Goal: Task Accomplishment & Management: Use online tool/utility

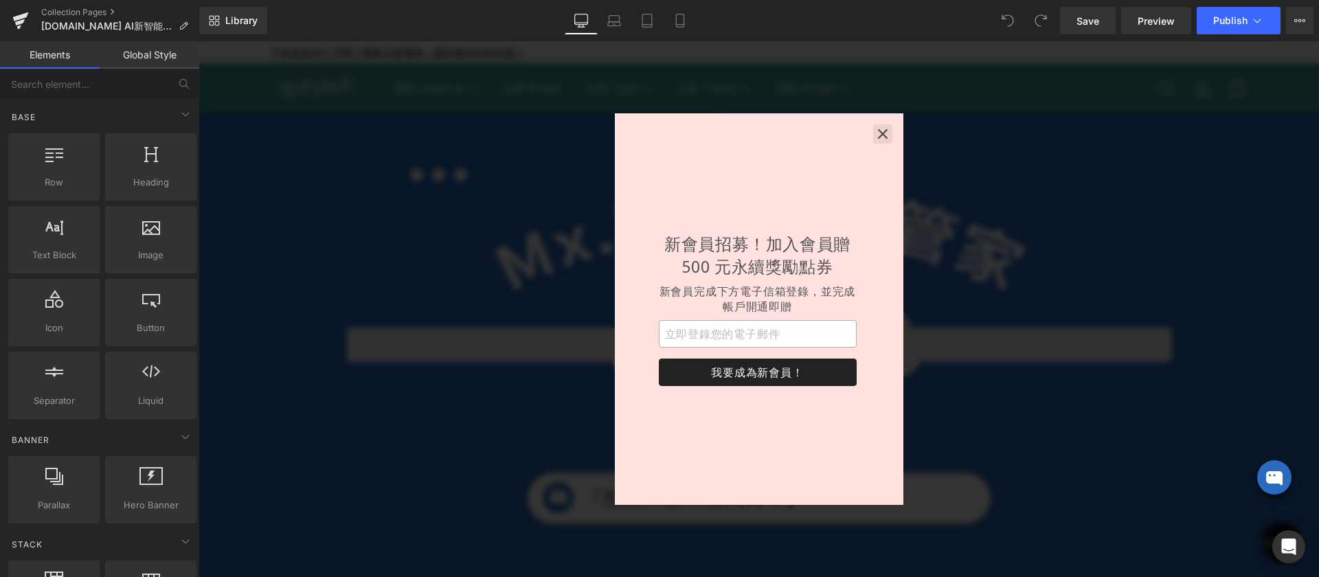
click at [886, 133] on icon "button" at bounding box center [883, 134] width 14 height 14
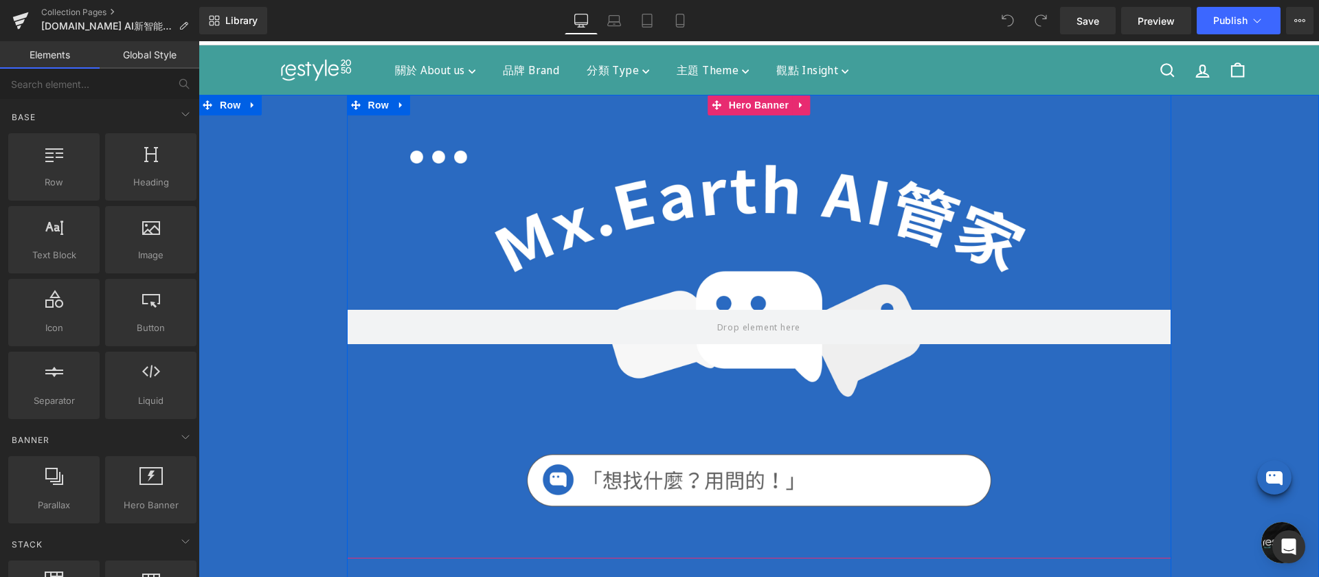
scroll to position [46, 0]
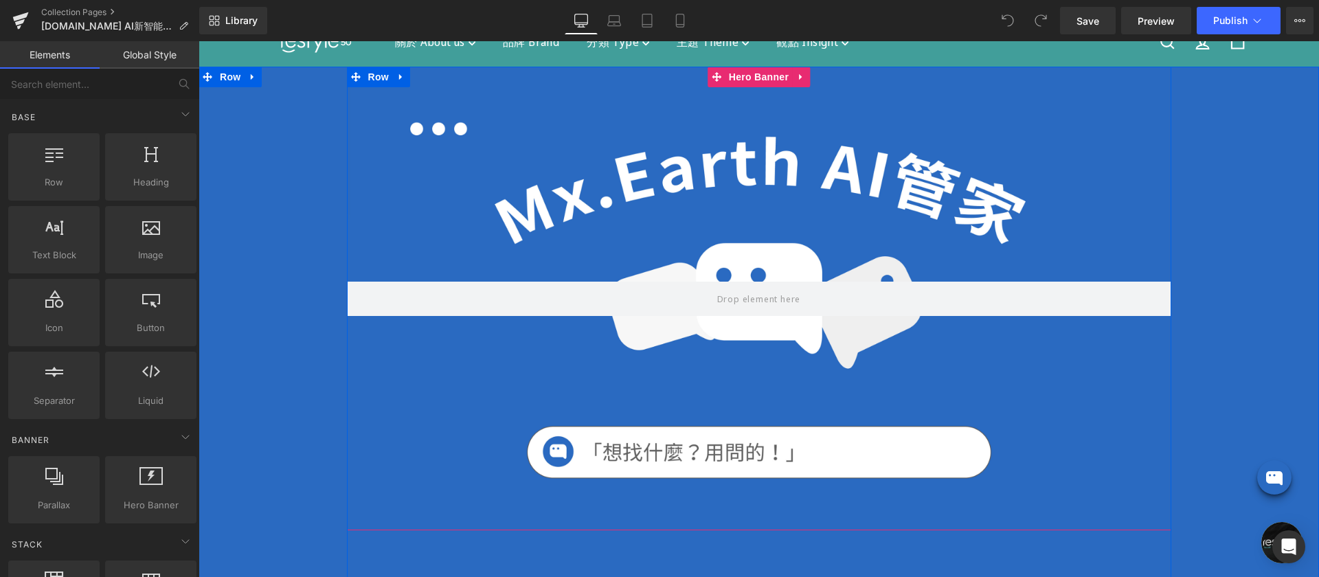
click at [837, 161] on div at bounding box center [759, 299] width 825 height 464
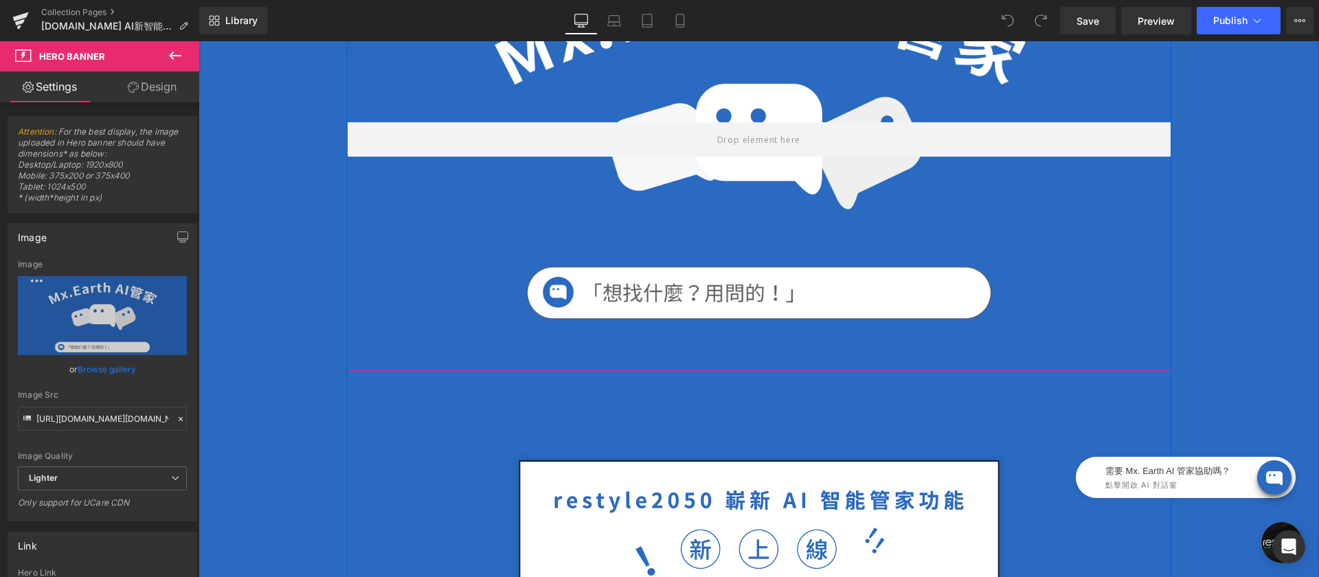
scroll to position [0, 0]
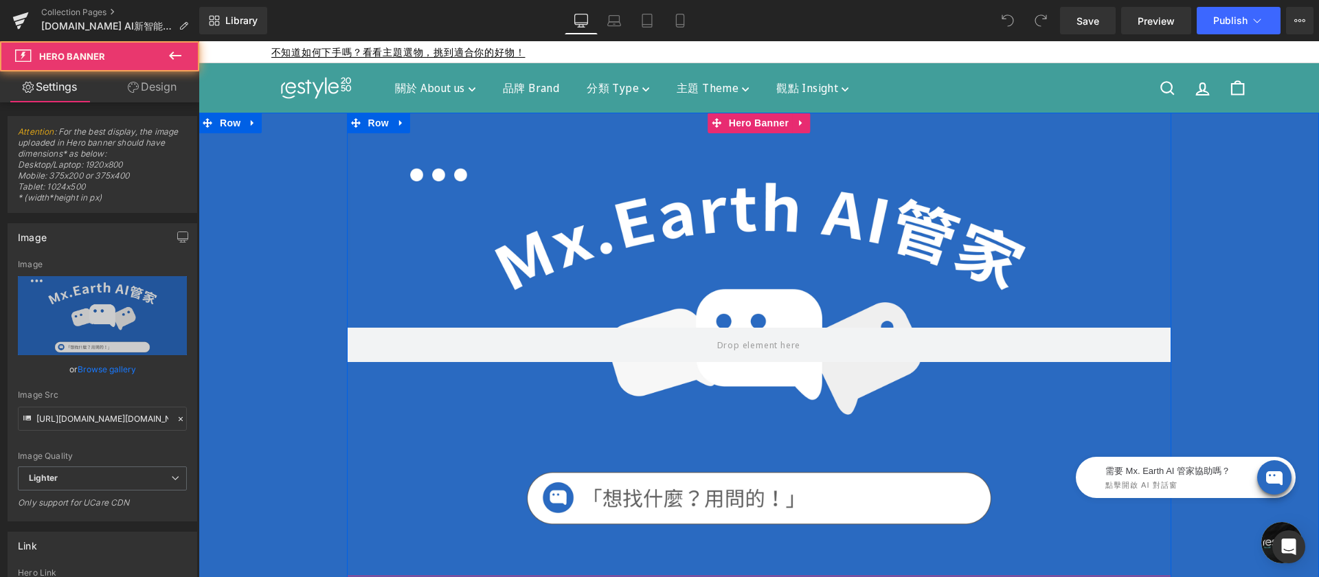
click at [707, 208] on div at bounding box center [759, 345] width 825 height 464
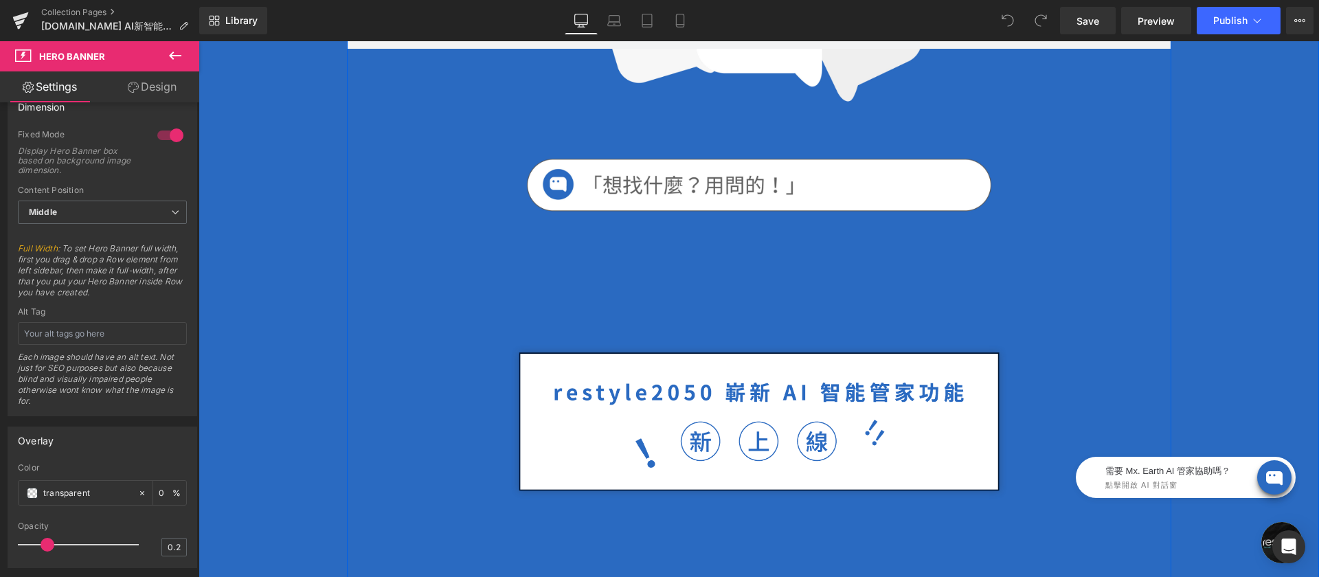
scroll to position [331, 0]
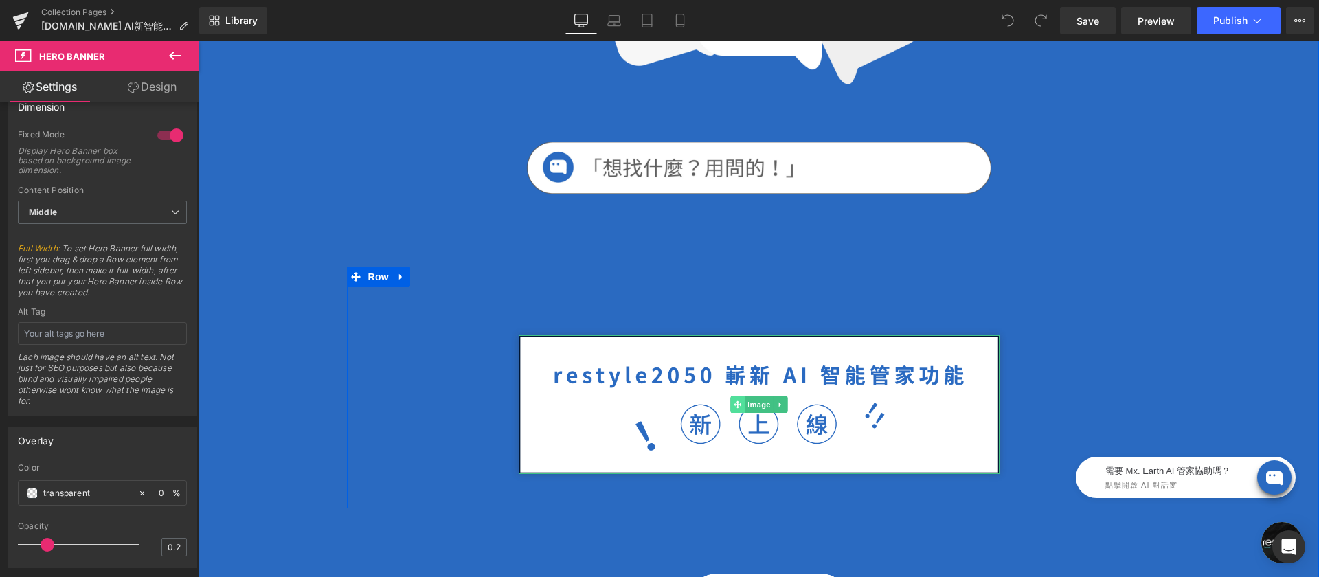
click at [730, 403] on span at bounding box center [737, 404] width 14 height 16
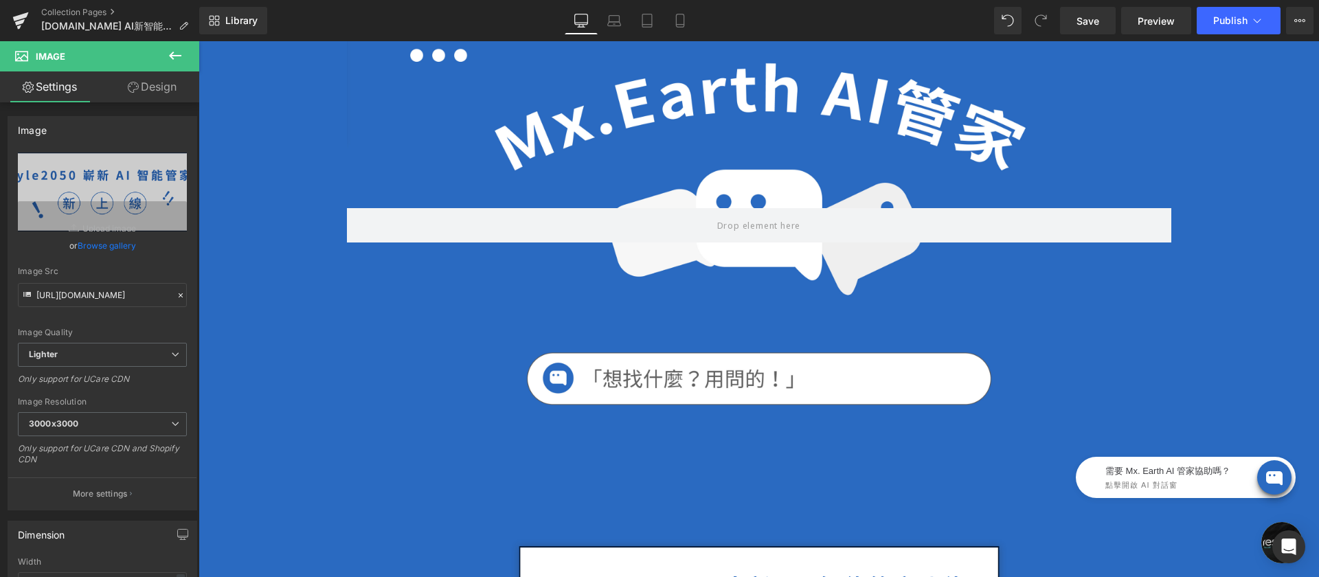
scroll to position [0, 0]
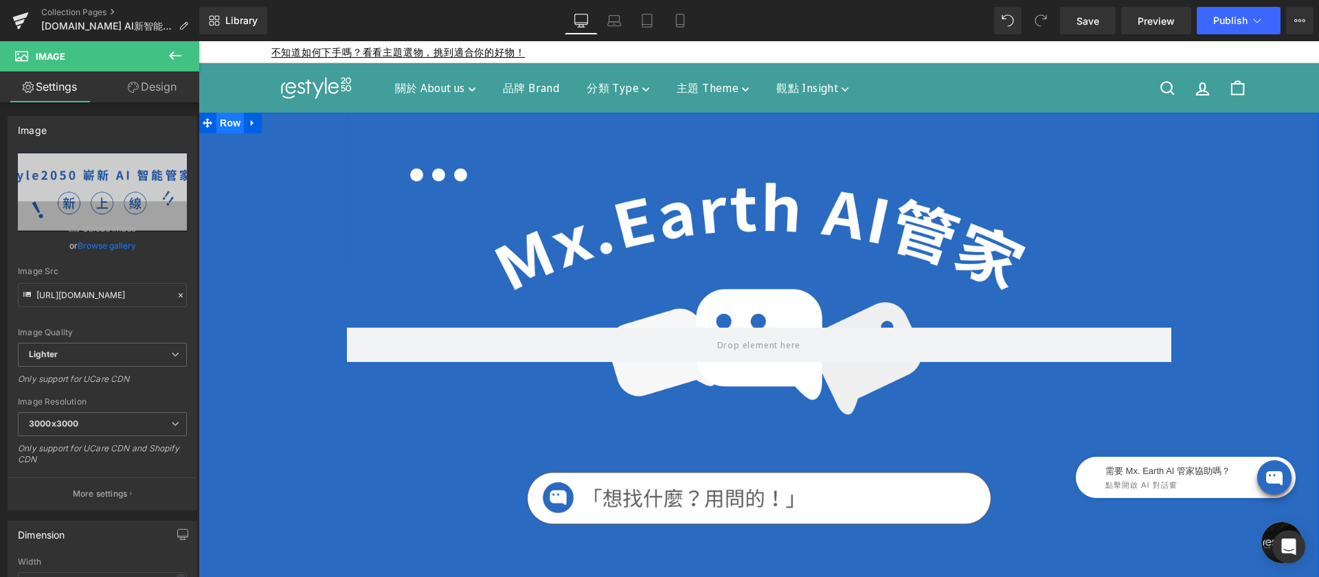
click at [230, 126] on span "Row" at bounding box center [229, 123] width 27 height 21
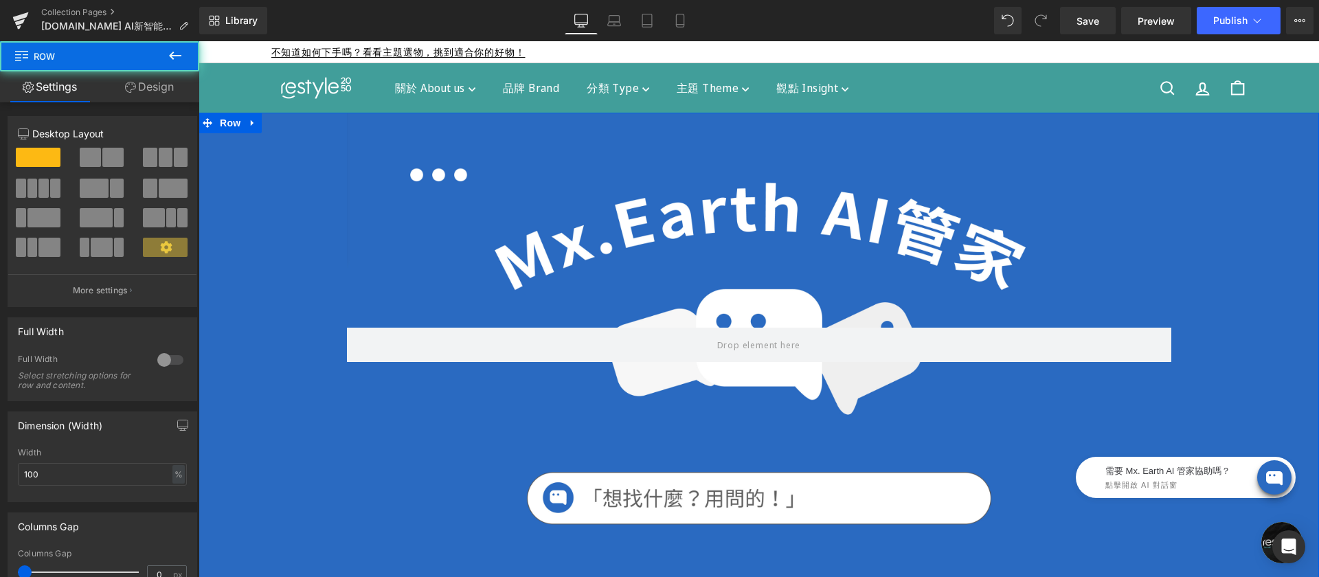
scroll to position [8, 0]
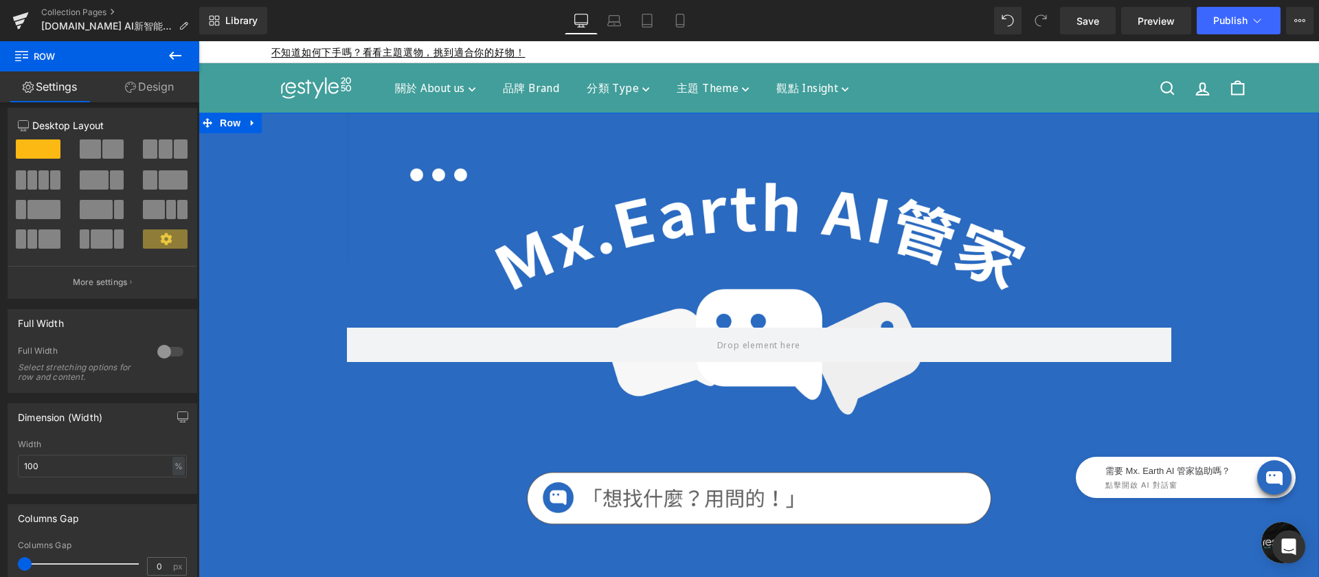
click at [150, 91] on link "Design" at bounding box center [150, 86] width 100 height 31
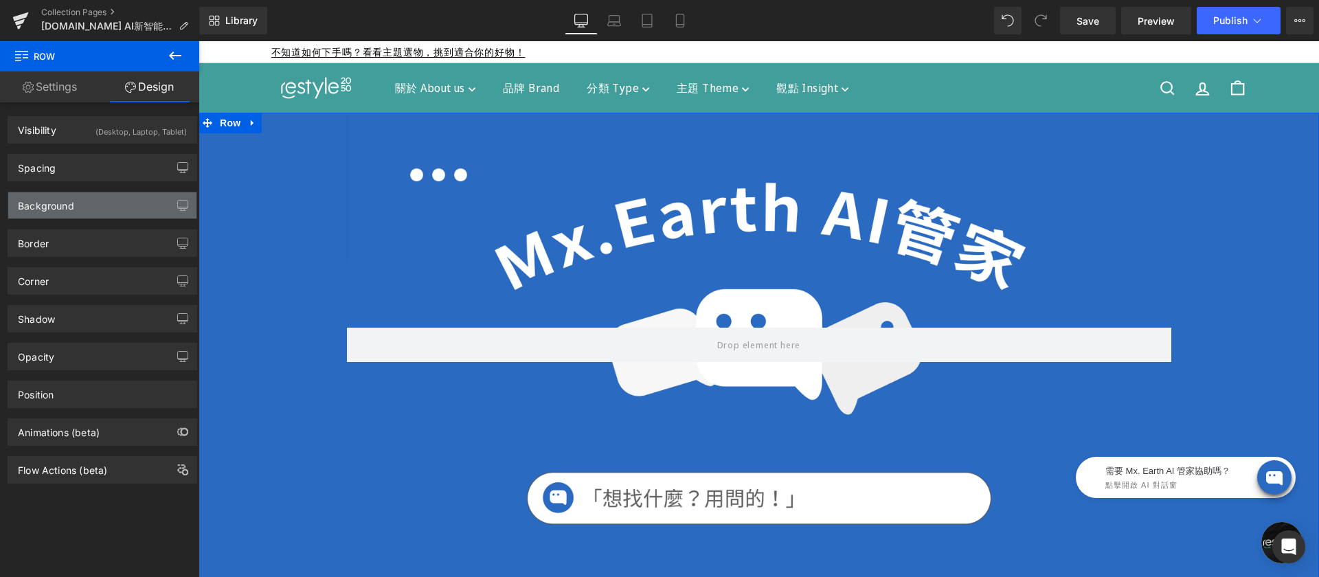
click at [64, 208] on div "Background" at bounding box center [46, 201] width 56 height 19
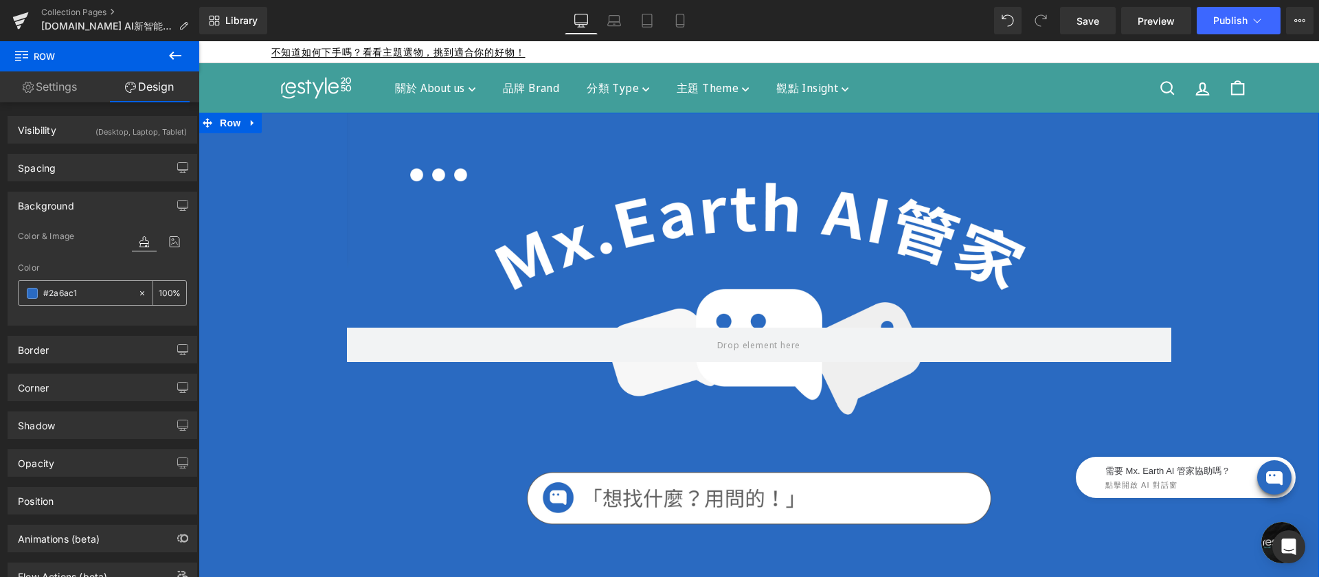
click at [34, 293] on span at bounding box center [32, 293] width 11 height 11
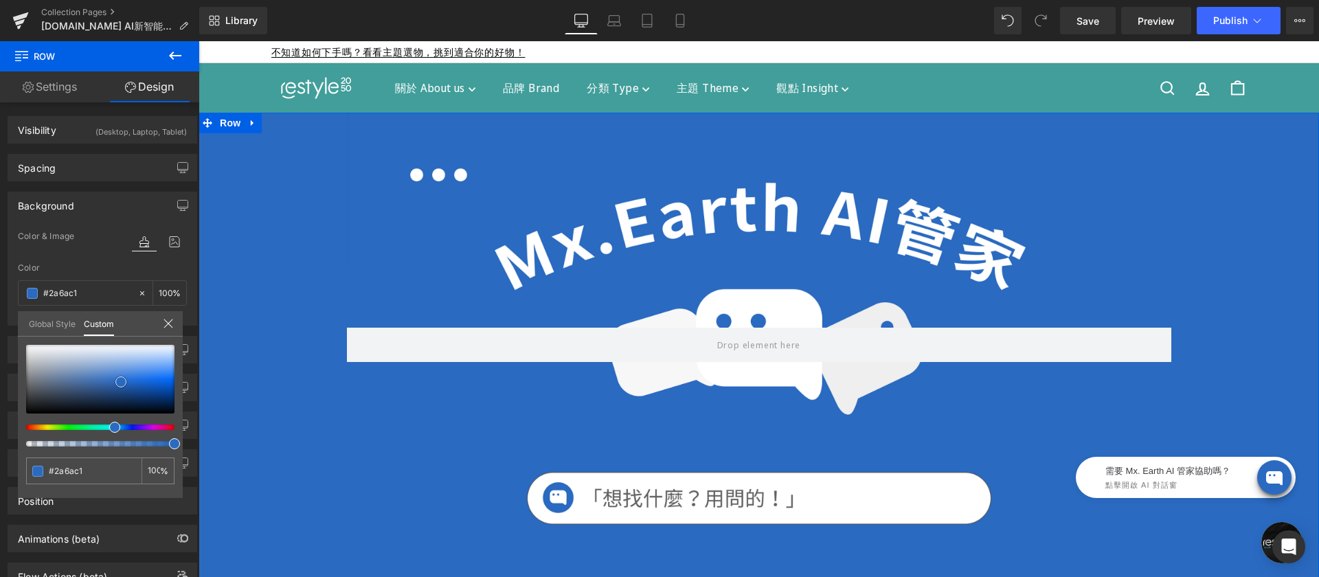
type input "#547eb9"
type input "#5881ba"
type input "#7094c6"
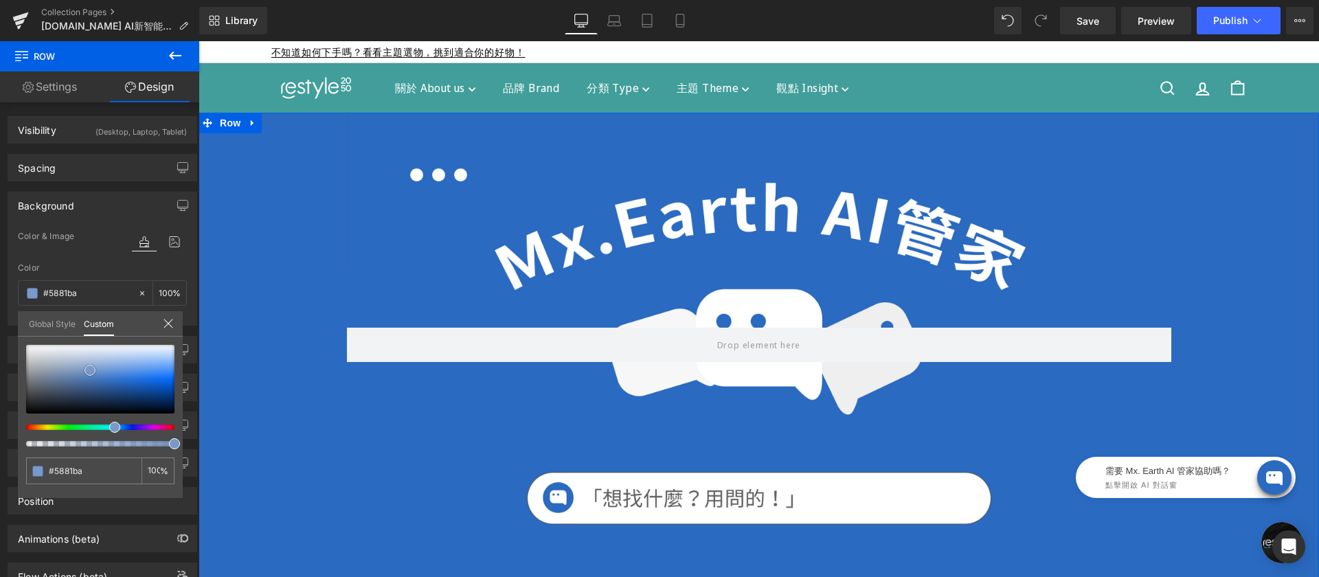
type input "#7094c6"
type input "#83a0cd"
type input "#94aed5"
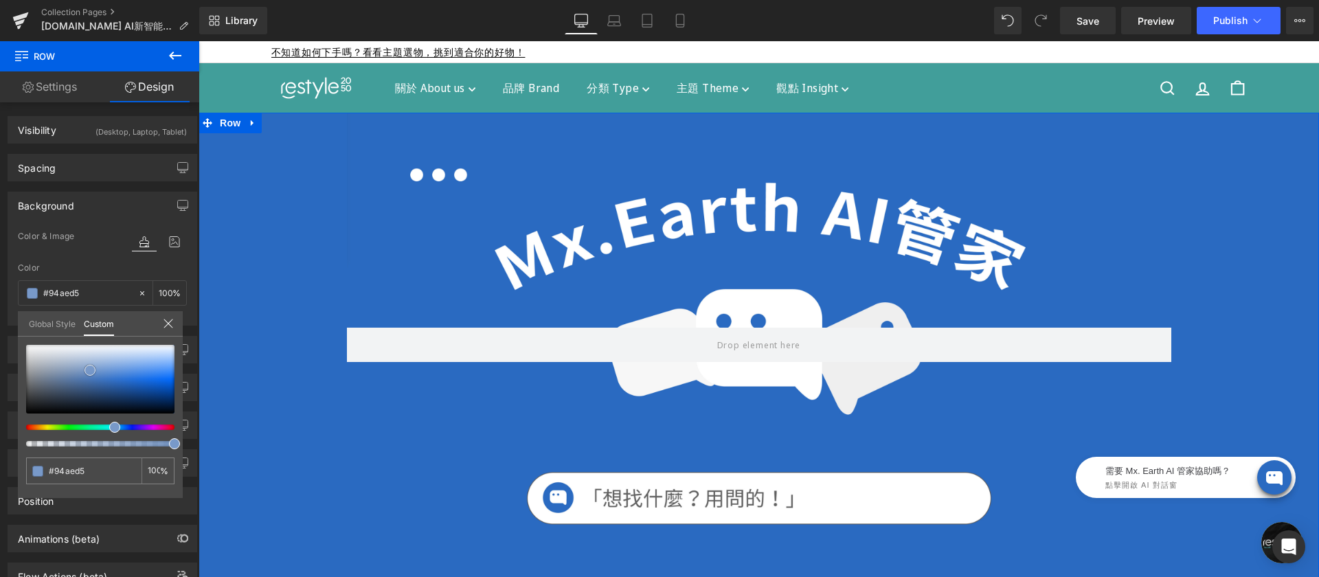
type input "#a9bfde"
type input "#bbcee6"
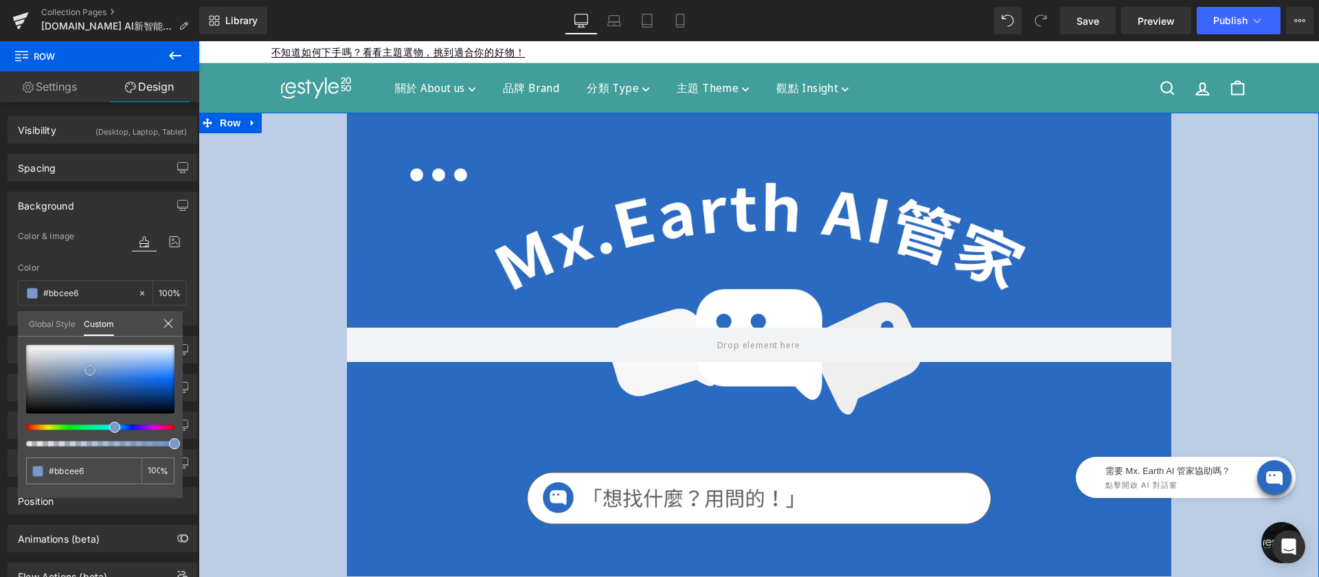
type input "#c3d4e9"
type input "#c6d6eb"
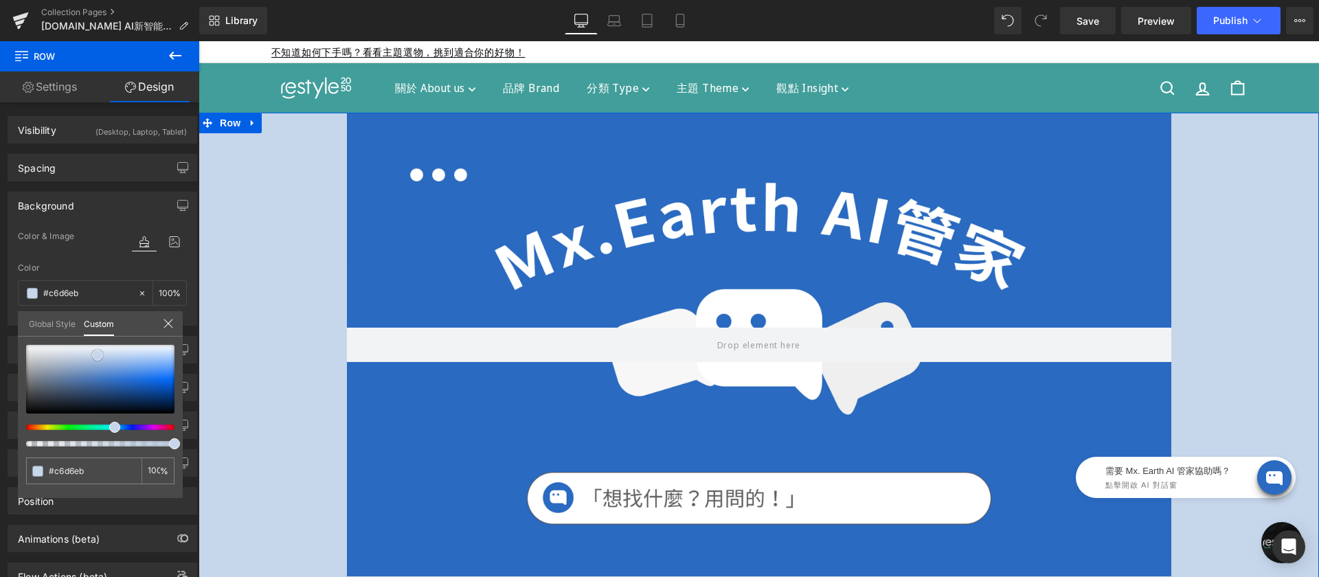
type input "#bbcee6"
type input "#aec4df"
type input "#abc1dc"
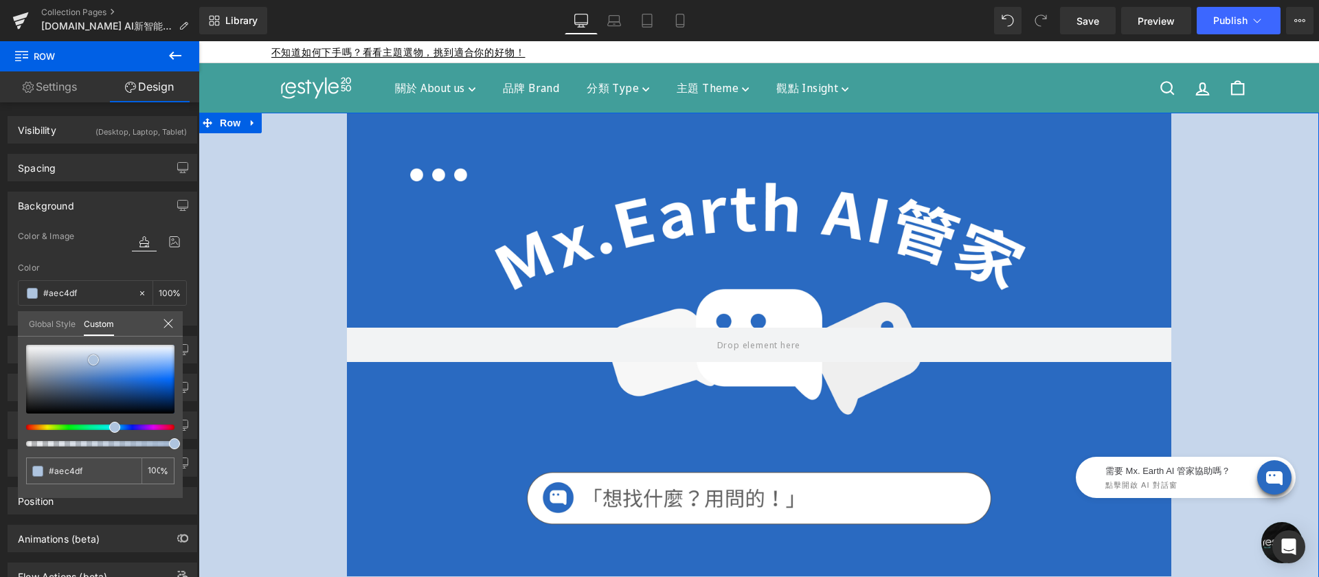
type input "#abc1dc"
type input "#a6bfdc"
type input "#a7c0dc"
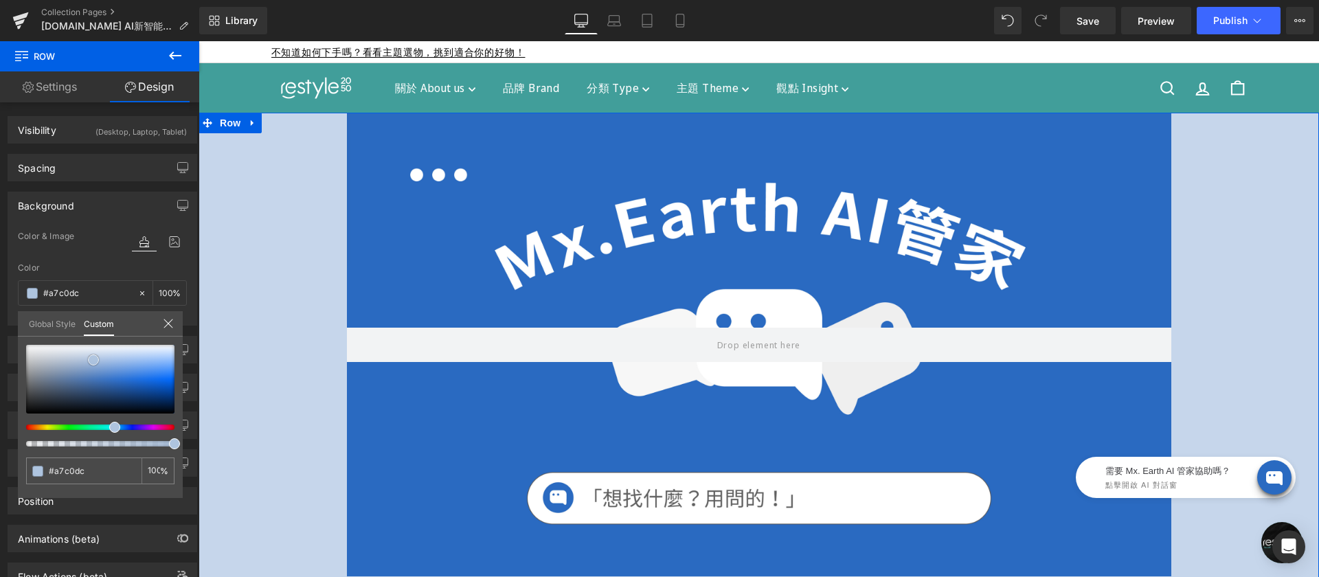
type input "#a9c0da"
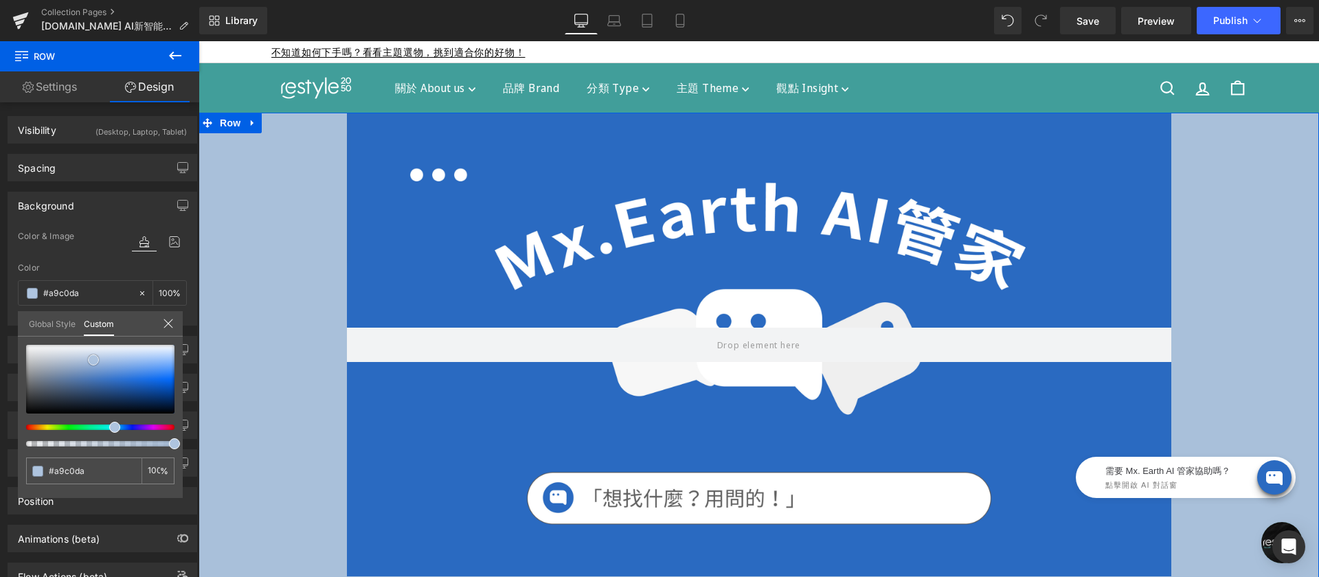
drag, startPoint x: 89, startPoint y: 377, endPoint x: 89, endPoint y: 362, distance: 15.1
click at [89, 362] on div at bounding box center [100, 379] width 148 height 69
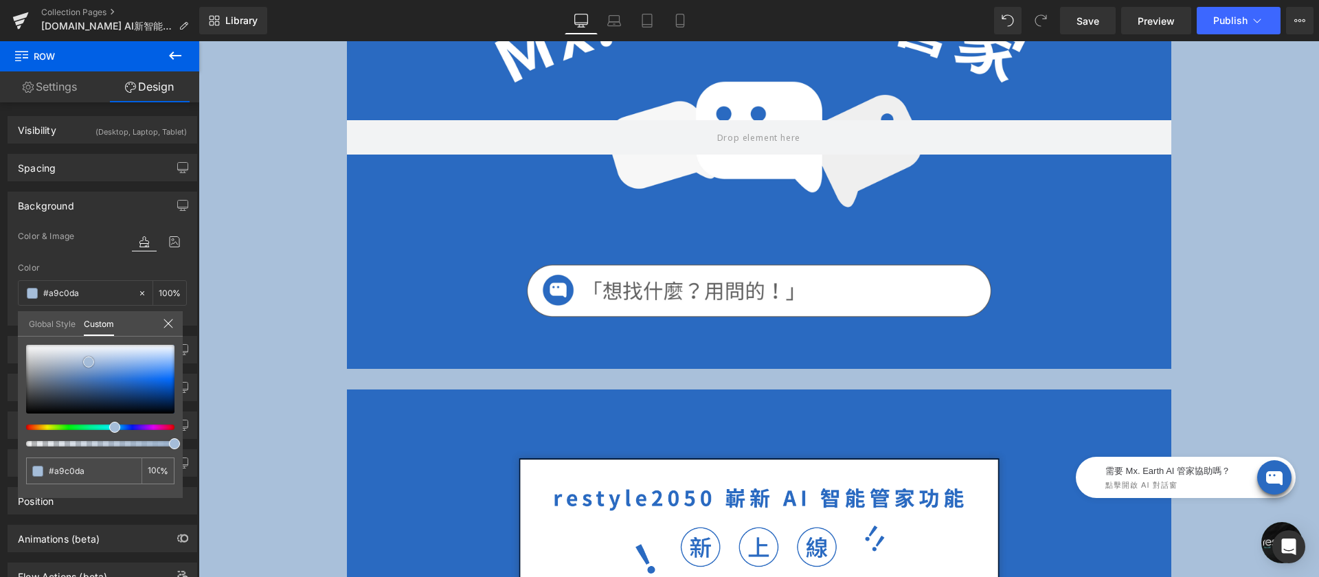
scroll to position [0, 0]
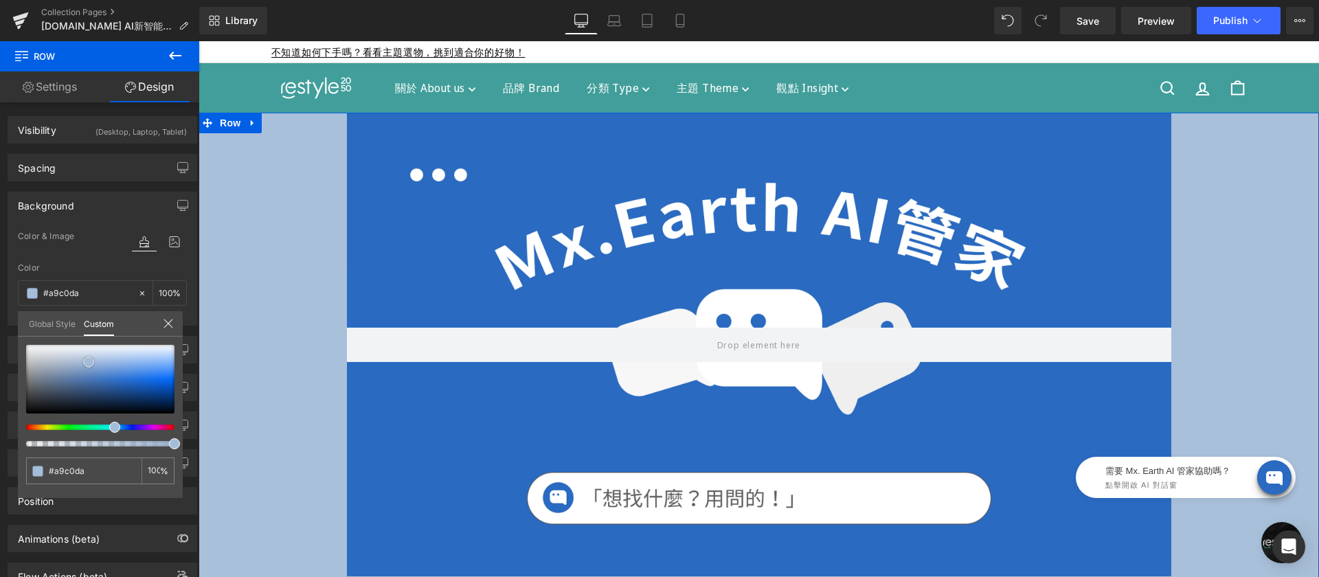
type input "#5994d8"
type input "#1c65b9"
type input "#114a8c"
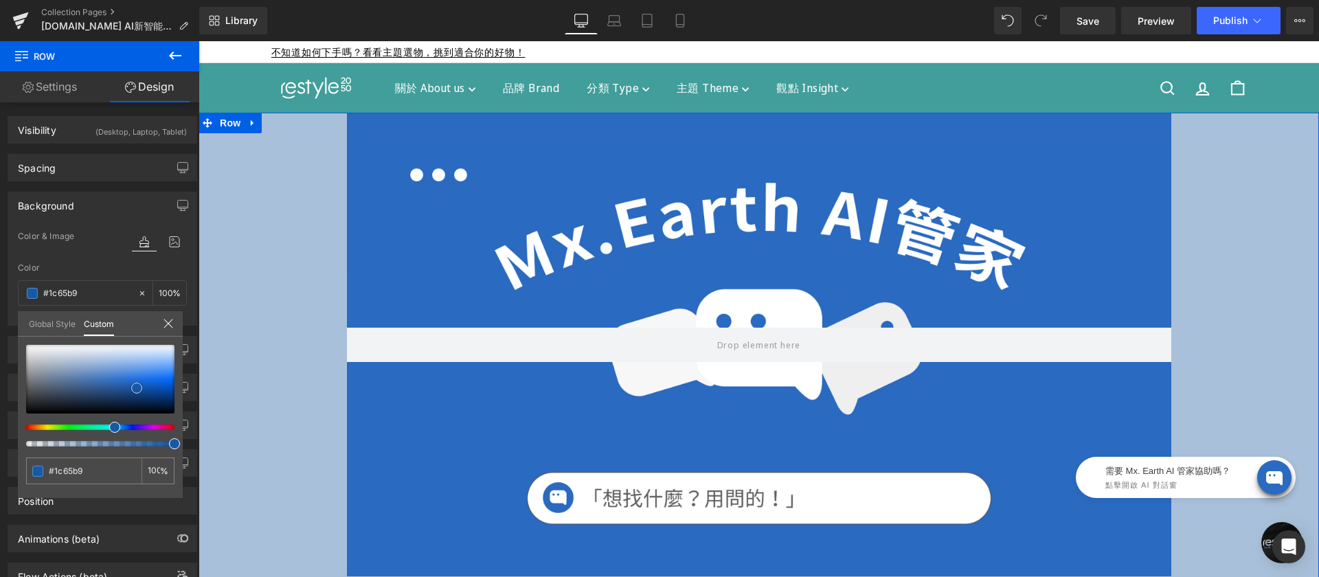
type input "#114a8c"
type input "#072d59"
type input "#03203e"
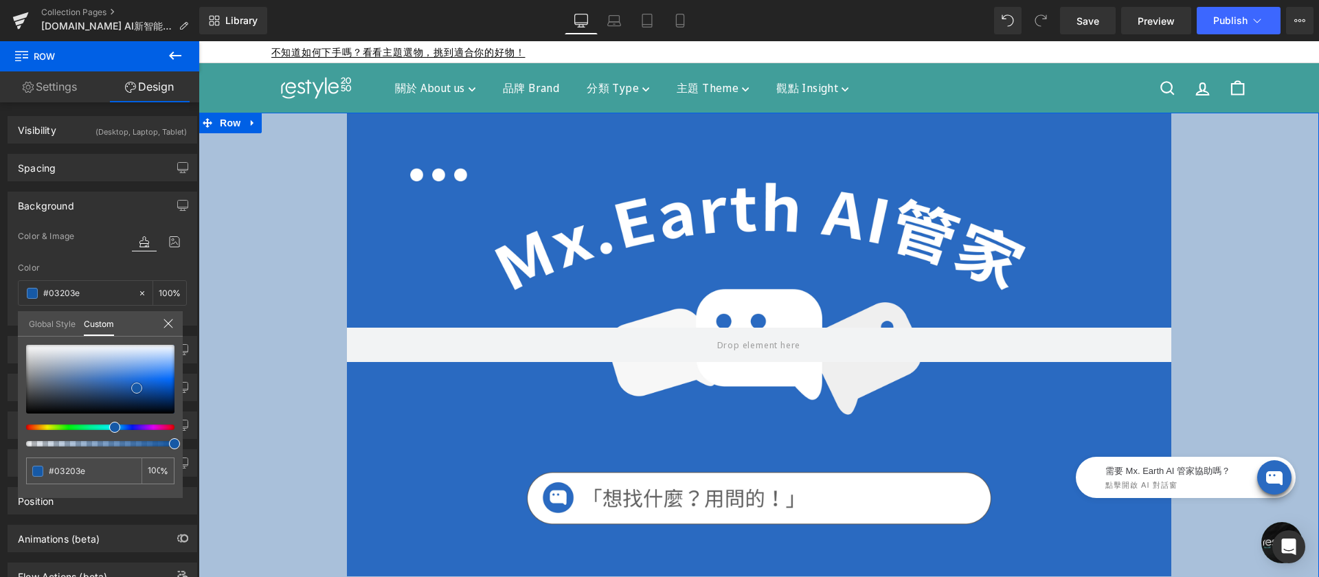
type input "#021830"
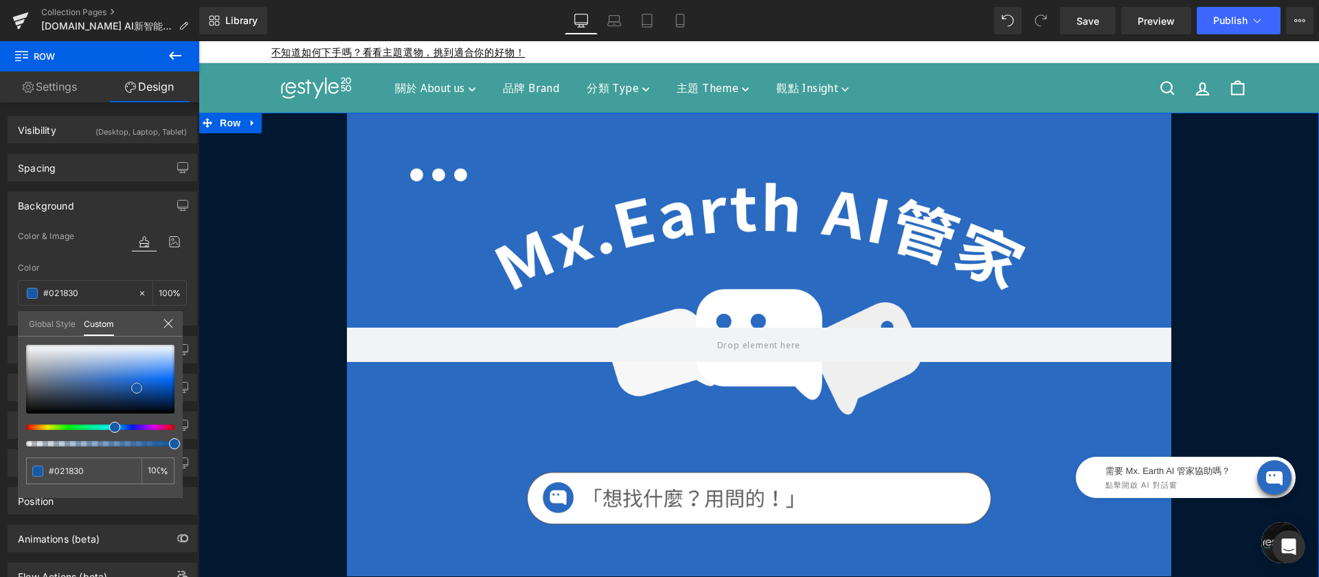
type input "#011327"
type input "#011021"
type input "#010e1d"
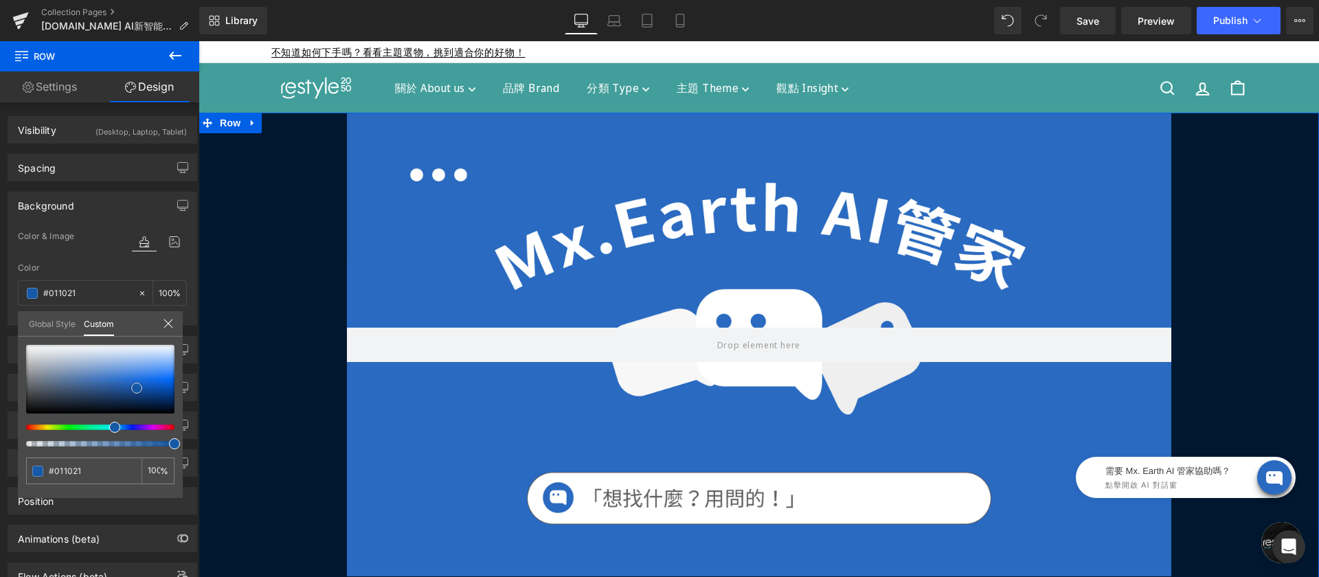
type input "#010e1d"
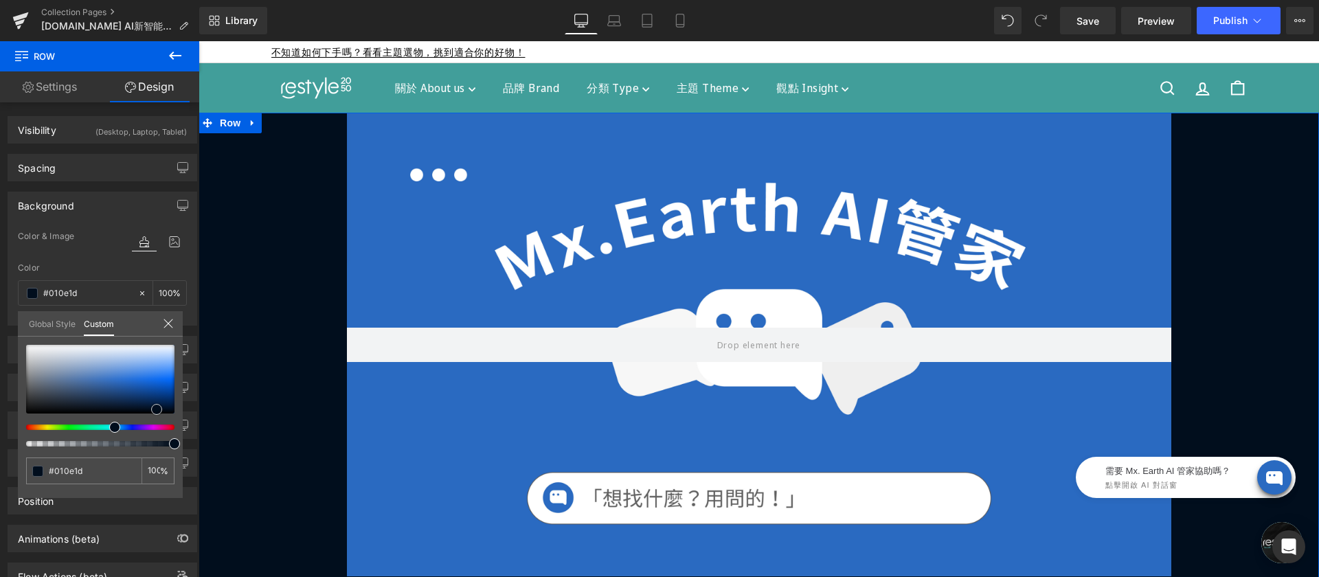
type input "#011022"
type input "#02142b"
type input "#04234d"
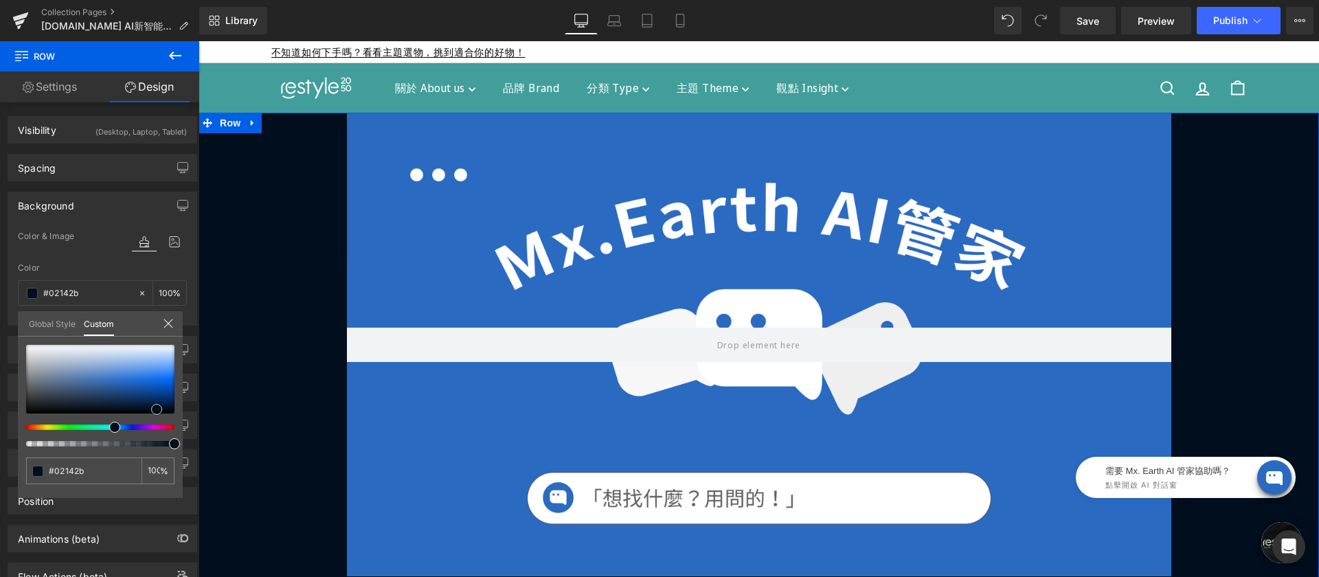
type input "#04234d"
type input "#062b5f"
type input "#072f68"
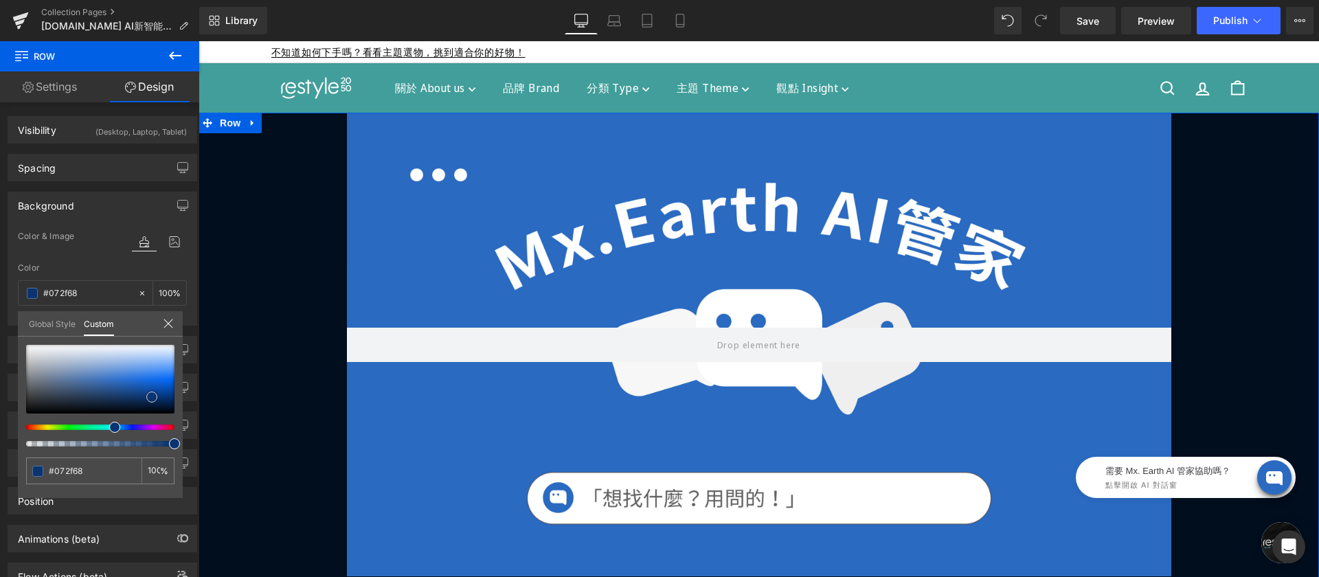
type input "#093471"
type input "#0a3675"
type input "#0b3979"
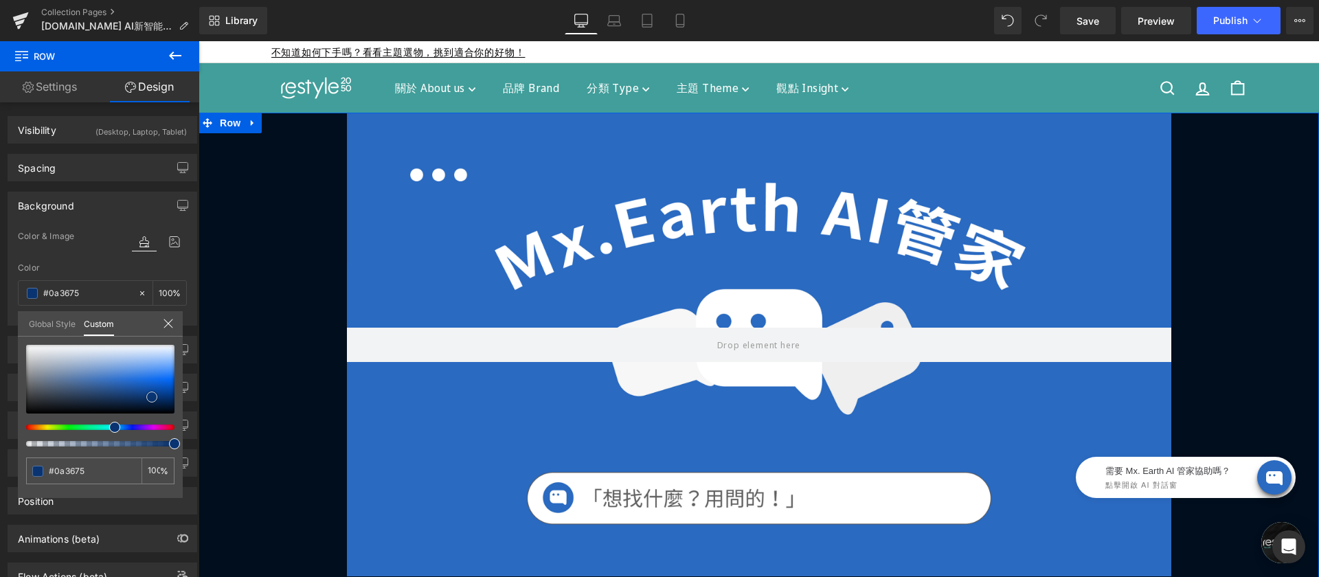
type input "#0b3979"
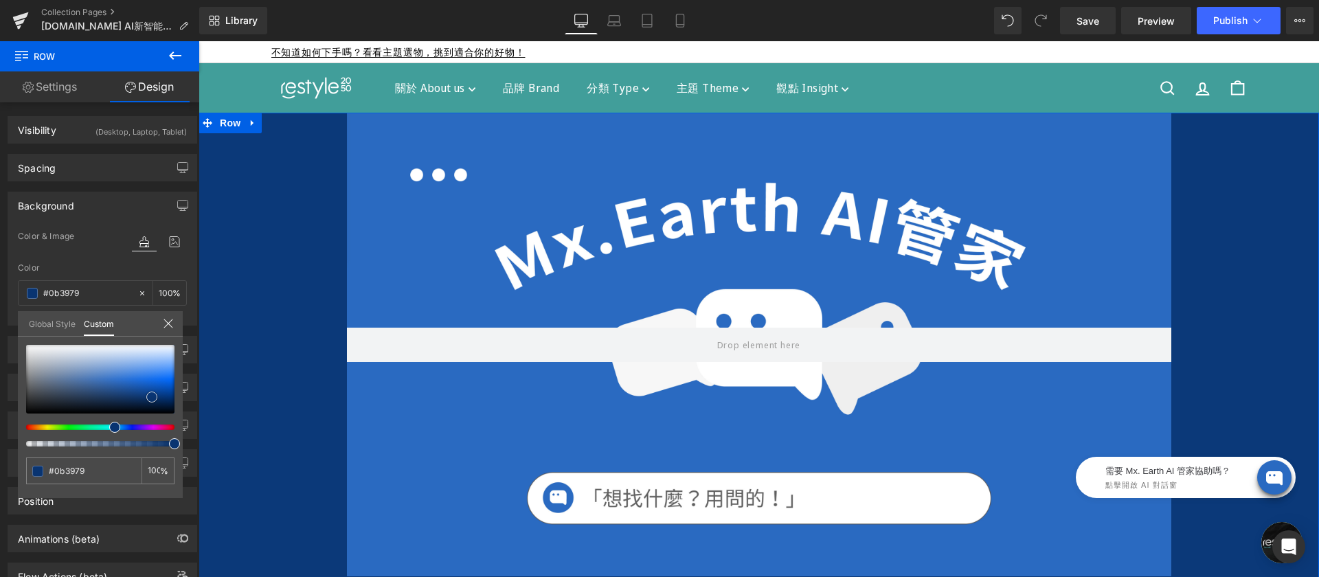
type input "#0c3b7d"
type input "#0e4085"
type input "#104083"
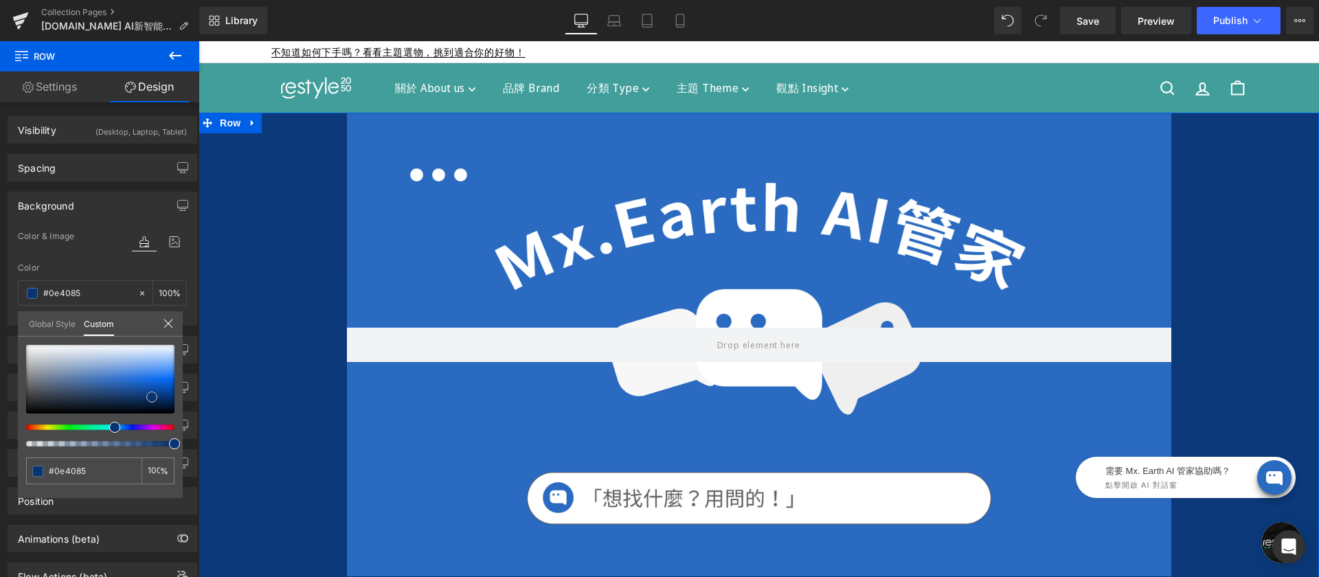
type input "#104083"
type input "#114287"
type input "#104288"
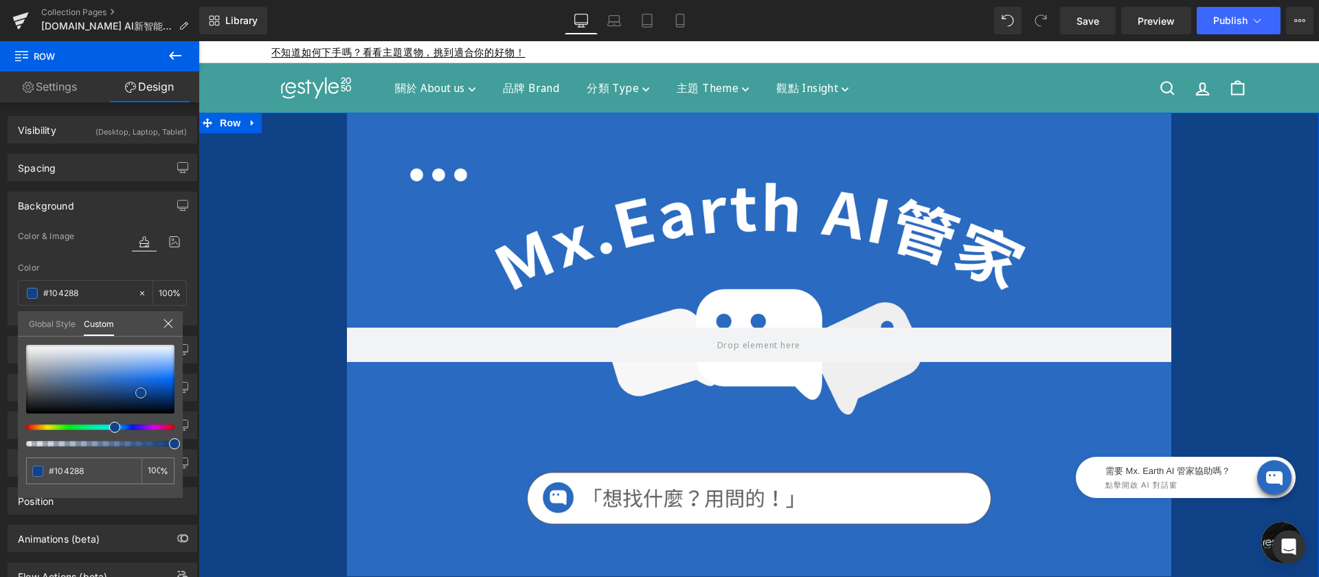
type input "#124286"
type input "#124081"
type input "#123e7c"
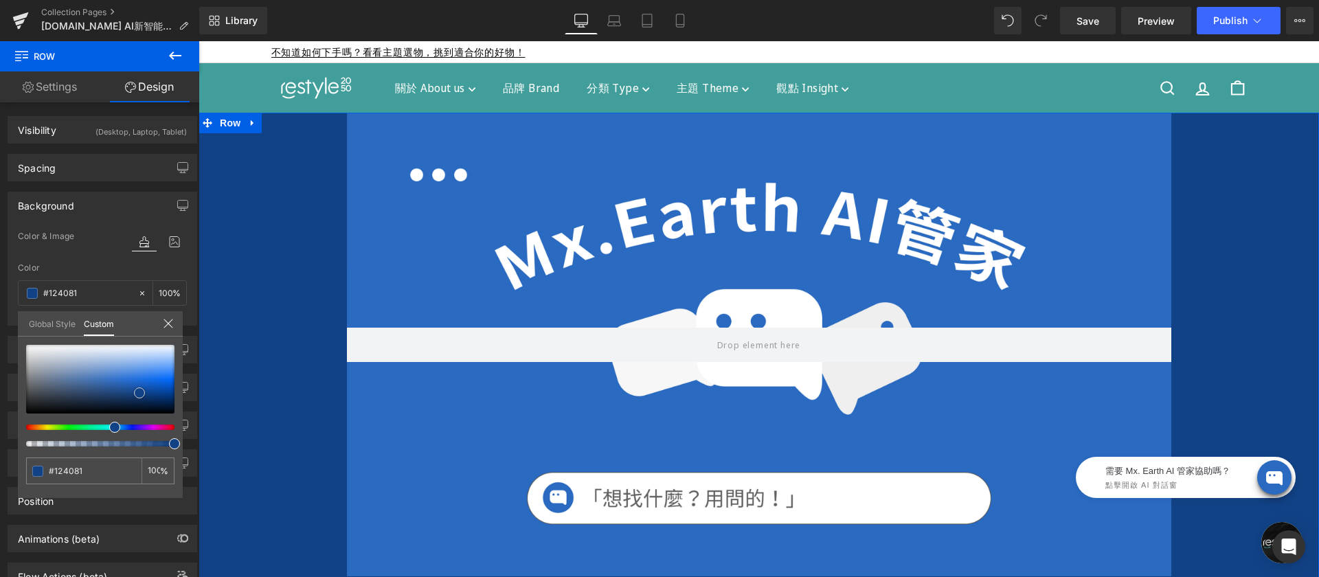
type input "#123e7c"
type input "#123c77"
type input "#123a72"
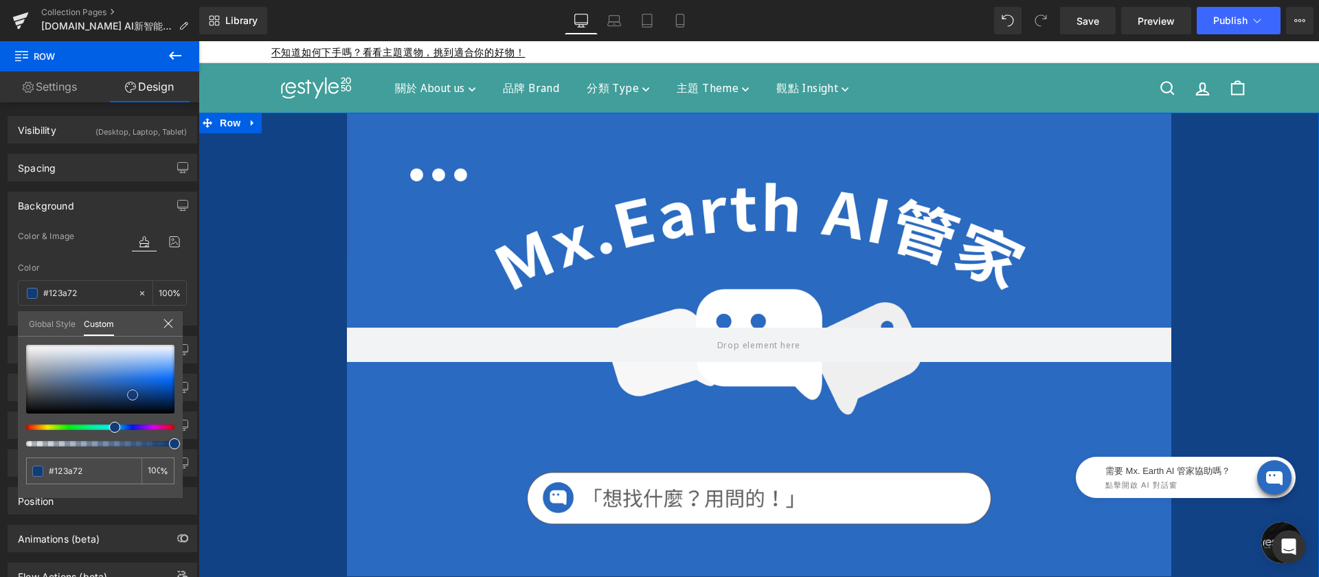
type input "#133a71"
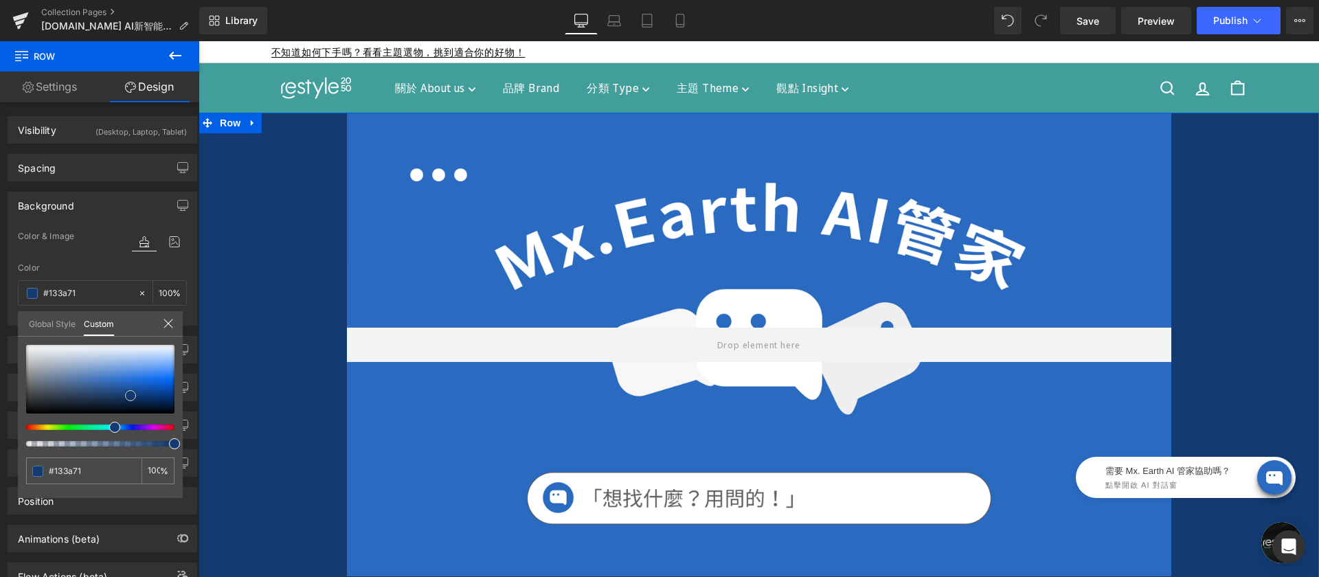
drag, startPoint x: 137, startPoint y: 388, endPoint x: 131, endPoint y: 396, distance: 9.8
click at [131, 396] on div at bounding box center [100, 379] width 148 height 69
type input "#133c75"
type input "#1a4a8e"
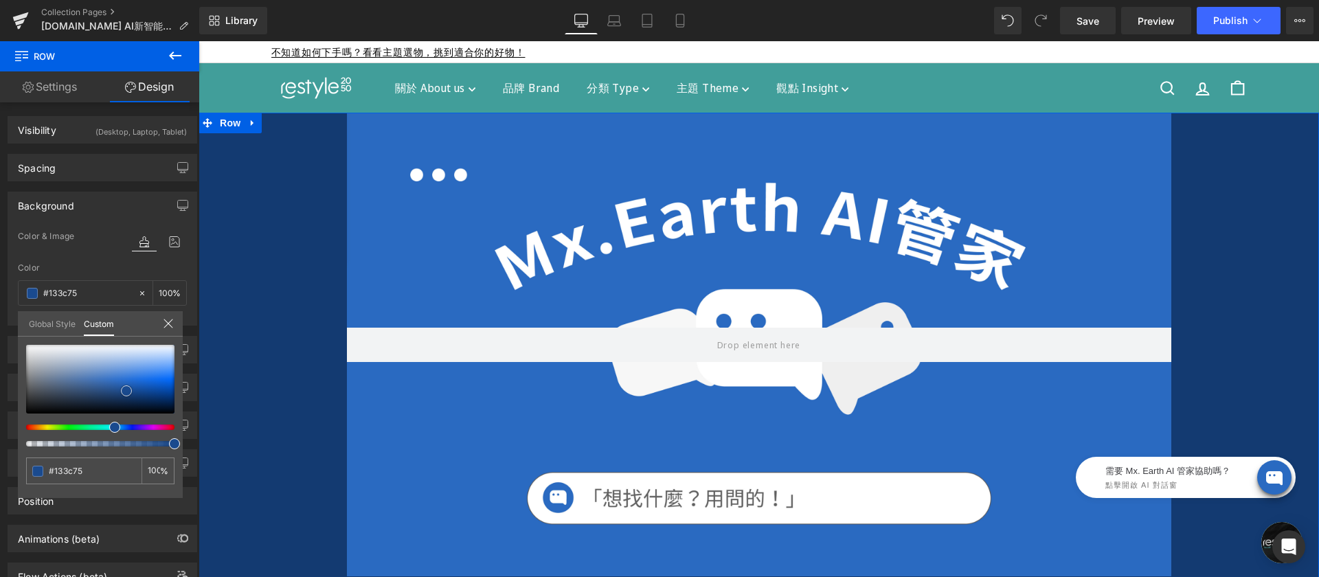
type input "#1a4a8e"
type input "#275da9"
type input "#356cb9"
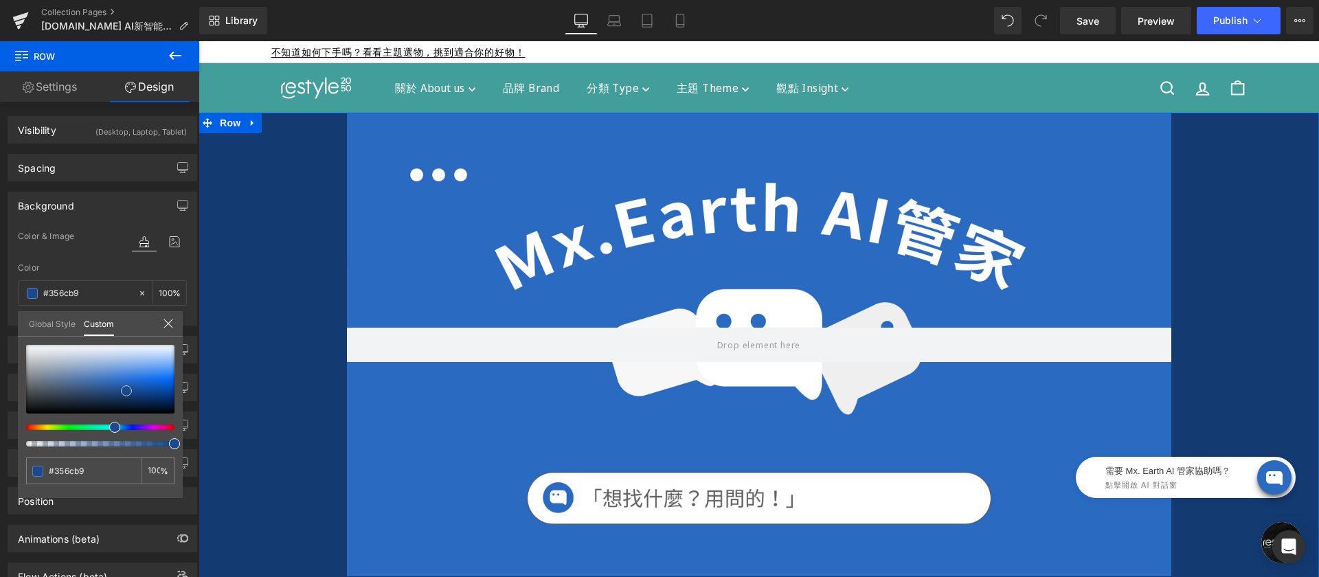
type input "#487ac0"
type input "#6389bf"
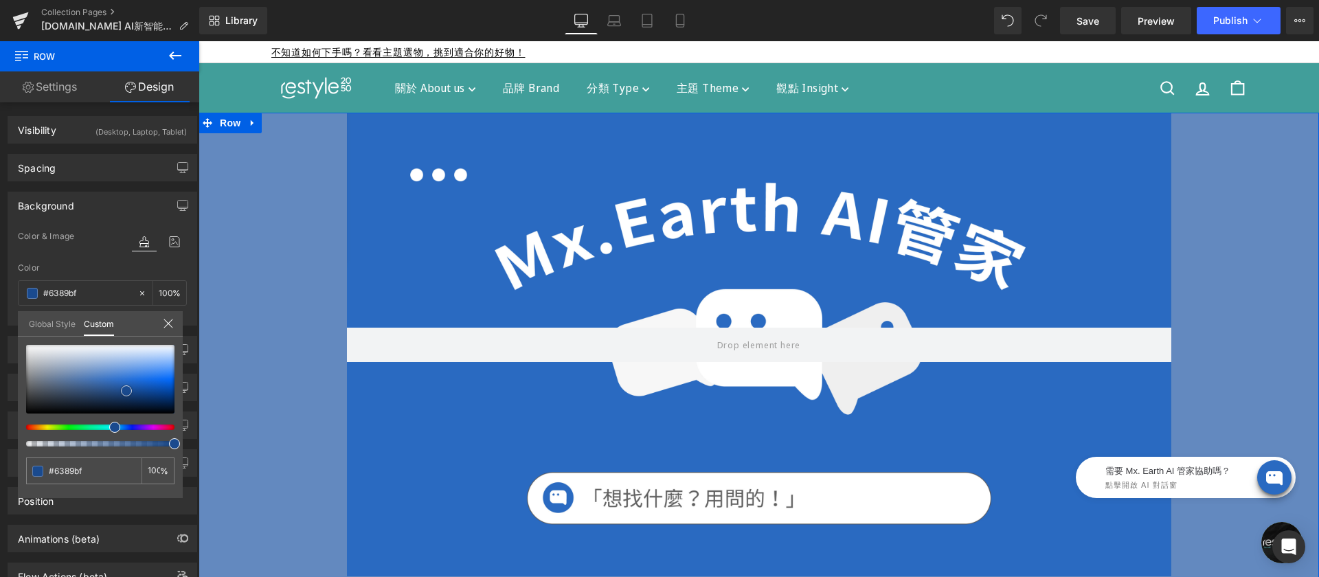
type input "#7392be"
type input "#96a9c4"
type input "#a2b1c7"
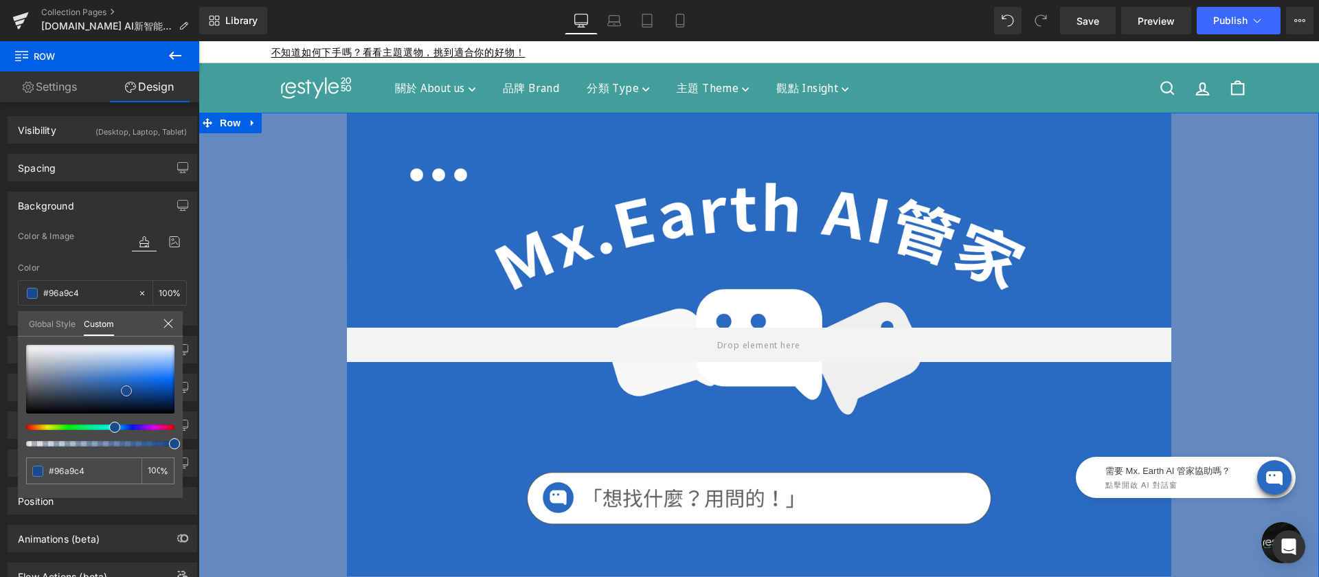
type input "#a2b1c7"
type input "#b6bfcd"
type input "#bcc4d1"
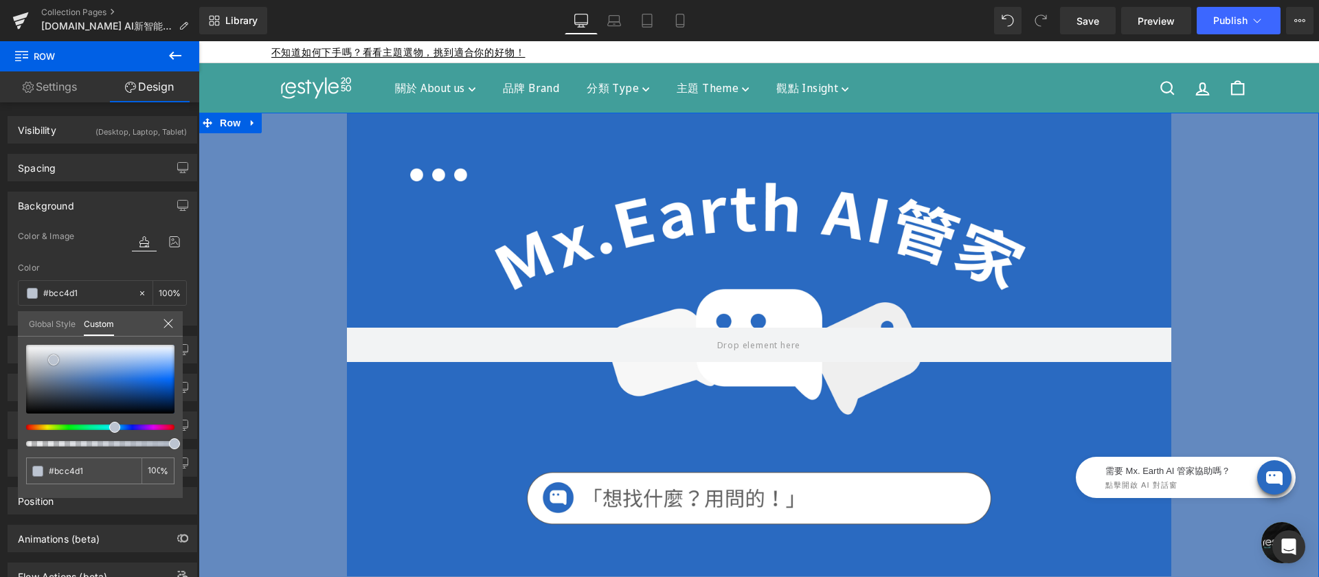
type input "#c3cad4"
type input "#d1d5db"
type input "#d7dadf"
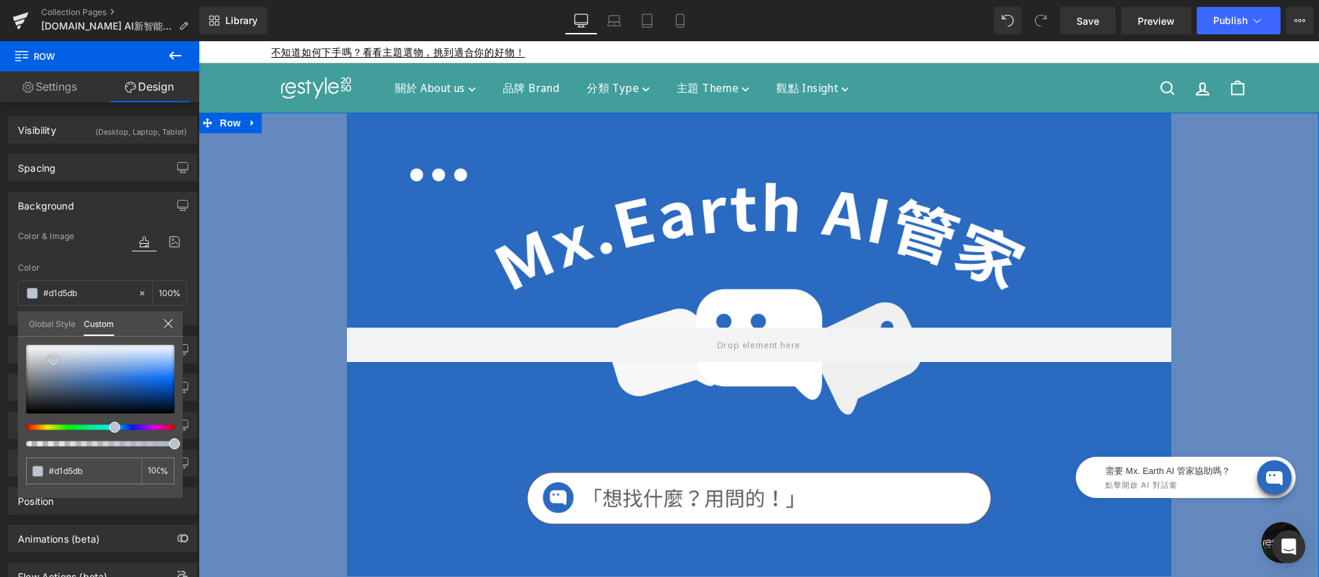
type input "#d7dadf"
type input "#e0e2e5"
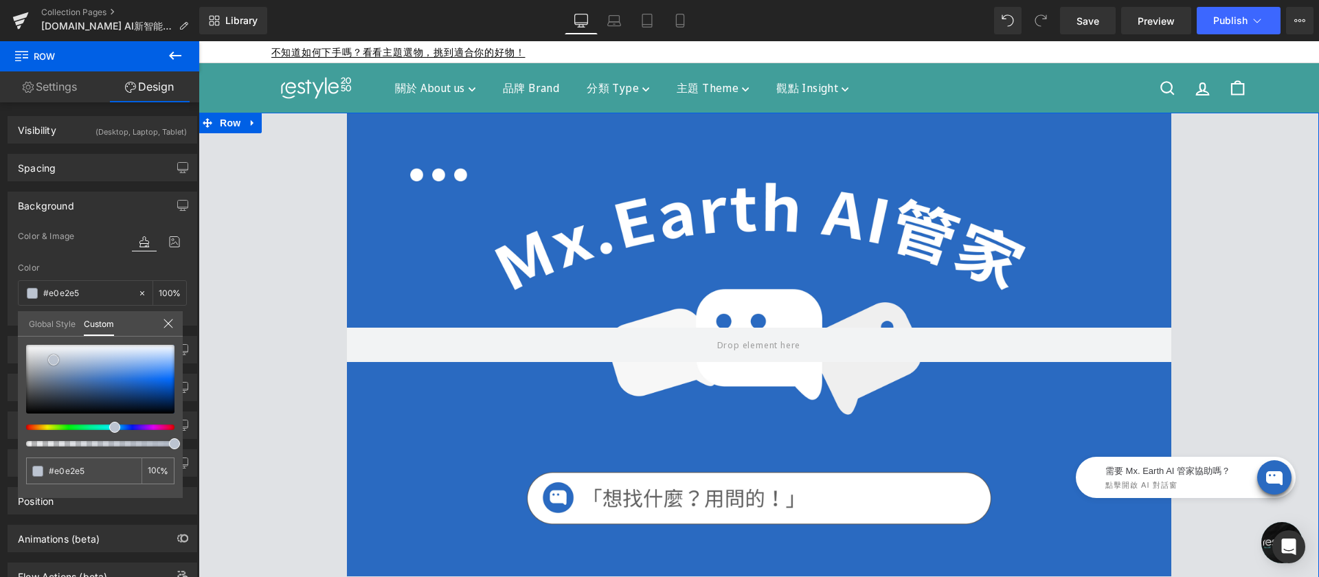
type input "#e6e8e9"
type input "#e9eaeb"
type input "#f4f4f4"
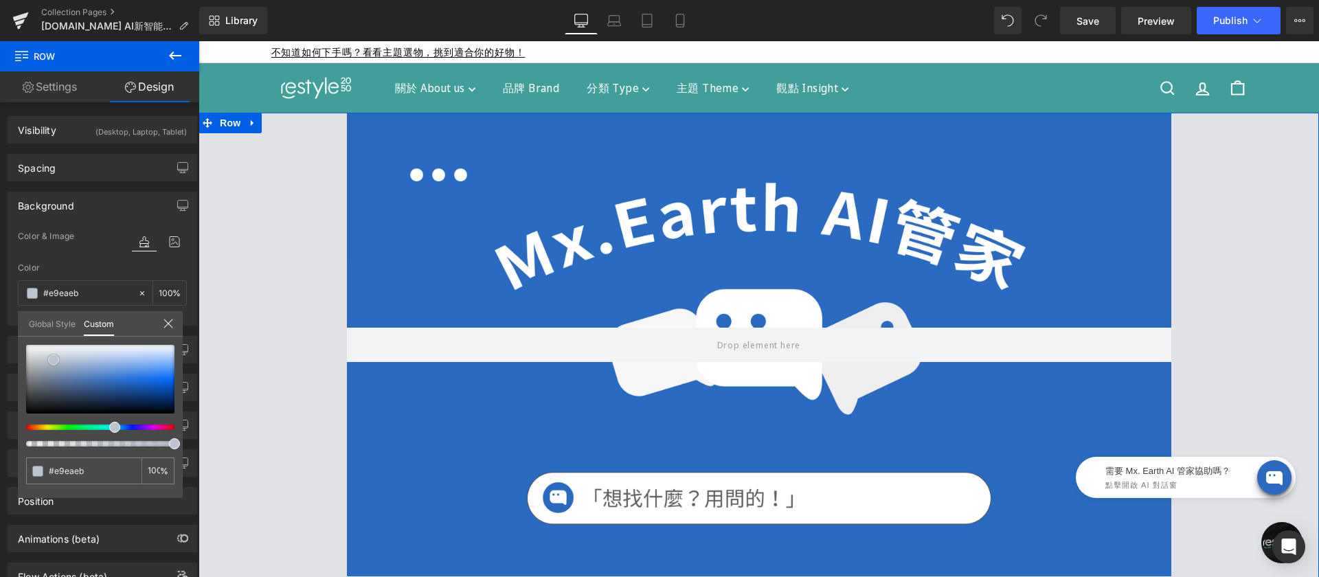
type input "#f4f4f4"
type input "#f9f9f9"
type input "#fcfcfc"
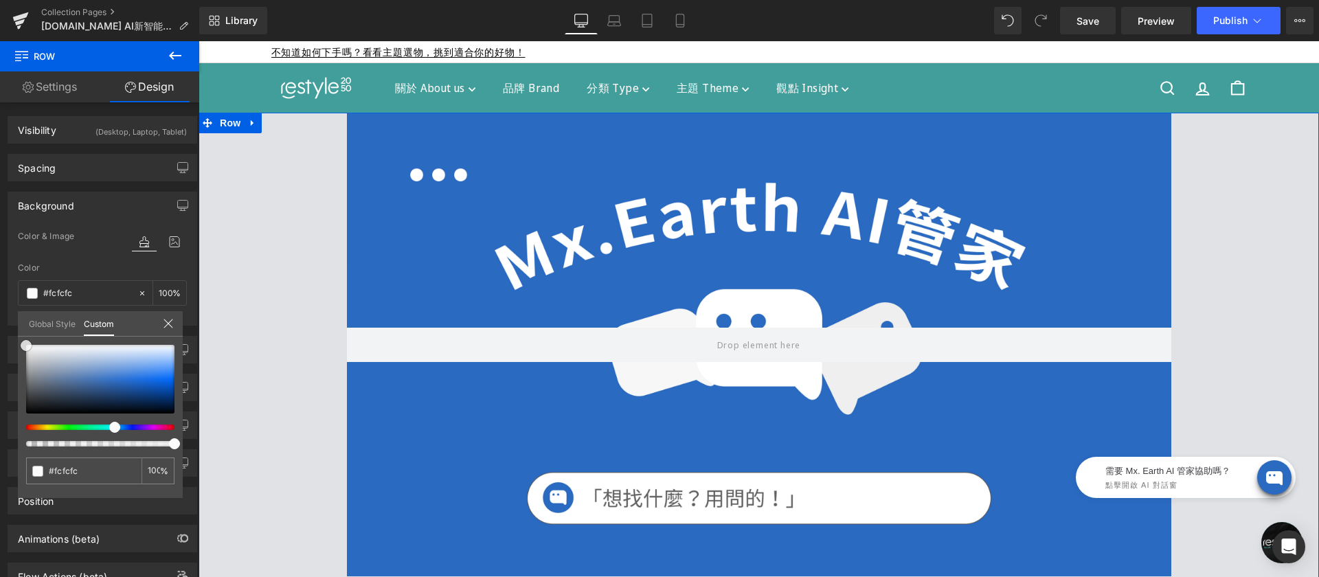
type input "#ffffff"
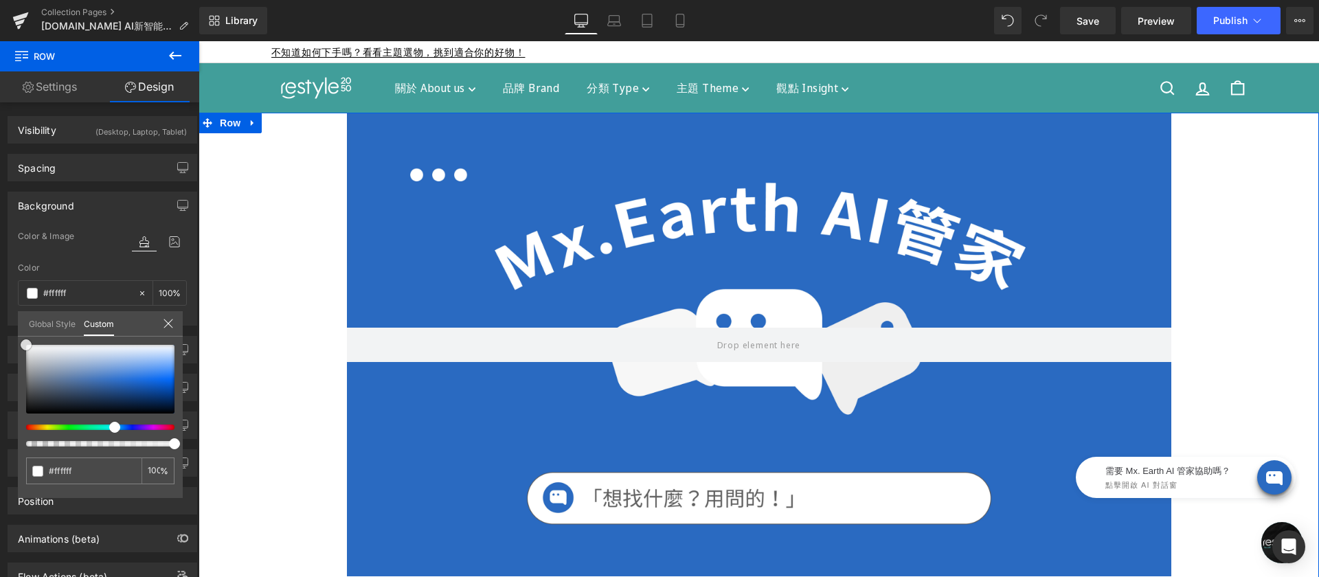
type input "#f7fcfc"
type input "#e4f5f5"
type input "#d7f3f3"
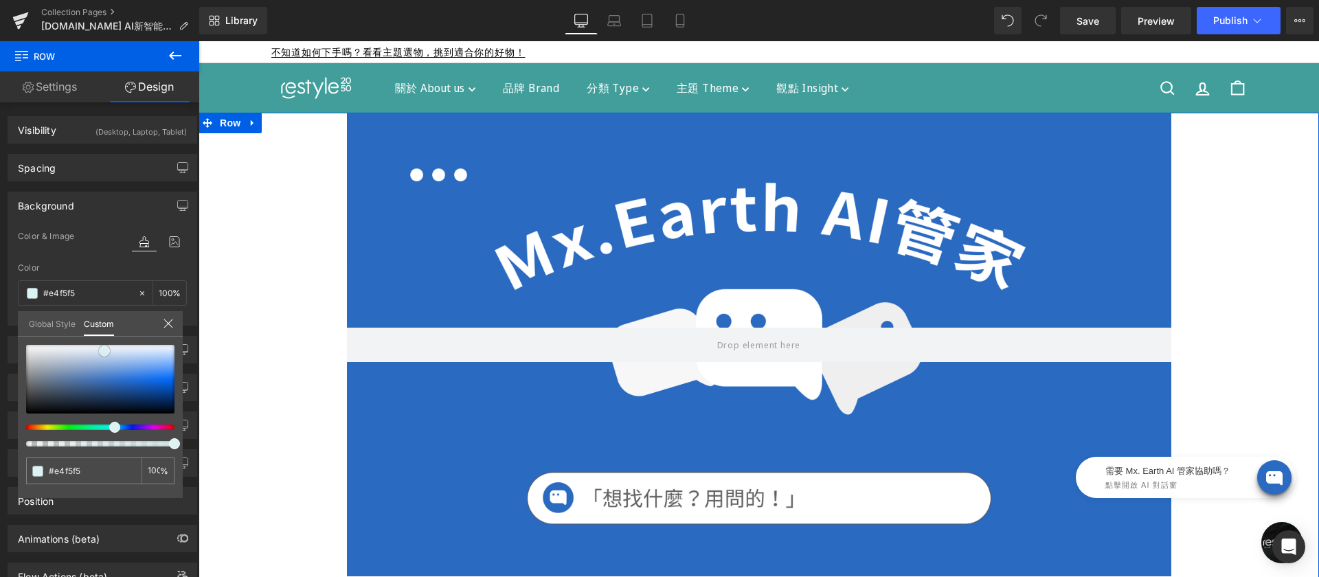
type input "#d7f3f3"
type input "#cef2f2"
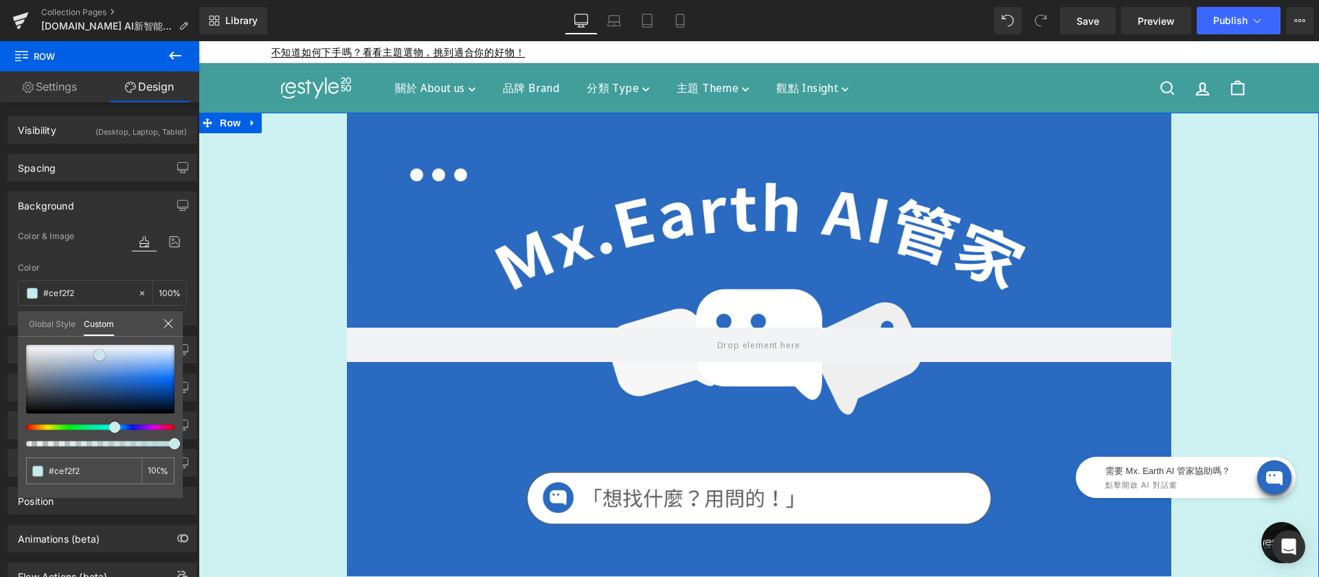
type input "#c5ebeb"
type input "#c0e2e2"
type input "#bad3d3"
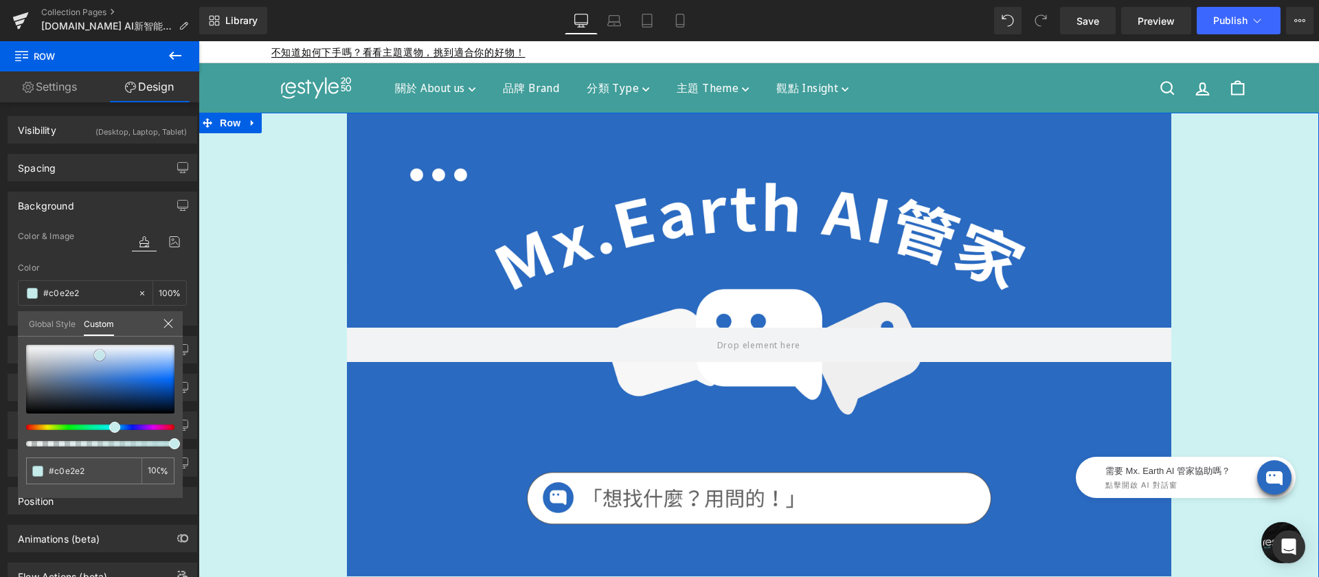
type input "#bad3d3"
type input "#bccbcb"
type input "#c0c8c8"
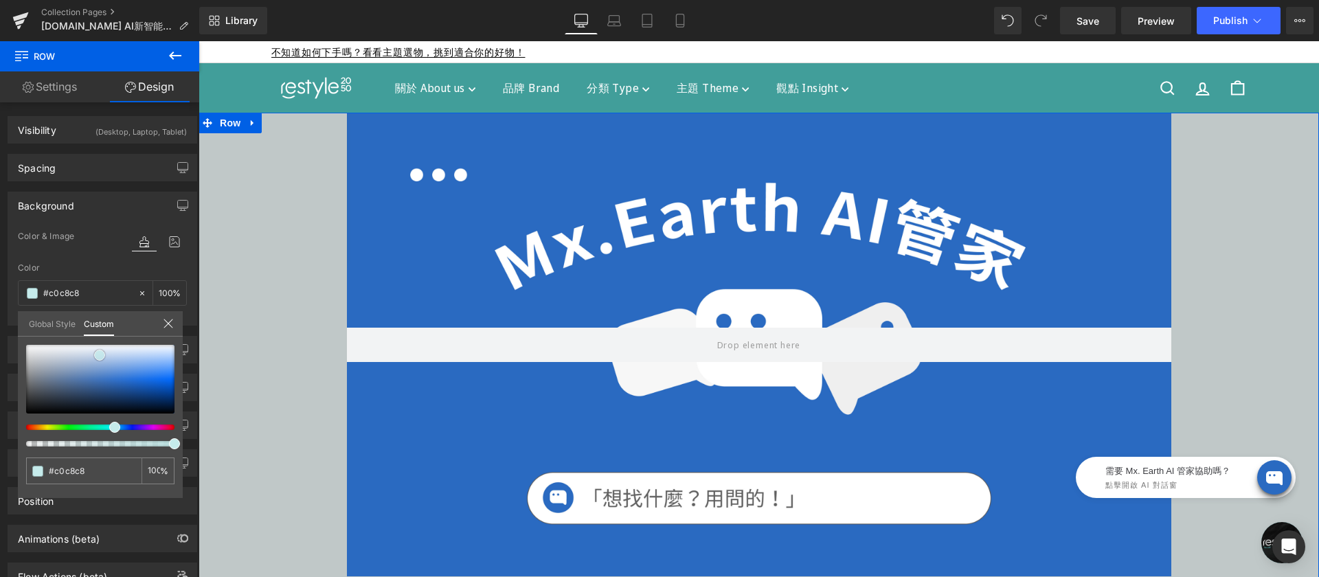
type input "#c2c6c6"
drag, startPoint x: 131, startPoint y: 395, endPoint x: 32, endPoint y: 360, distance: 104.3
click at [32, 360] on span at bounding box center [32, 360] width 11 height 11
click at [166, 326] on icon at bounding box center [168, 323] width 11 height 11
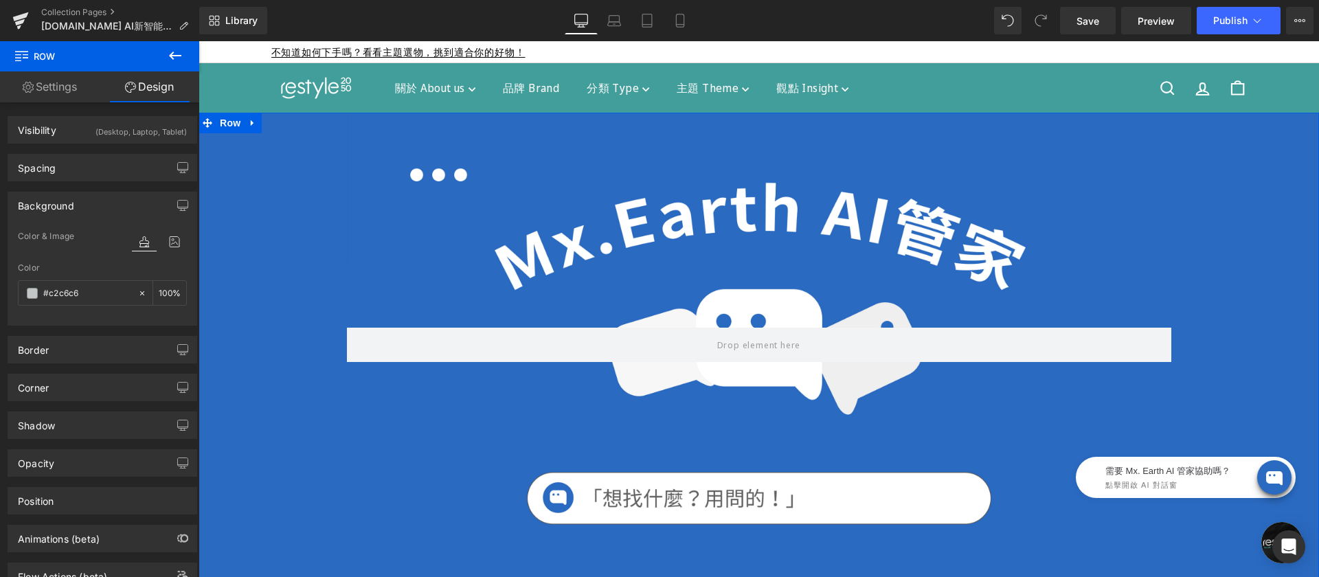
type input "#2a6ac1"
type input "100"
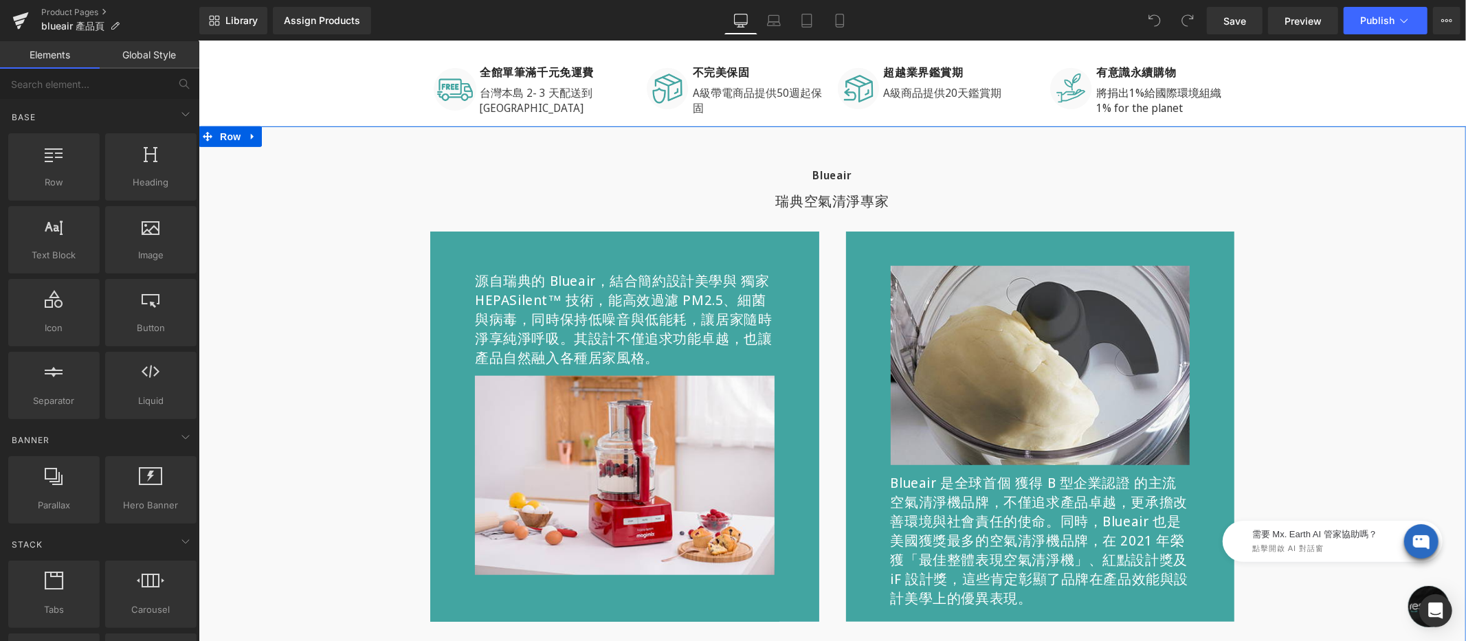
scroll to position [759, 0]
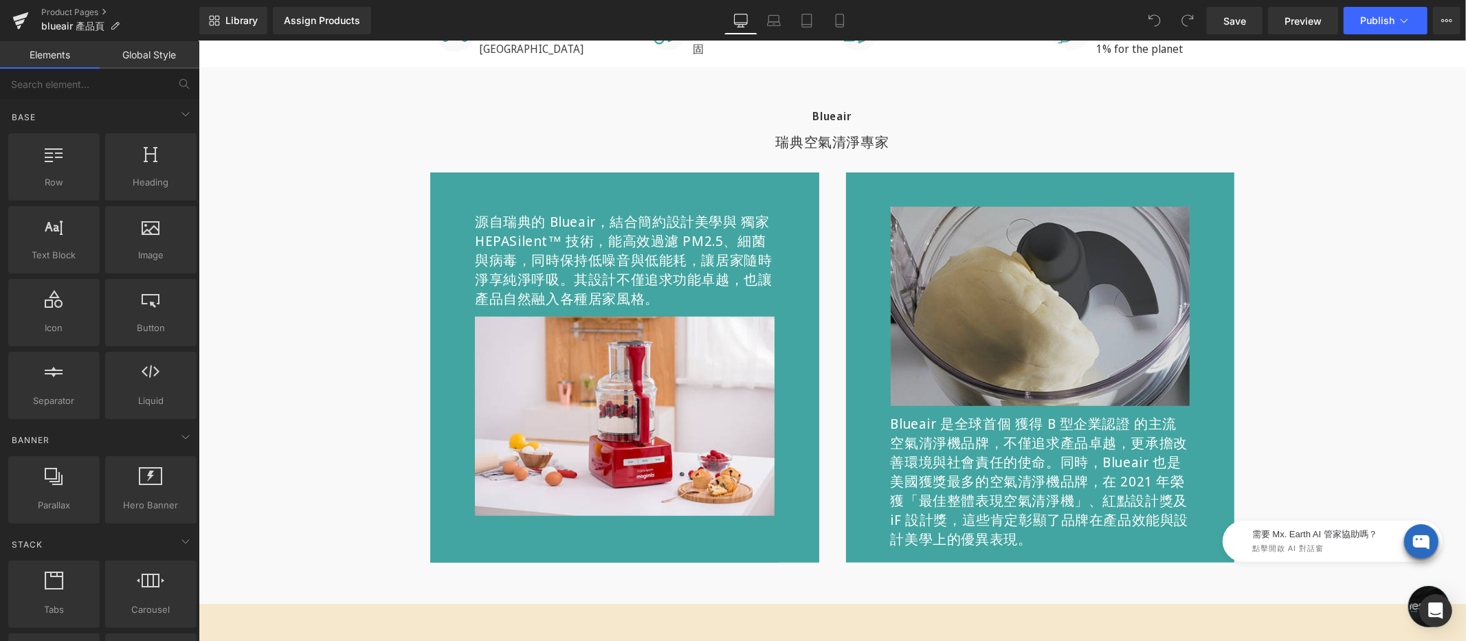
click at [1002, 259] on img at bounding box center [1040, 305] width 300 height 199
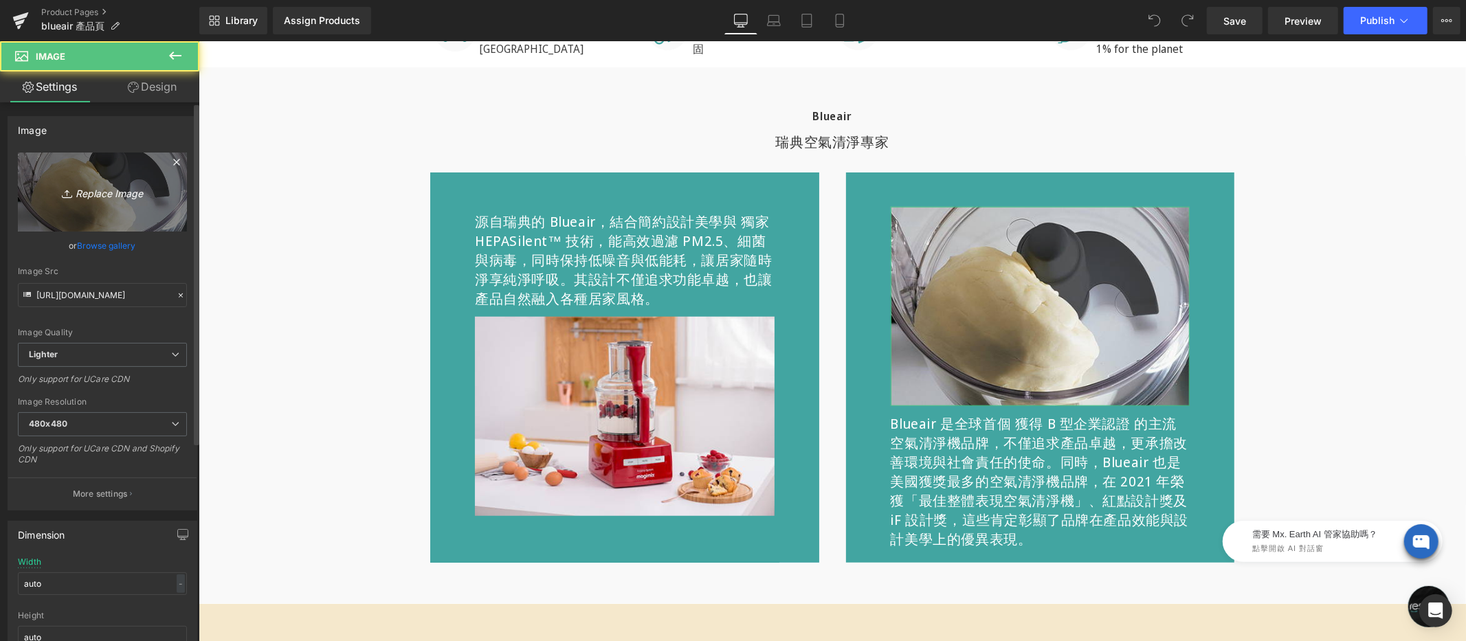
click at [145, 177] on link "Replace Image" at bounding box center [102, 192] width 169 height 79
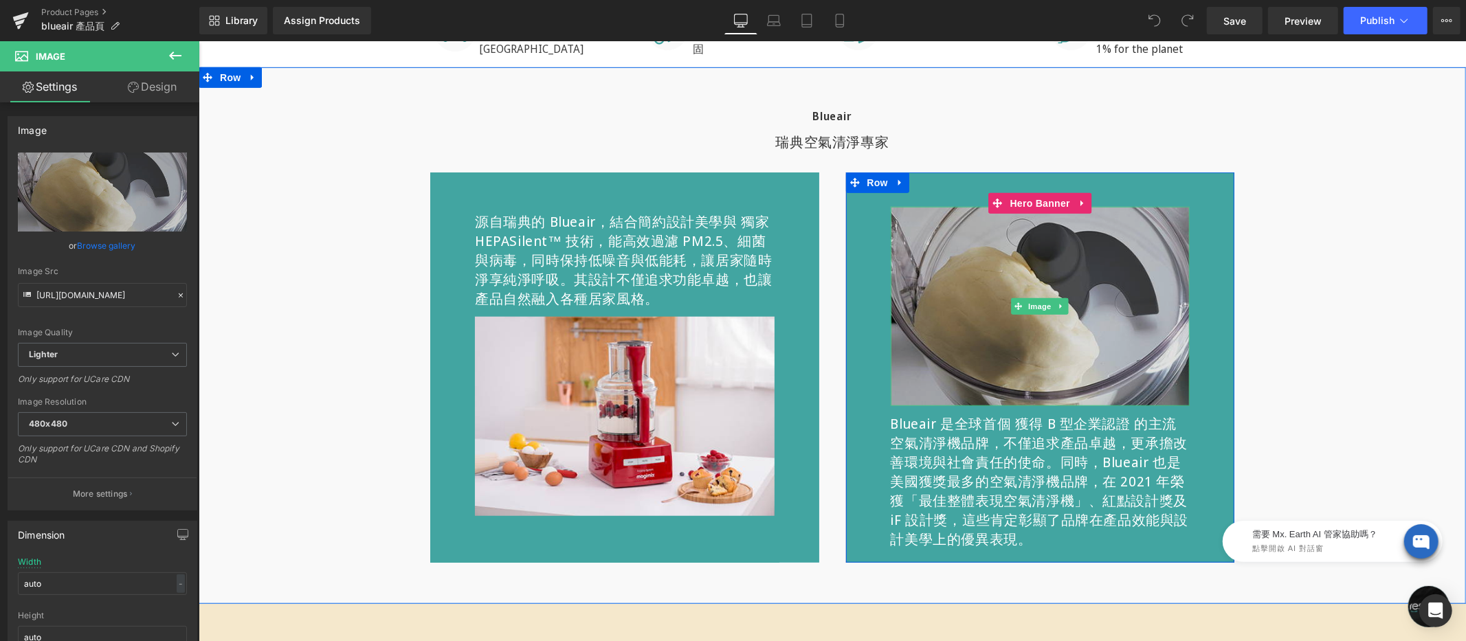
click at [1043, 254] on img at bounding box center [1040, 305] width 300 height 199
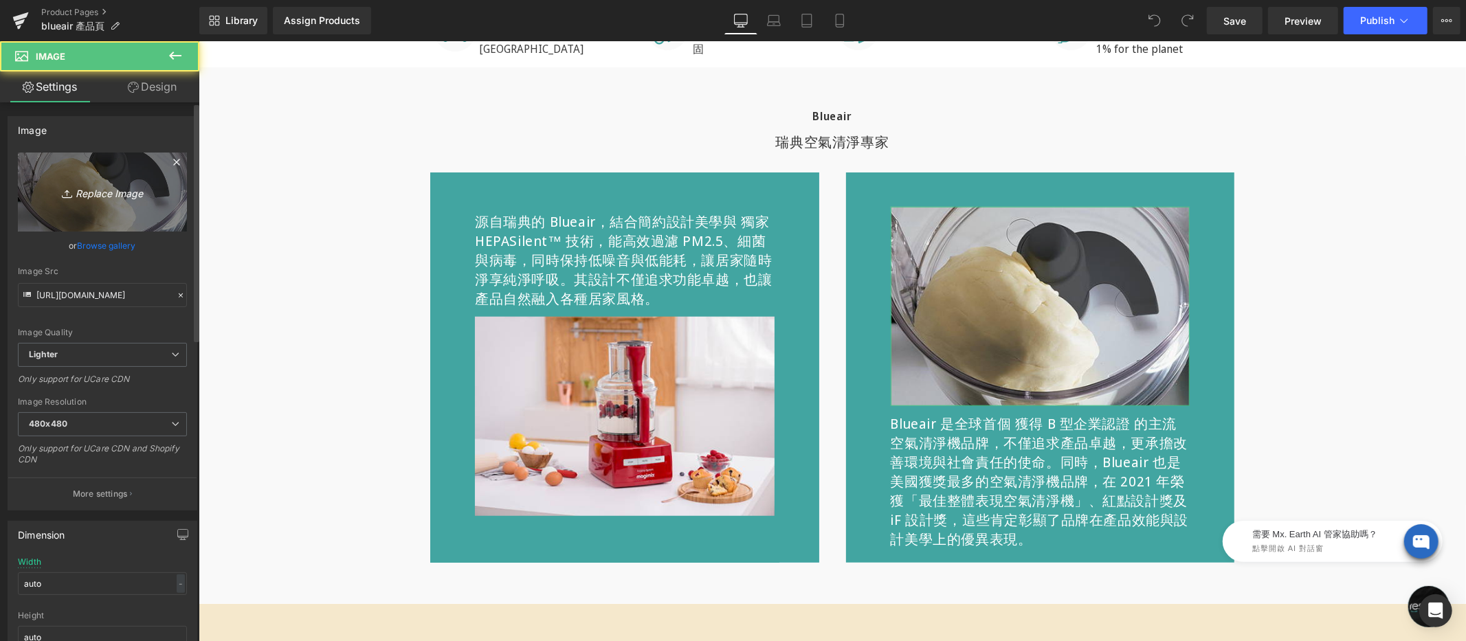
click at [115, 185] on icon "Replace Image" at bounding box center [102, 191] width 110 height 17
type input "C:\fakepath\blueair-midbn-600x400-01.jpg"
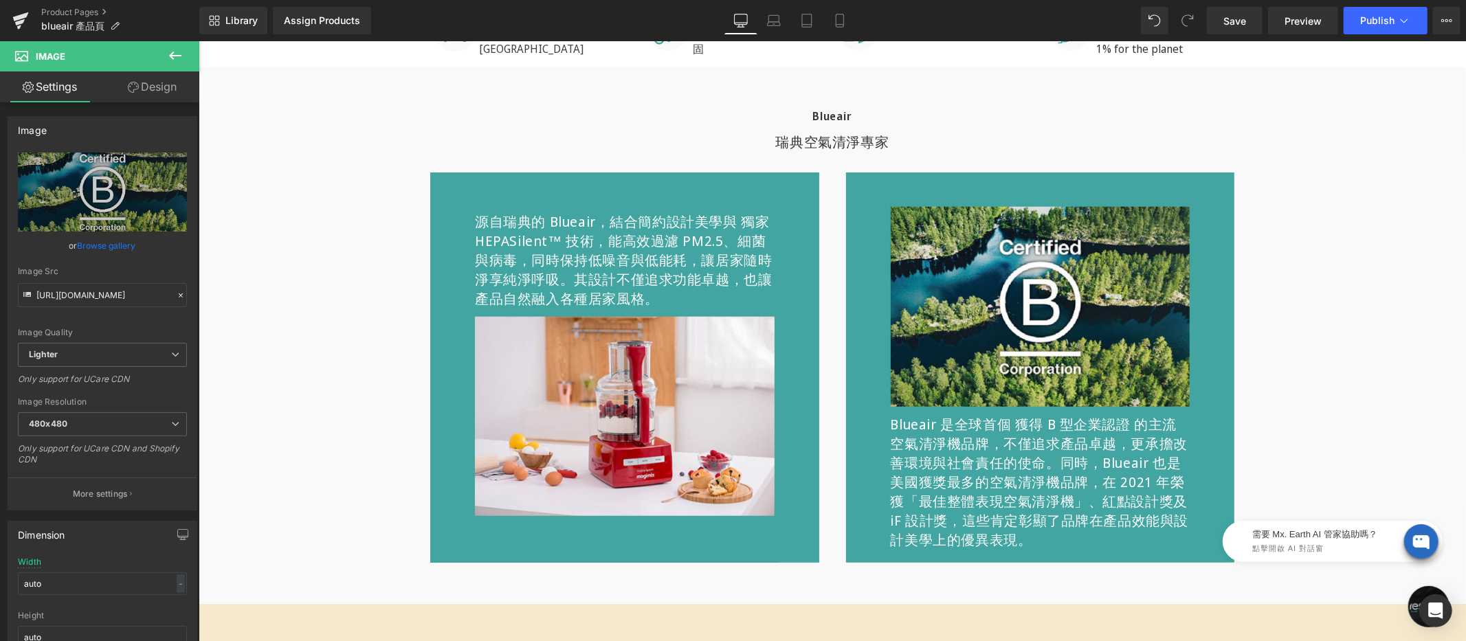
scroll to position [768, 0]
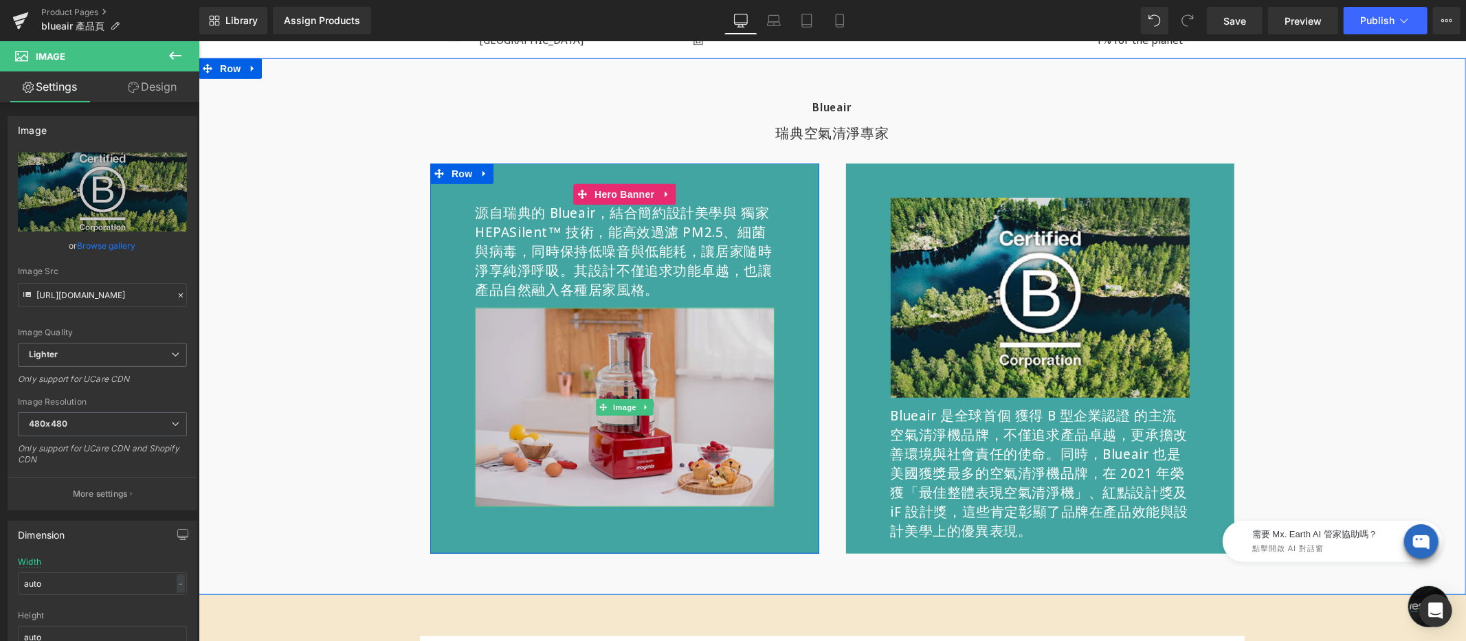
click at [650, 365] on img at bounding box center [624, 406] width 300 height 199
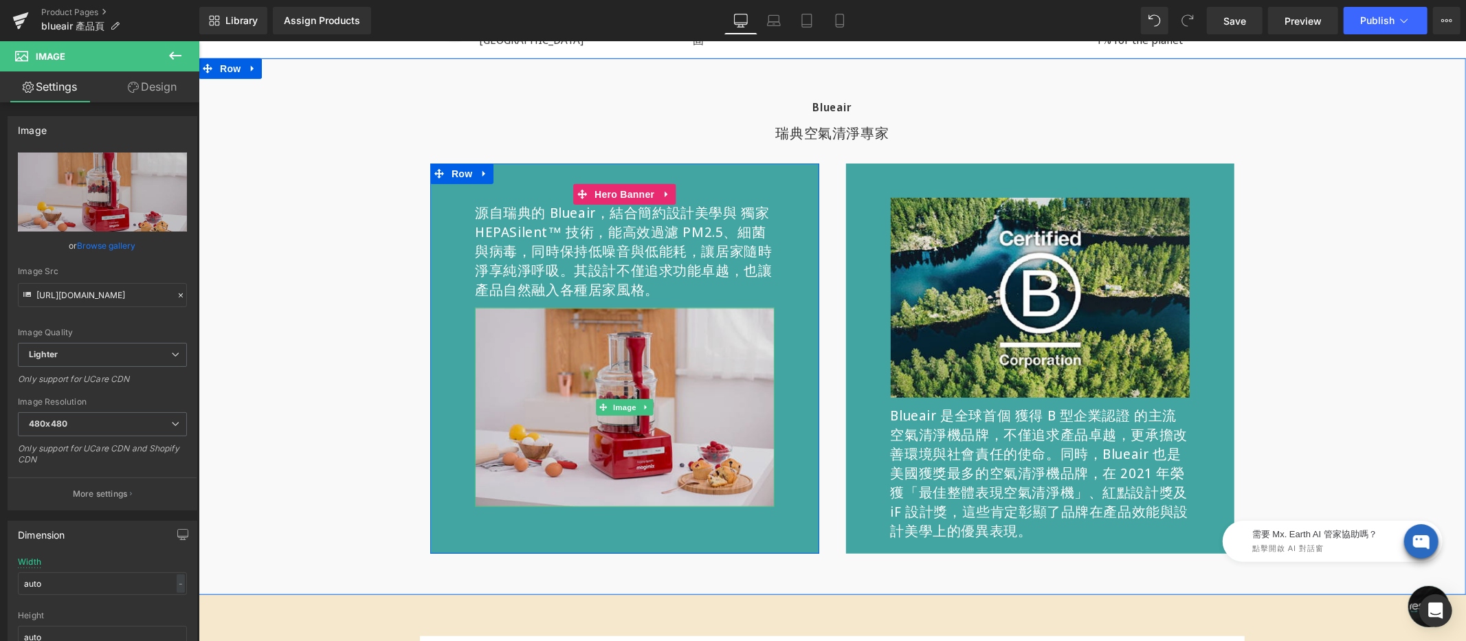
click at [598, 396] on img at bounding box center [624, 406] width 300 height 199
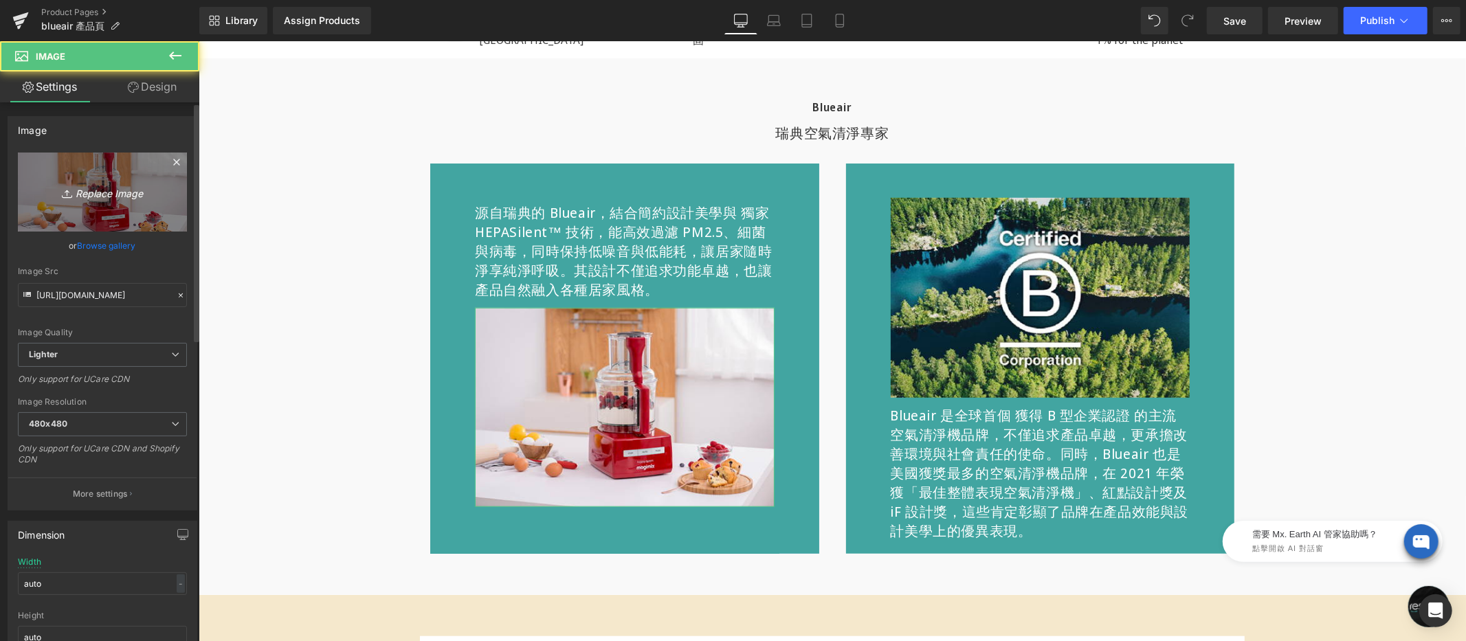
click at [141, 197] on icon "Replace Image" at bounding box center [102, 191] width 110 height 17
type input "C:\fakepath\blueair-midbb-600x400-03.jpg"
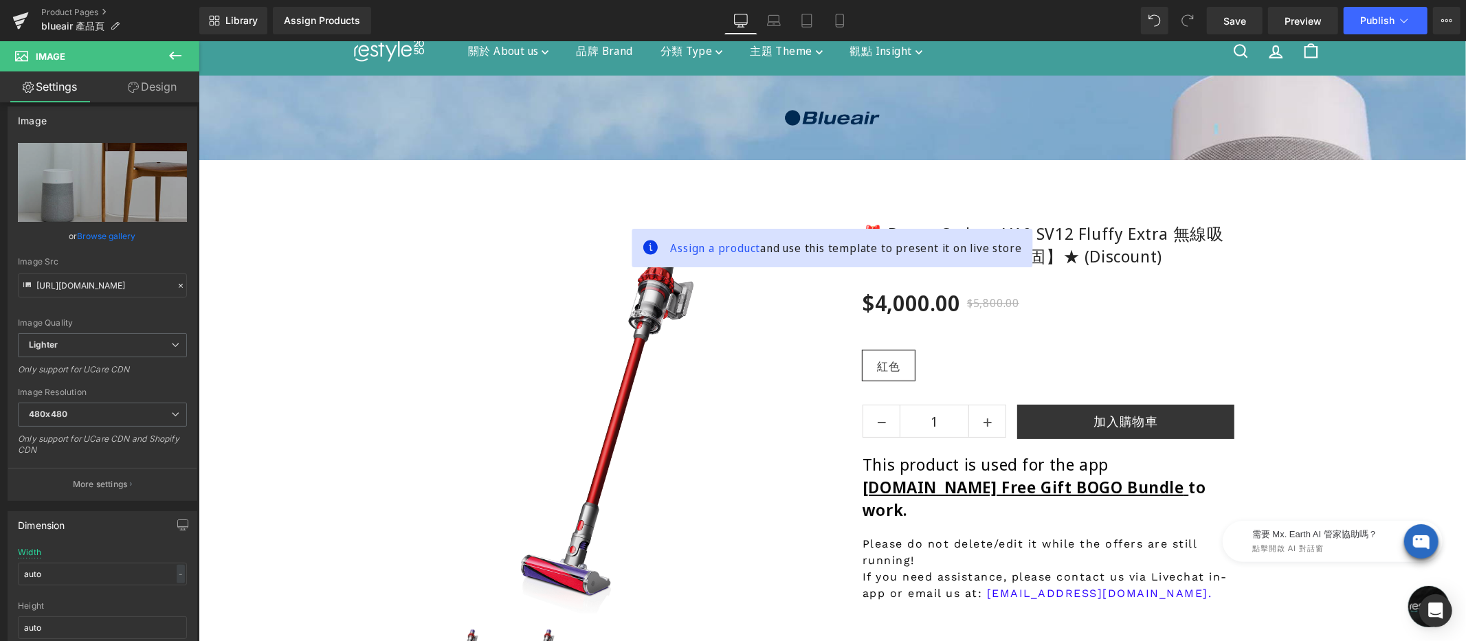
scroll to position [0, 0]
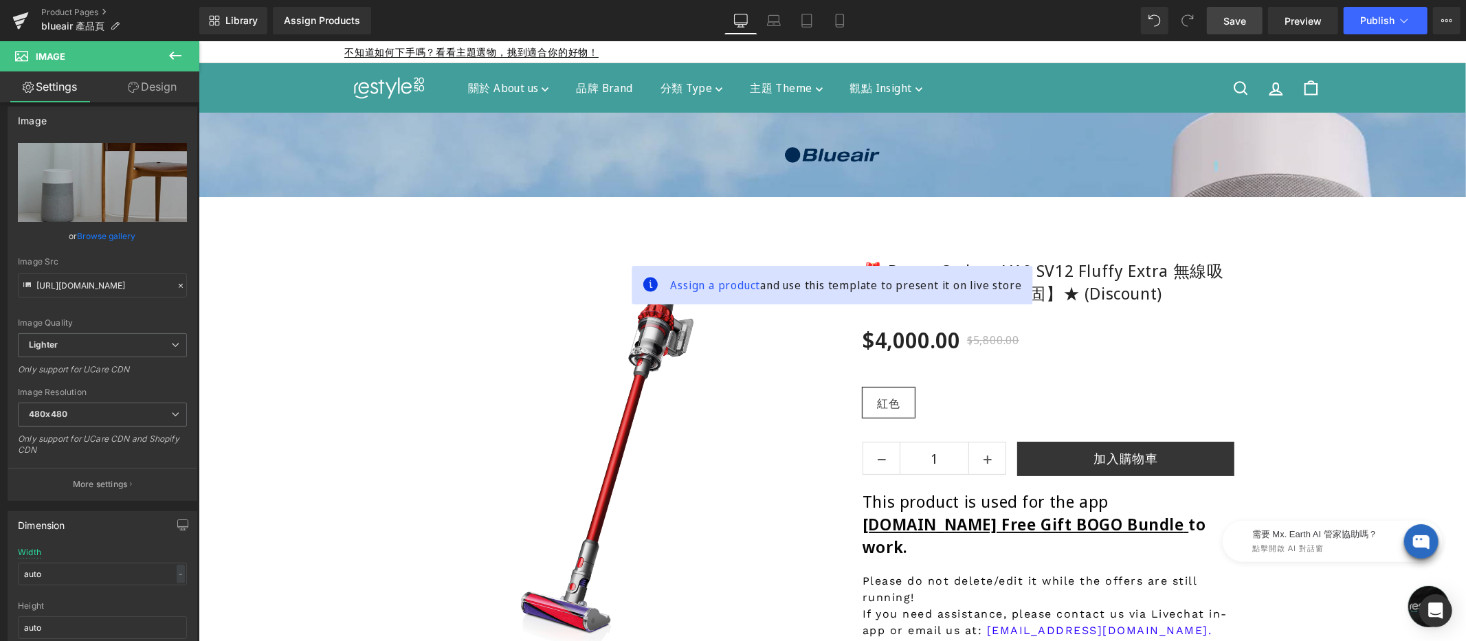
click at [1238, 23] on span "Save" at bounding box center [1234, 21] width 23 height 14
click at [776, 17] on icon at bounding box center [774, 21] width 14 height 14
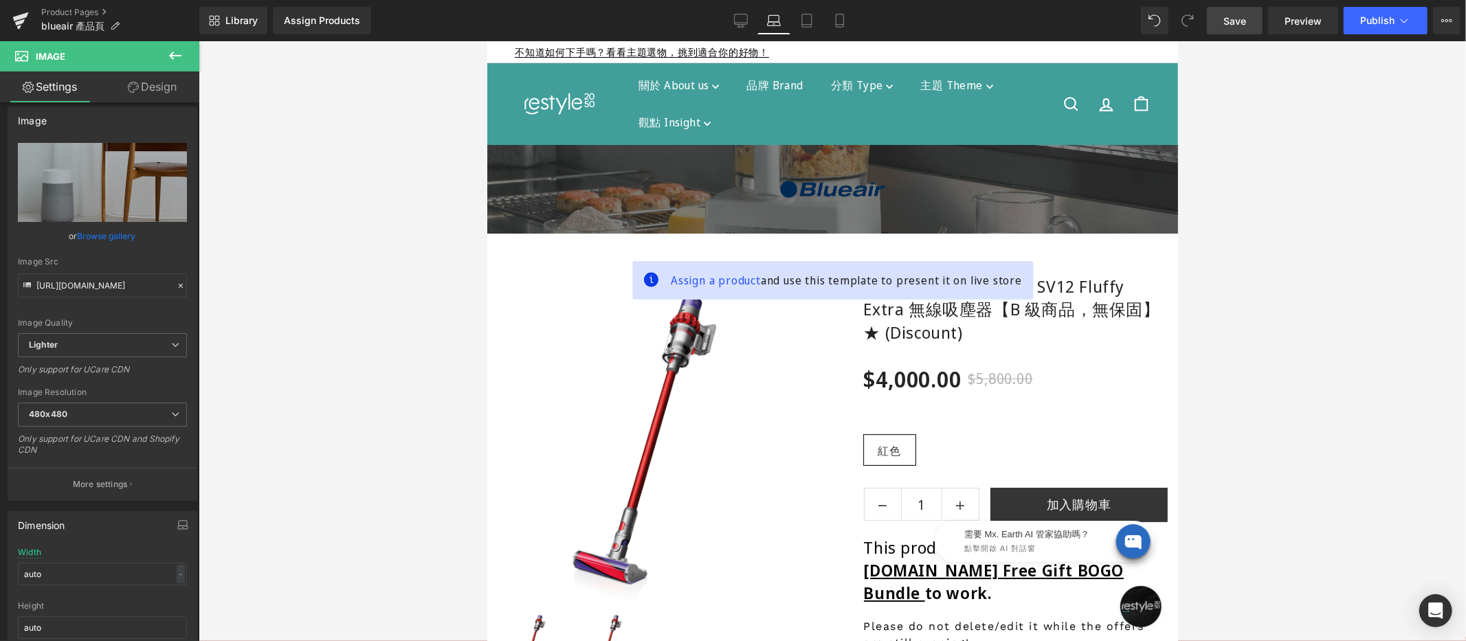
click at [850, 150] on span "Hero Banner" at bounding box center [832, 154] width 54 height 16
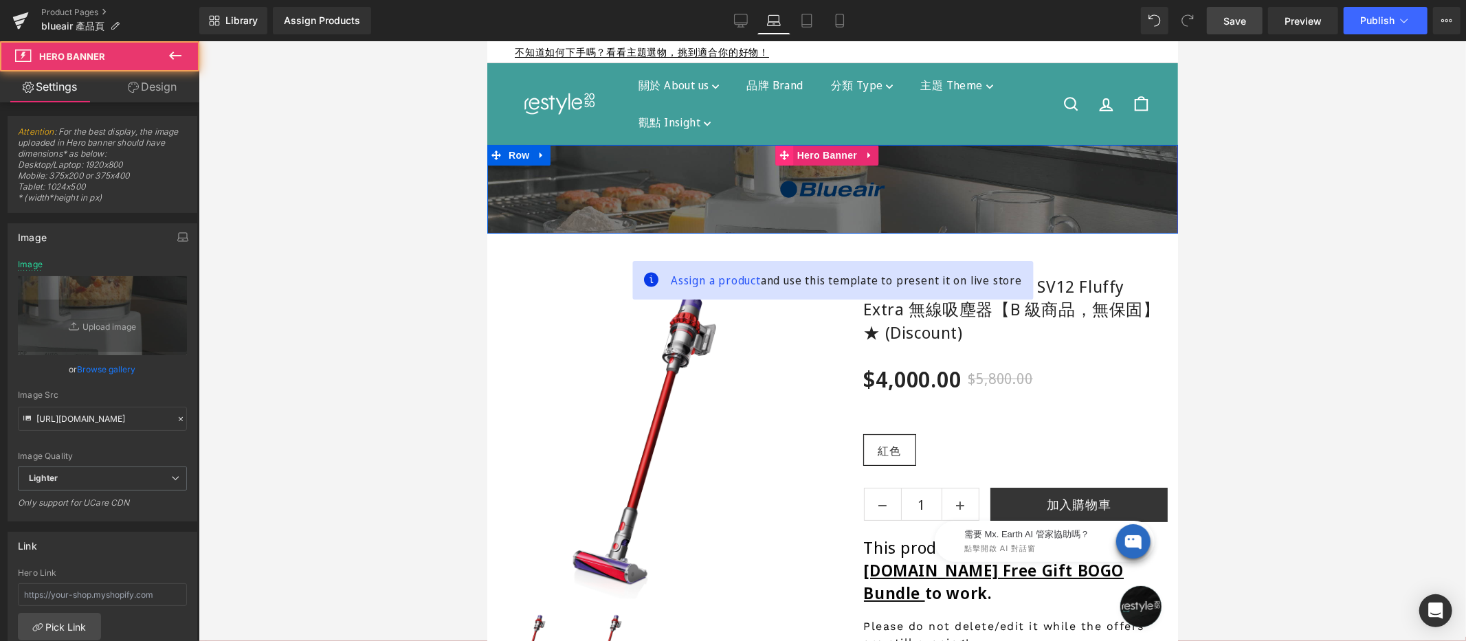
click at [834, 155] on link "Hero Banner" at bounding box center [817, 154] width 85 height 21
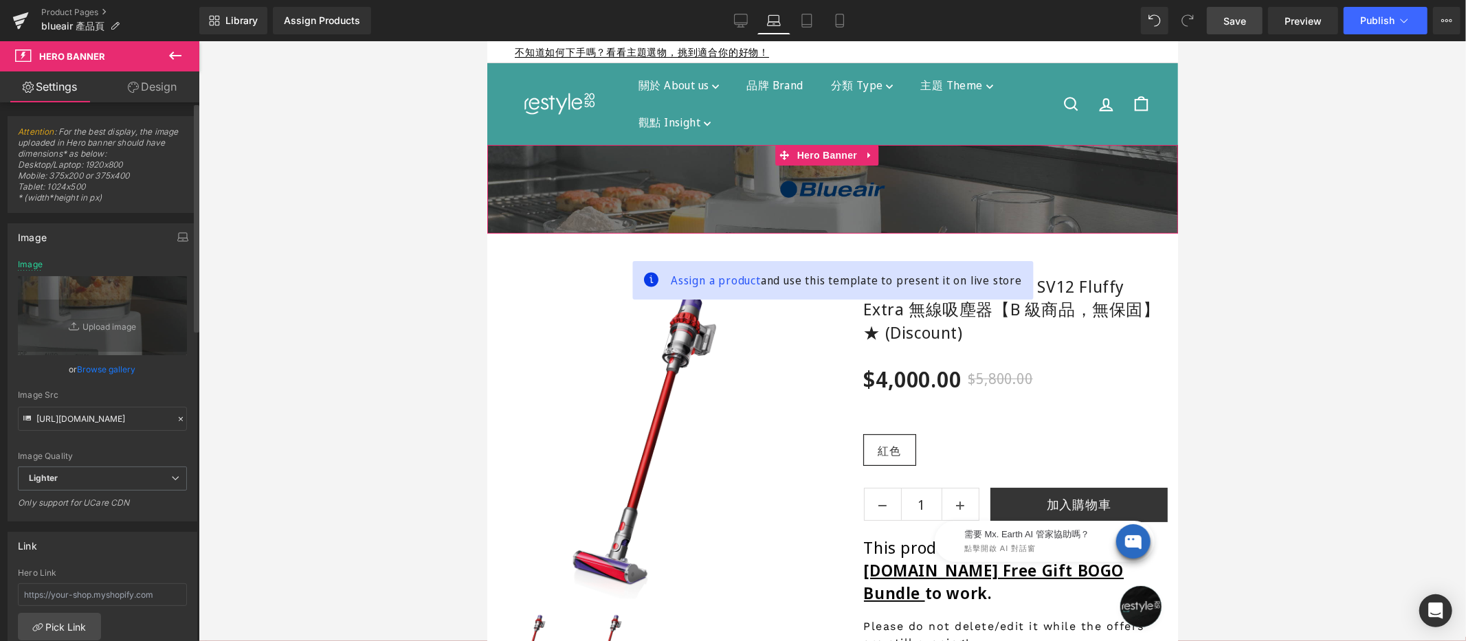
click at [109, 368] on link "Browse gallery" at bounding box center [107, 369] width 58 height 24
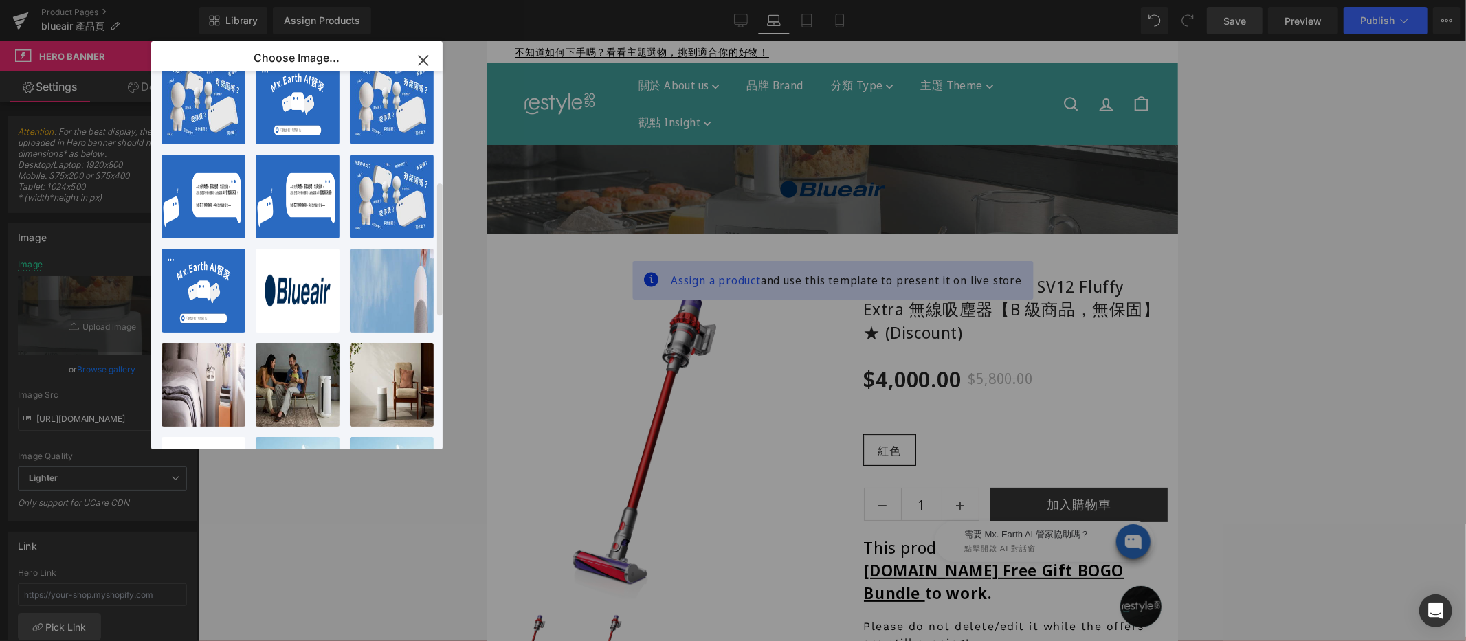
scroll to position [328, 0]
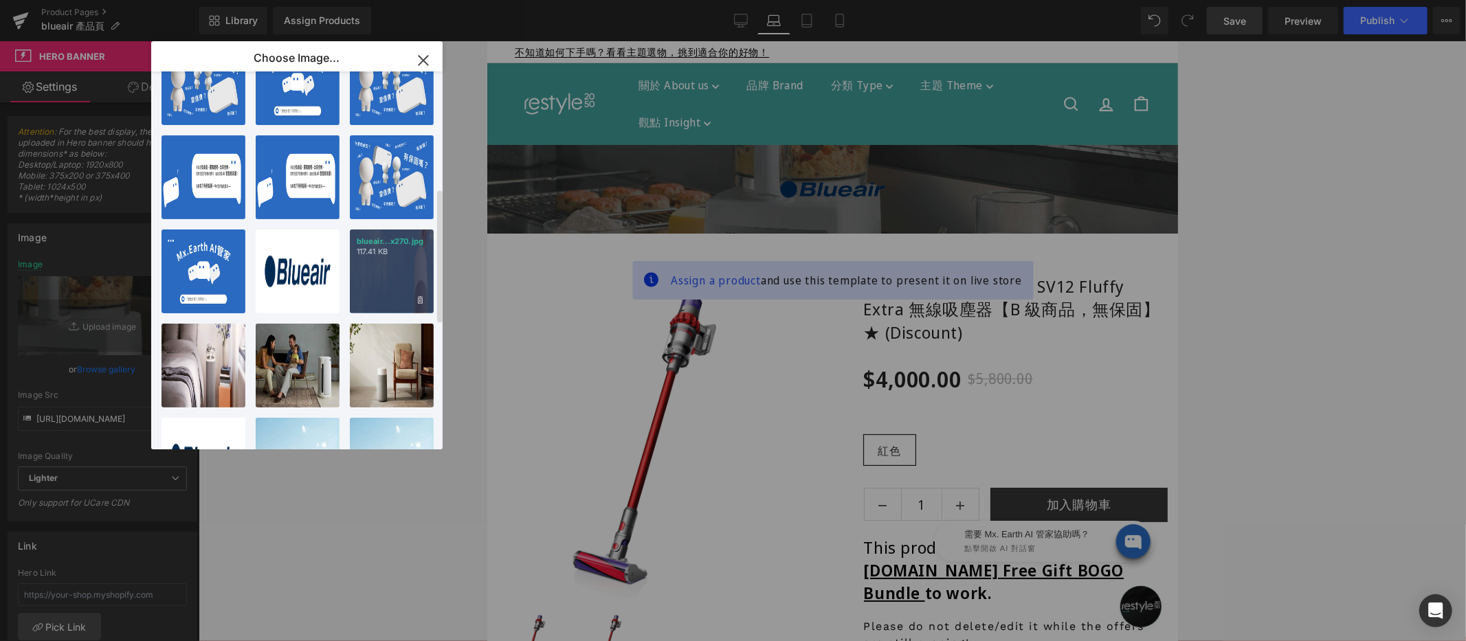
click at [401, 269] on div "blueair...x270.jpg 117.41 KB" at bounding box center [392, 272] width 84 height 84
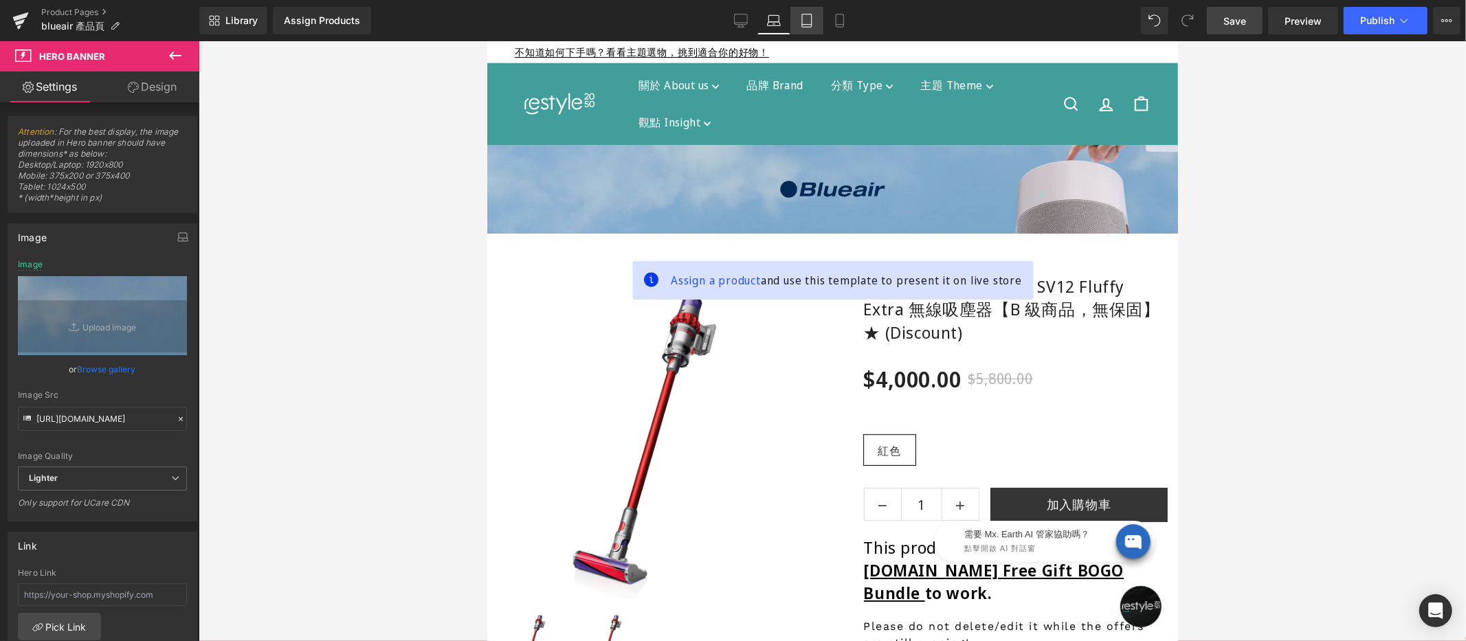
click at [792, 14] on link "Tablet" at bounding box center [806, 20] width 33 height 27
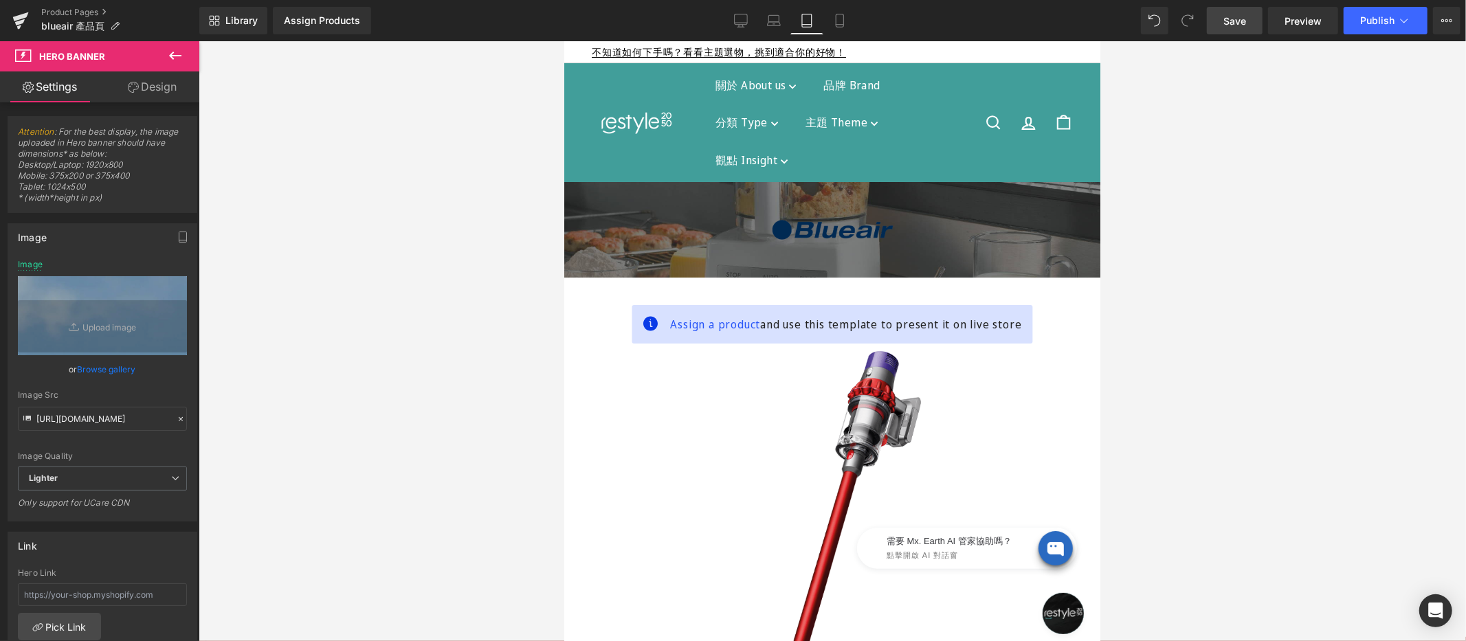
scroll to position [37, 0]
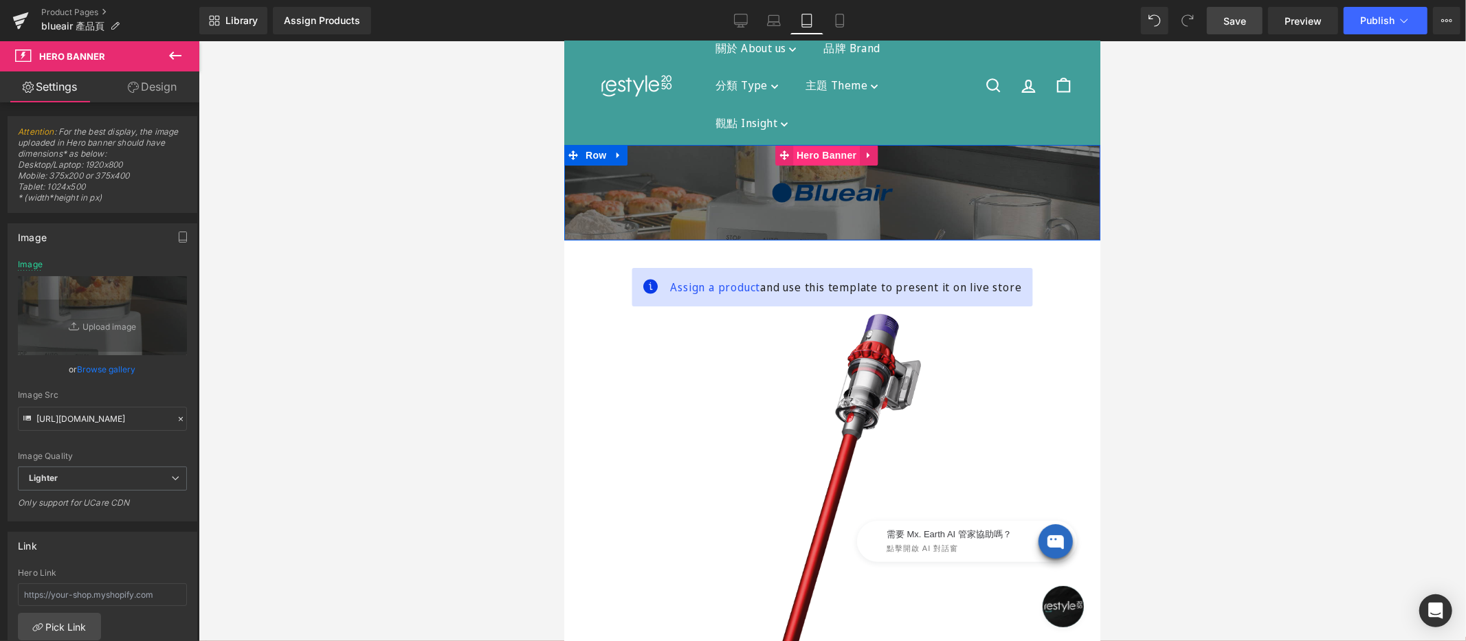
click at [814, 155] on div "Image Row Hero Banner 32px 32px" at bounding box center [831, 192] width 536 height 96
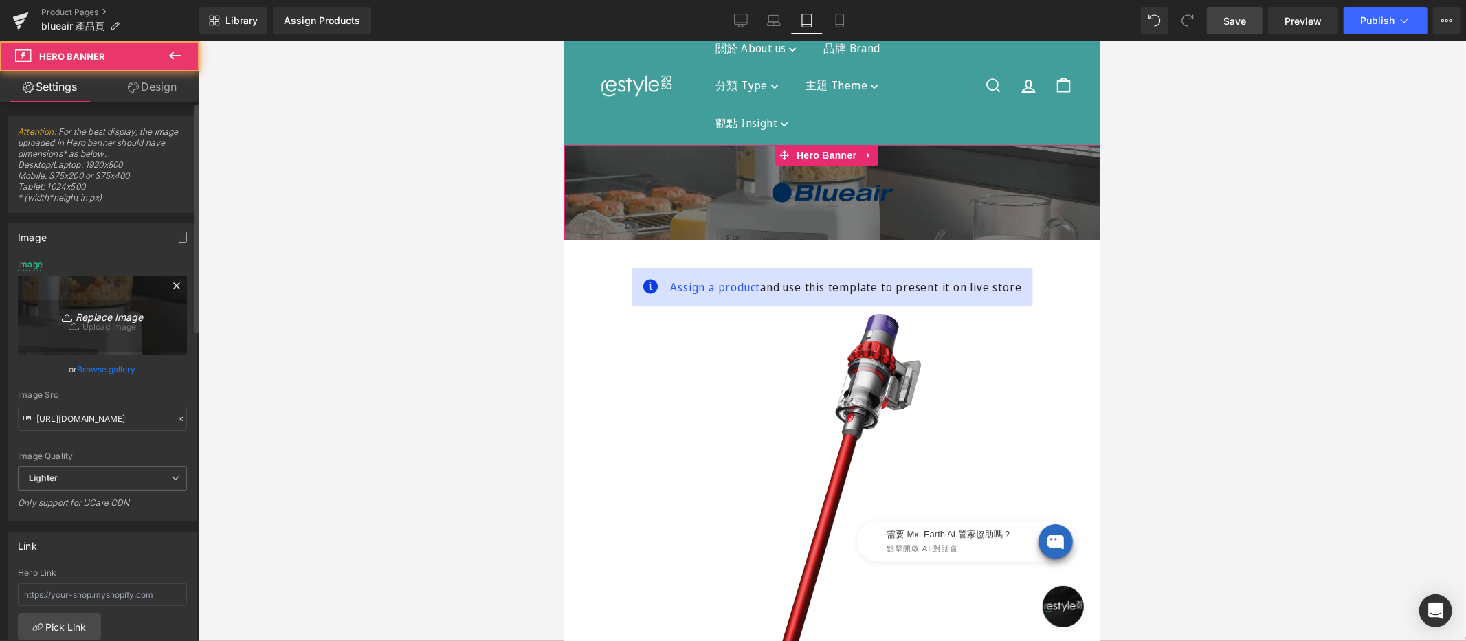
click at [88, 317] on icon "Replace Image" at bounding box center [102, 315] width 110 height 17
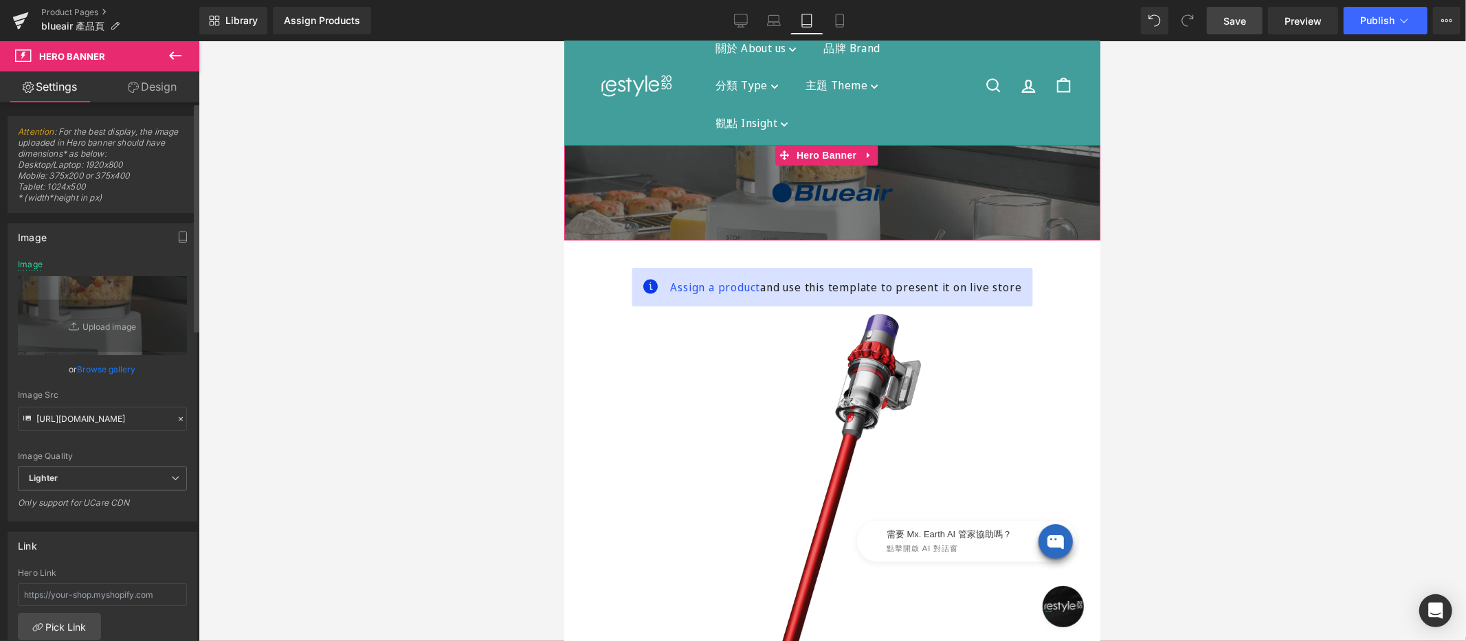
click at [99, 370] on link "Browse gallery" at bounding box center [107, 369] width 58 height 24
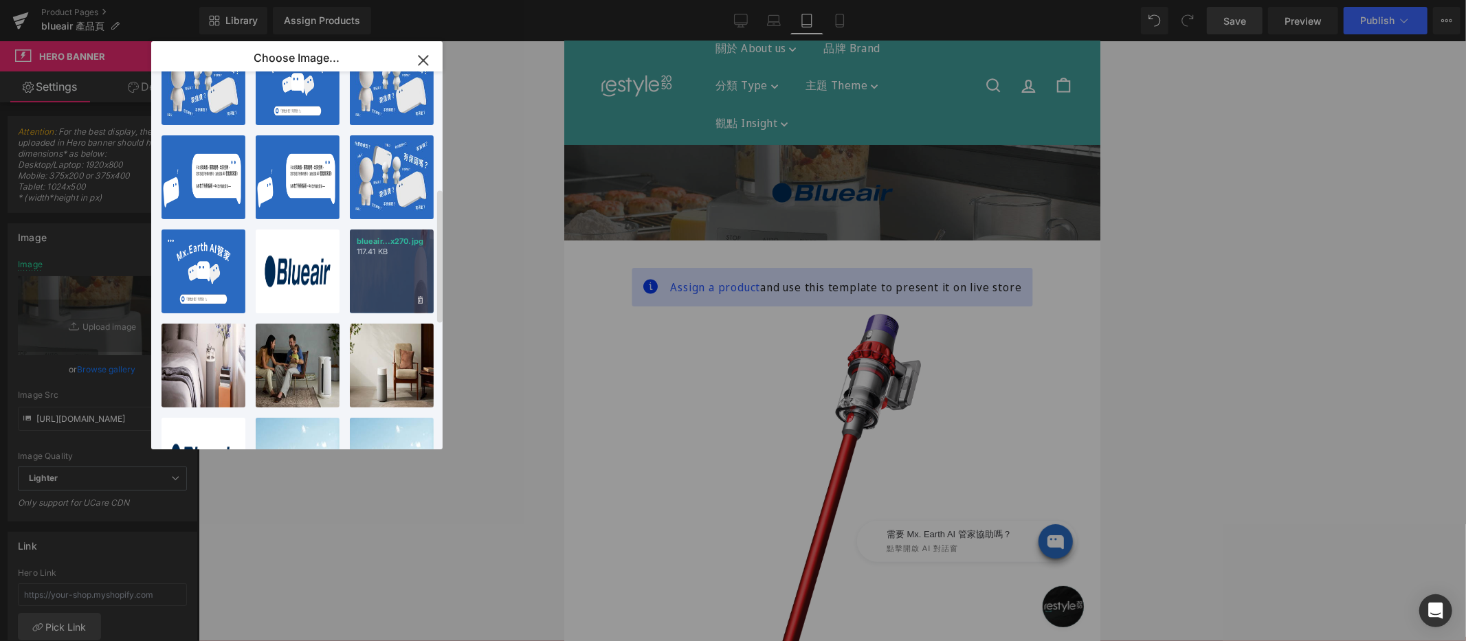
click at [405, 272] on div "blueair...x270.jpg 117.41 KB" at bounding box center [392, 272] width 84 height 84
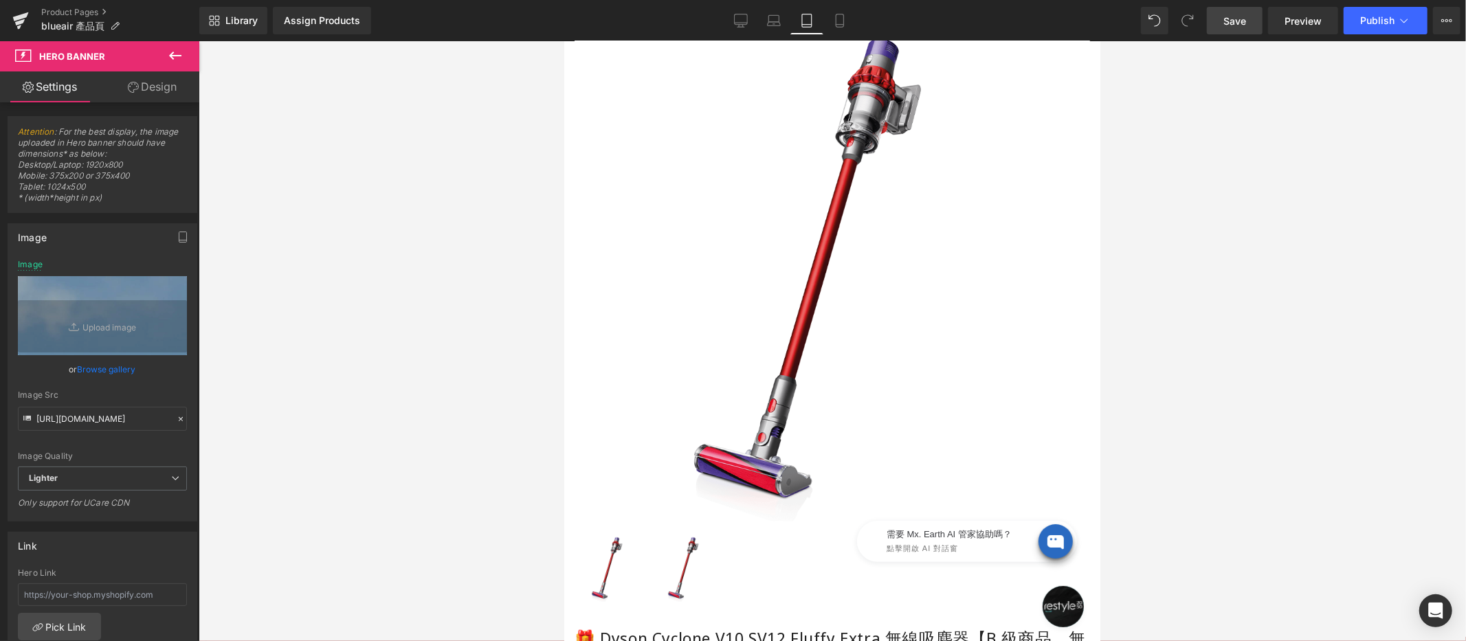
scroll to position [0, 0]
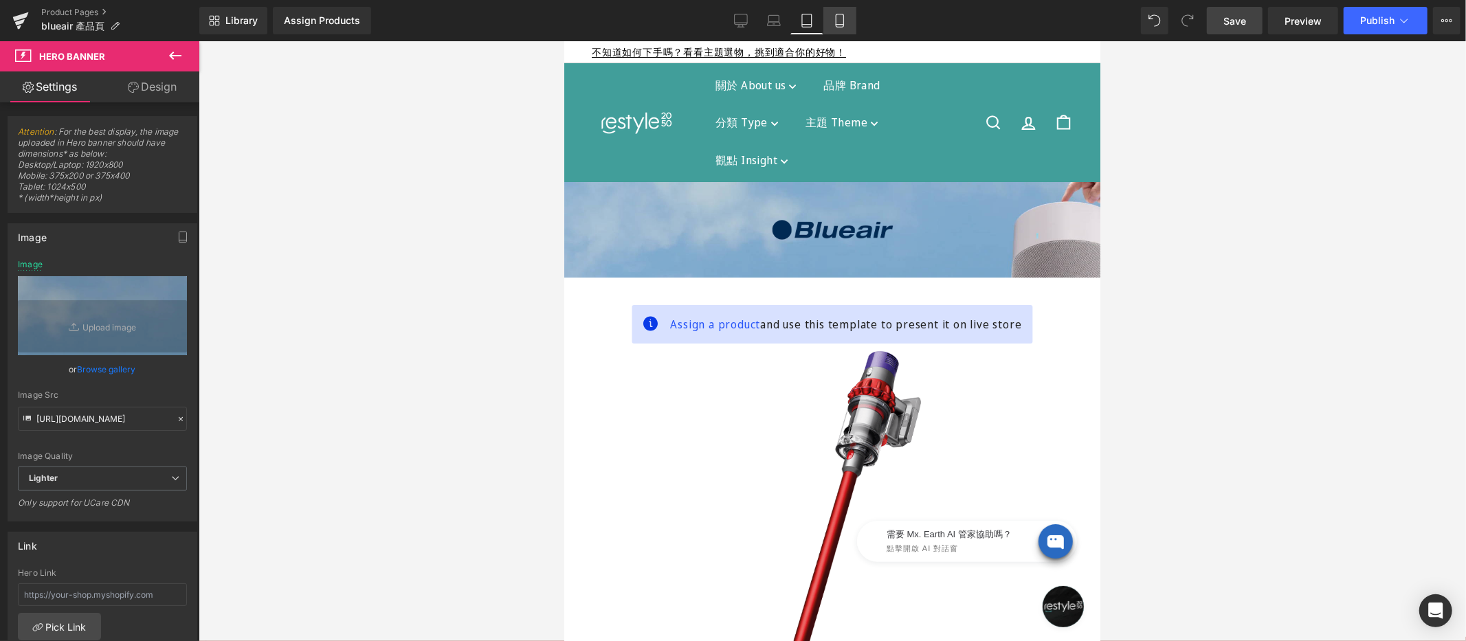
click at [839, 20] on icon at bounding box center [840, 21] width 14 height 14
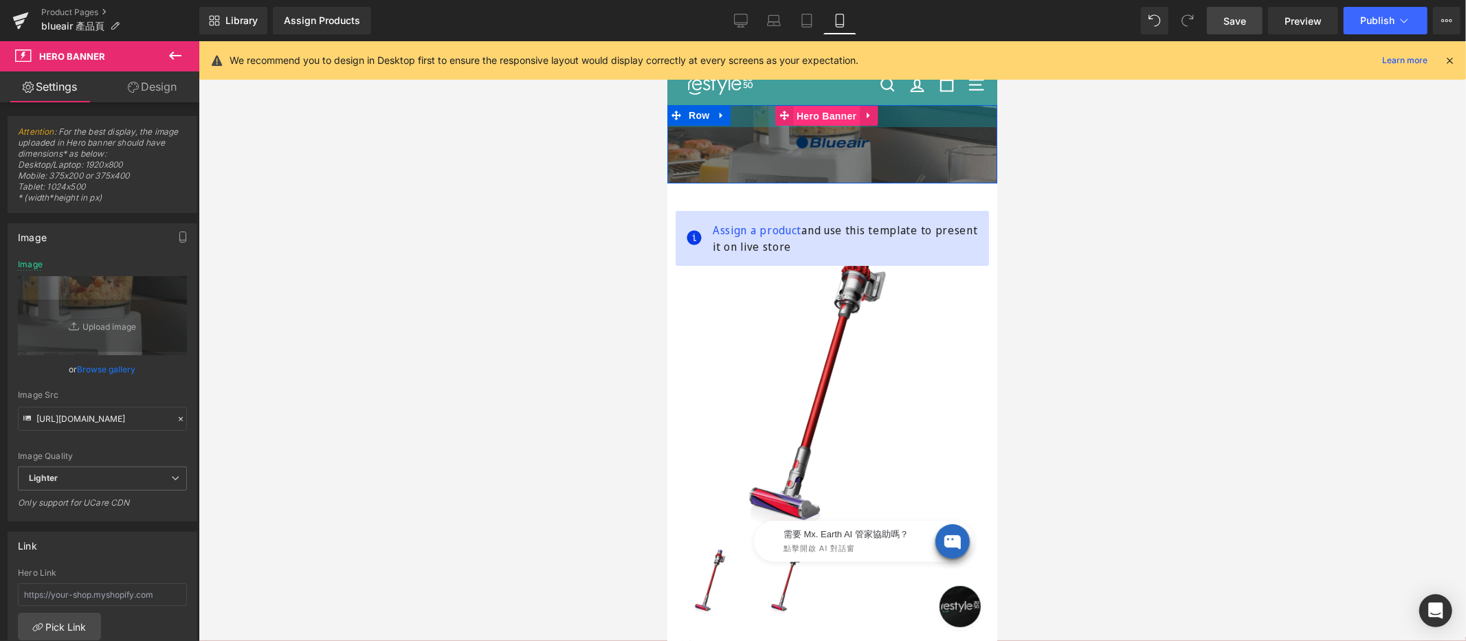
click at [810, 115] on div "Image Row Hero Banner 32px 32px" at bounding box center [832, 143] width 330 height 78
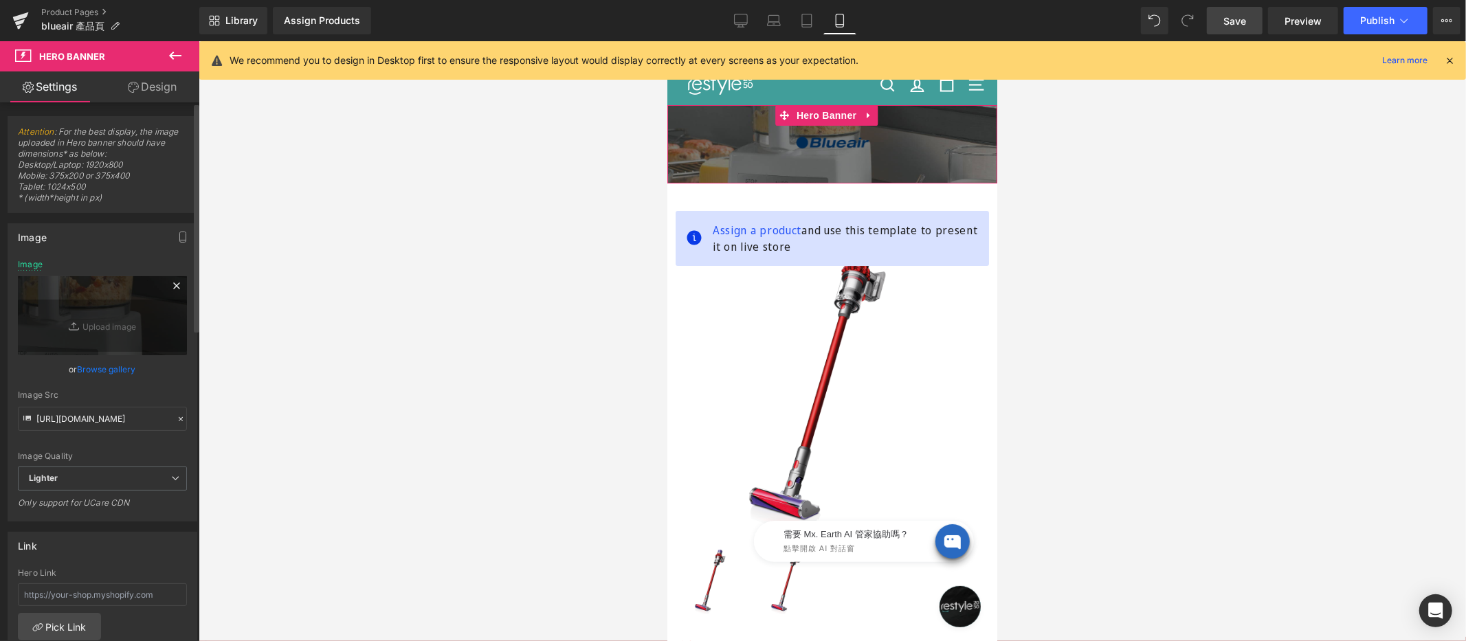
click at [74, 325] on icon at bounding box center [76, 327] width 14 height 14
type input "C:\fakepath\blueair-tpbn-1920x270.jpg"
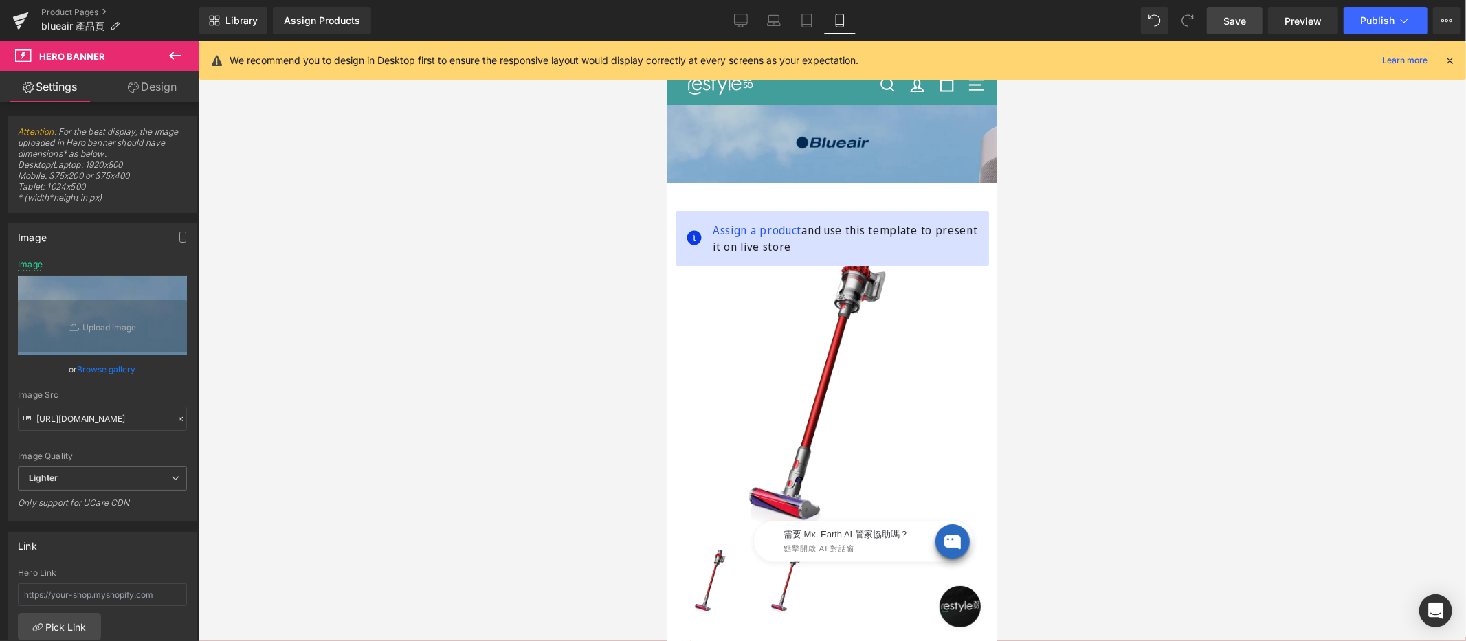
click at [1235, 23] on span "Save" at bounding box center [1234, 21] width 23 height 14
click at [1319, 15] on span "Publish" at bounding box center [1377, 20] width 34 height 11
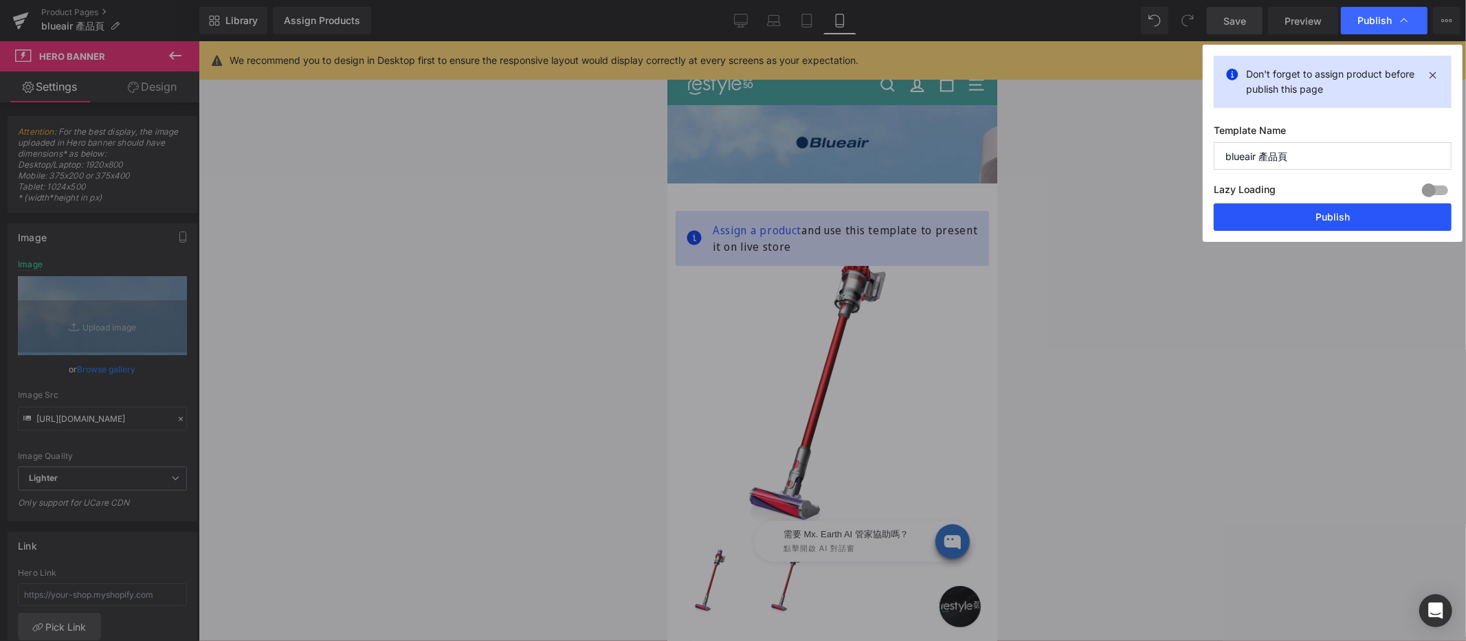
click at [1319, 217] on button "Publish" at bounding box center [1332, 216] width 238 height 27
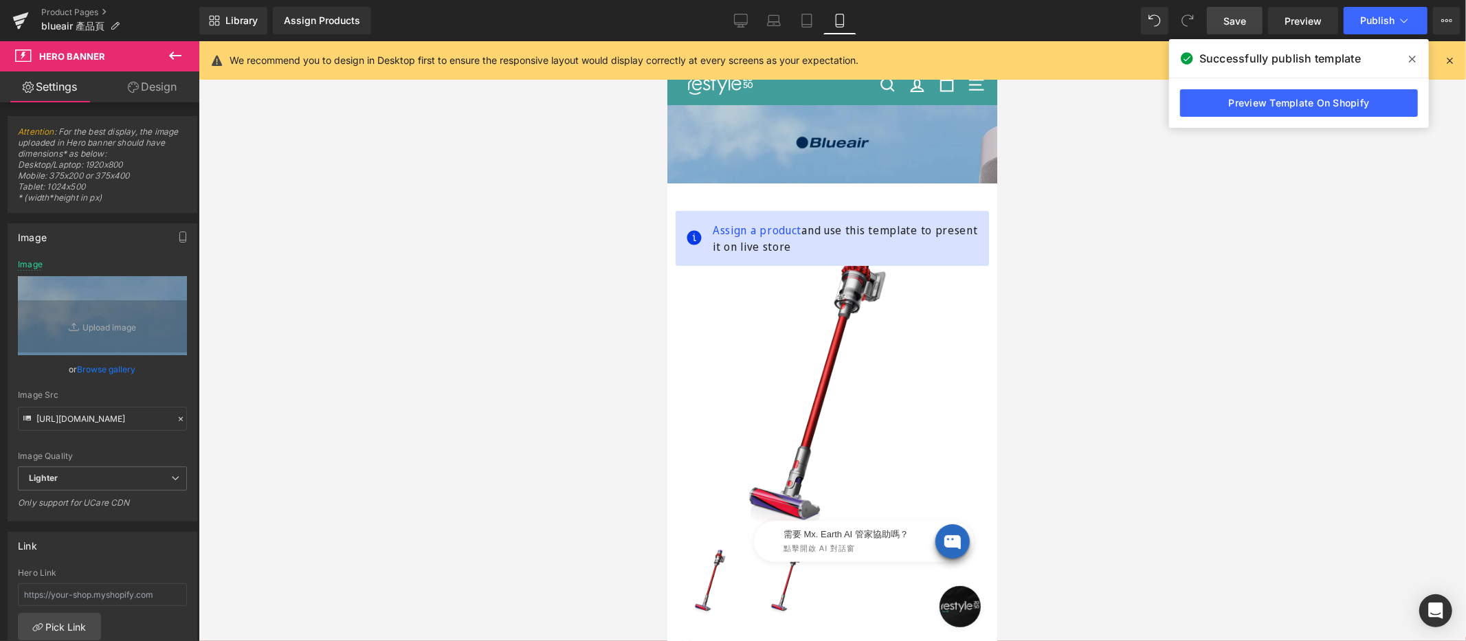
click at [1319, 56] on icon at bounding box center [1412, 59] width 7 height 7
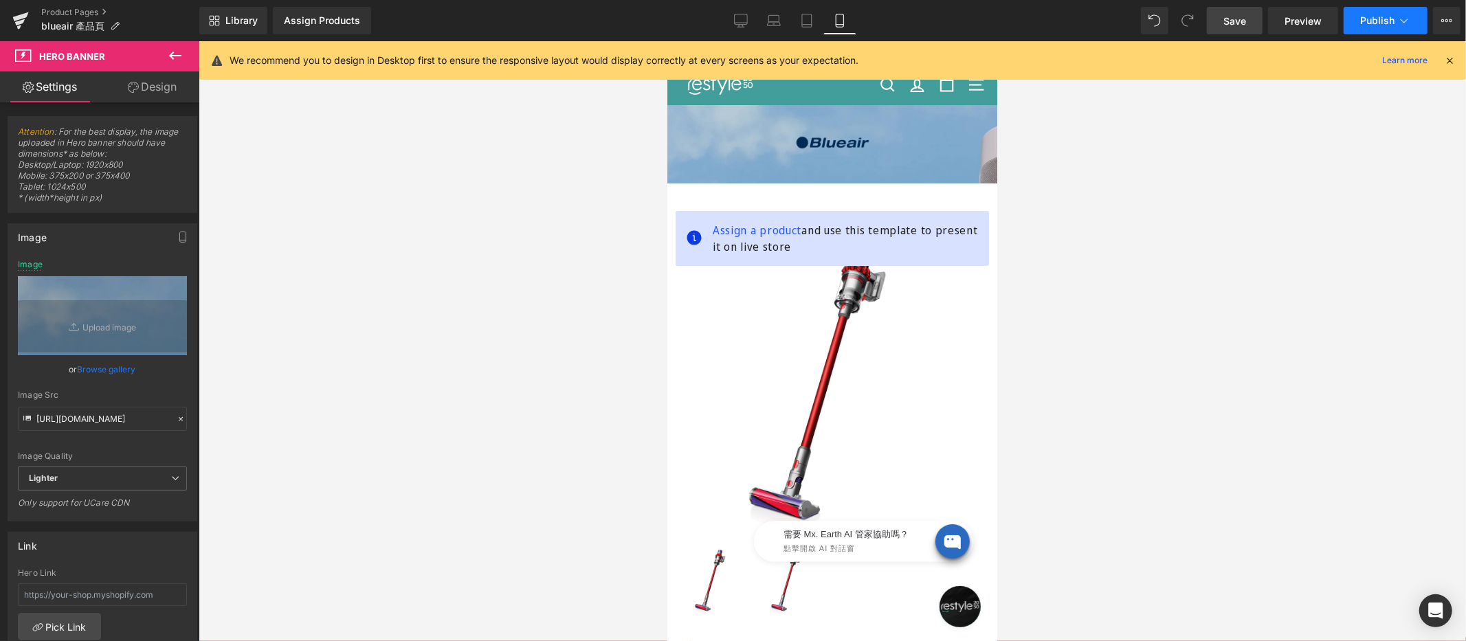
click at [1319, 21] on span "Publish" at bounding box center [1377, 20] width 34 height 11
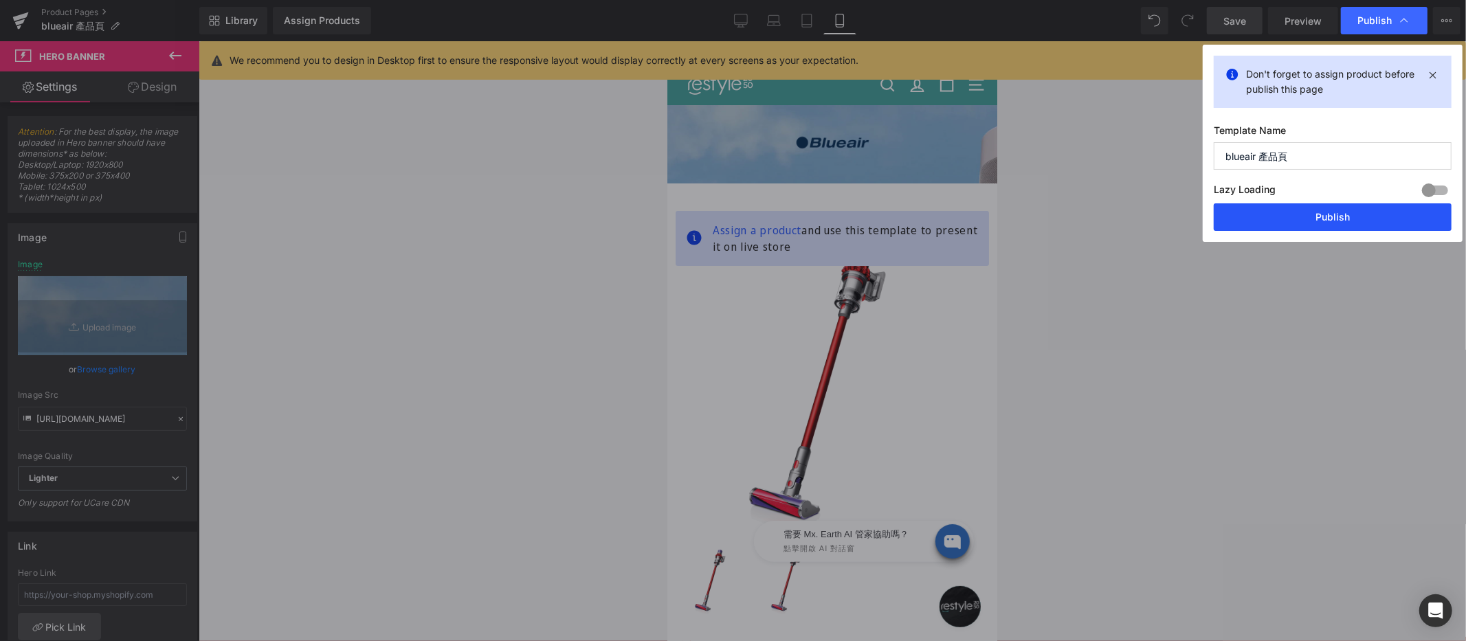
click at [1319, 212] on button "Publish" at bounding box center [1332, 216] width 238 height 27
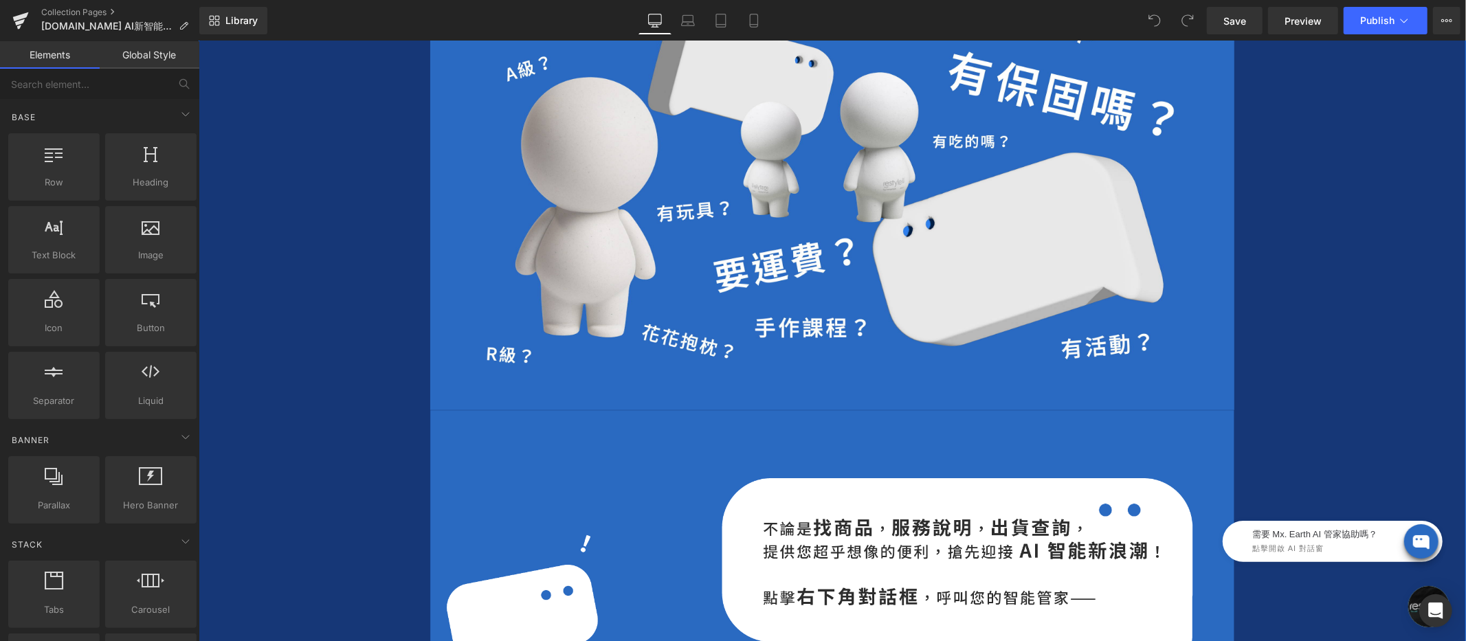
scroll to position [757, 0]
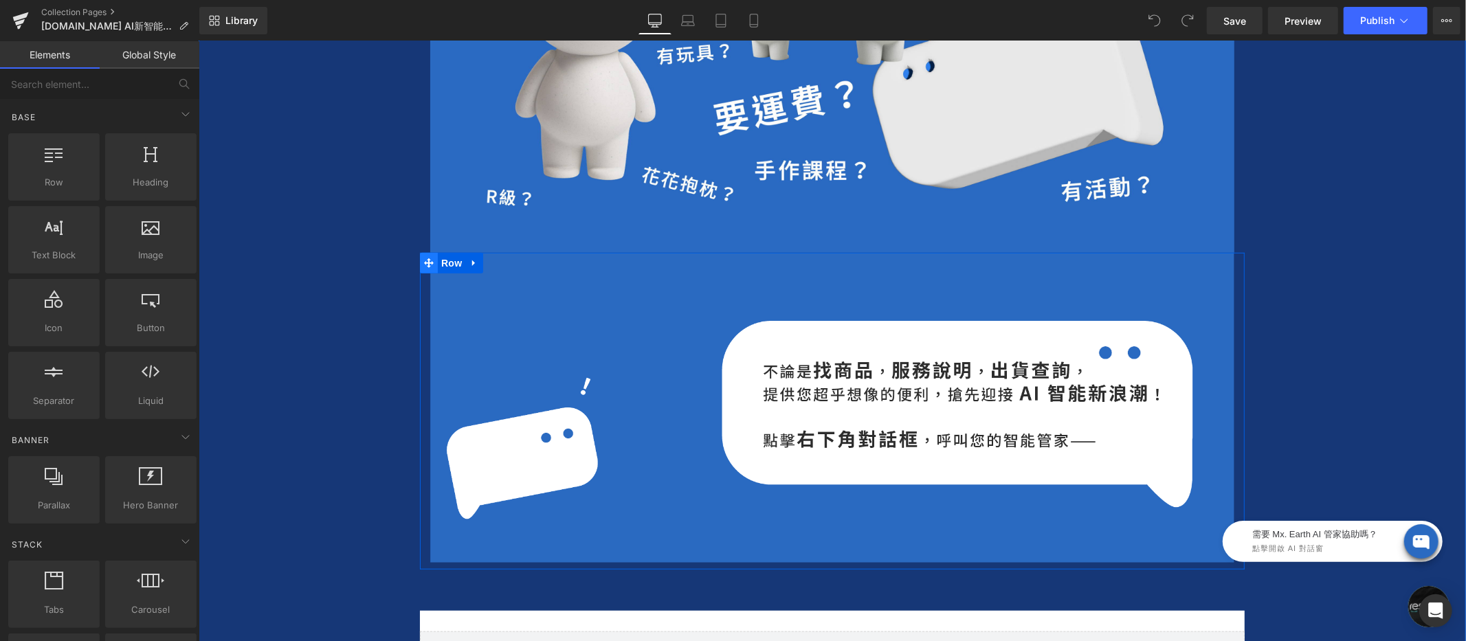
click at [429, 263] on span at bounding box center [428, 262] width 18 height 21
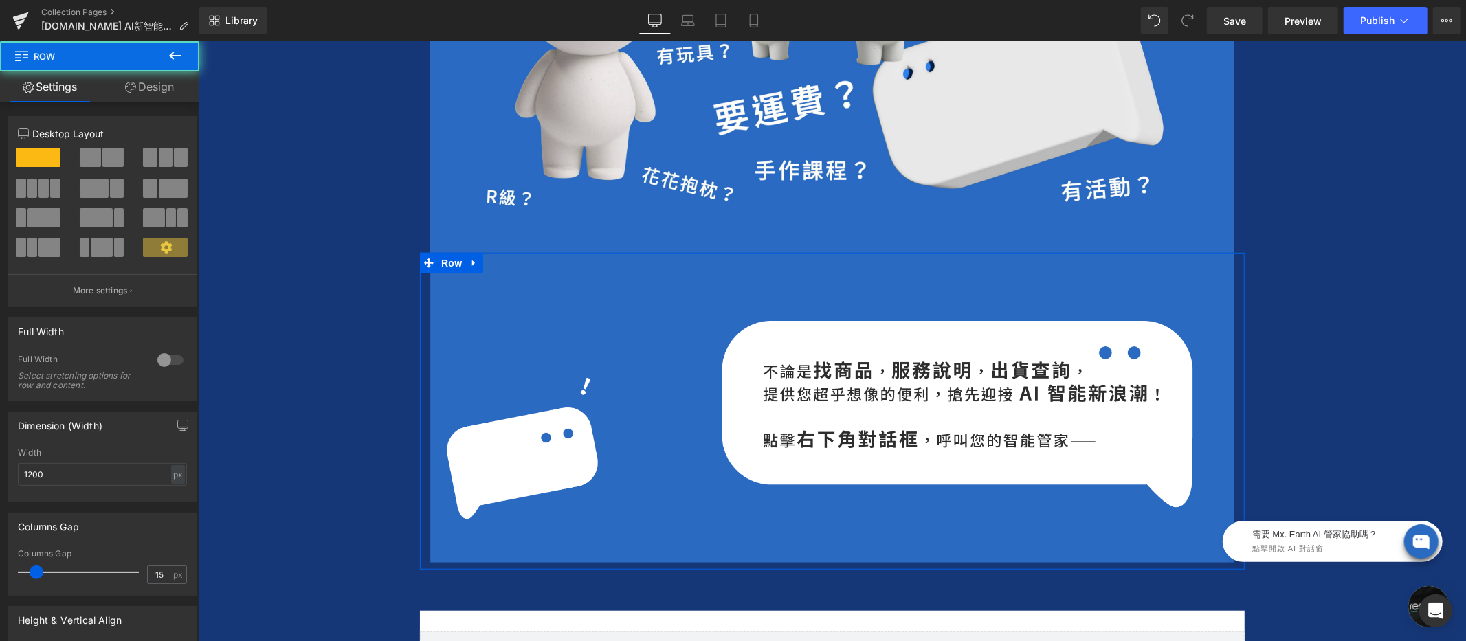
click at [150, 89] on link "Design" at bounding box center [150, 86] width 100 height 31
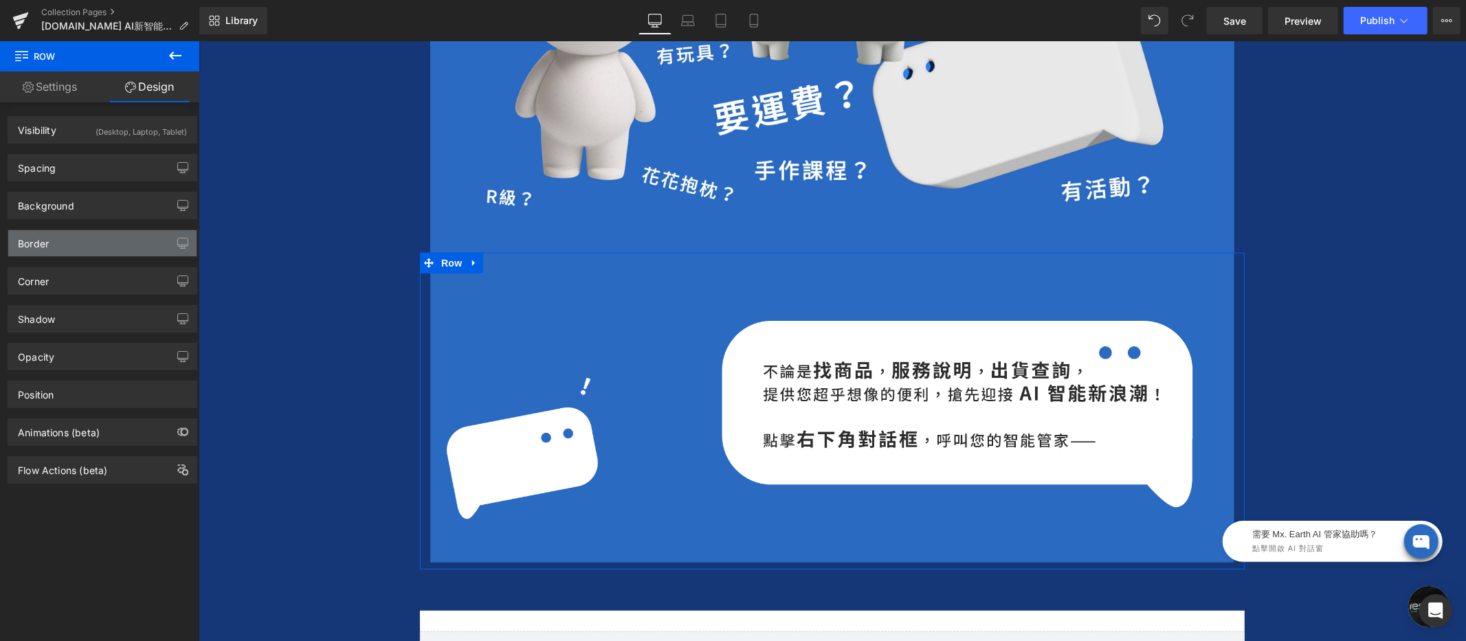
click at [73, 250] on div "Border" at bounding box center [102, 243] width 188 height 26
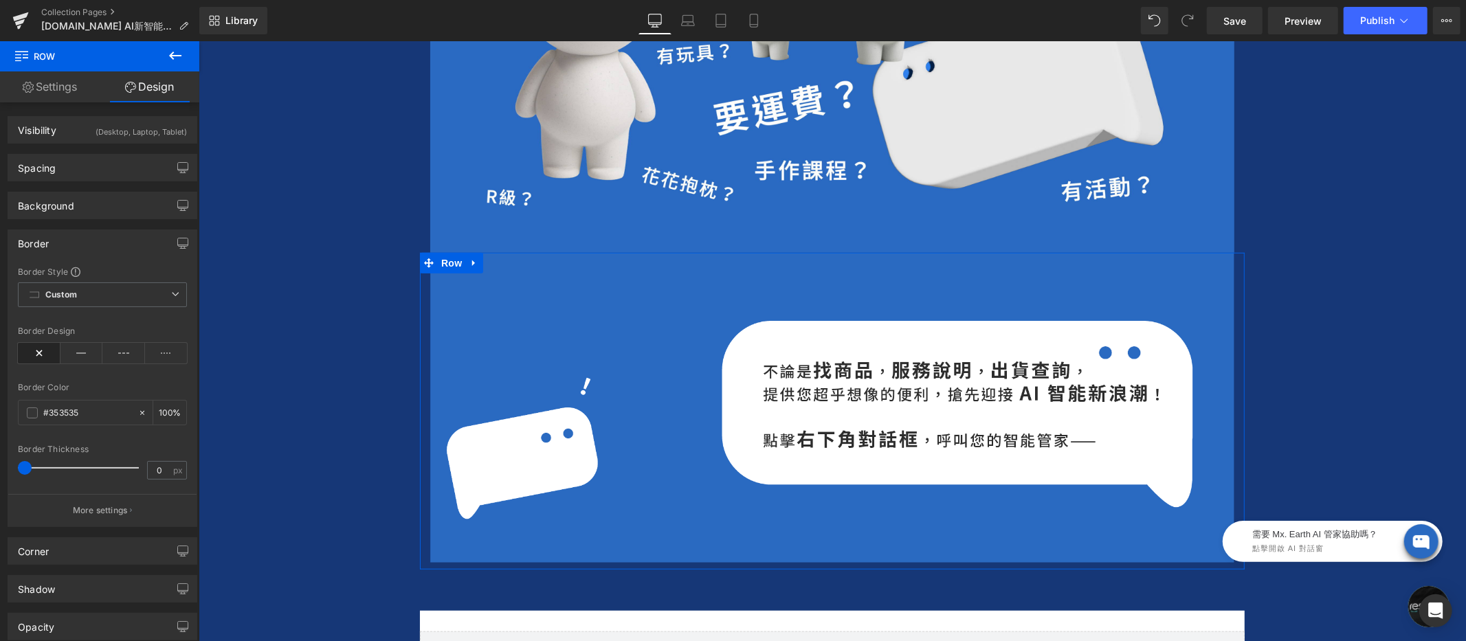
click at [36, 356] on icon at bounding box center [39, 353] width 43 height 21
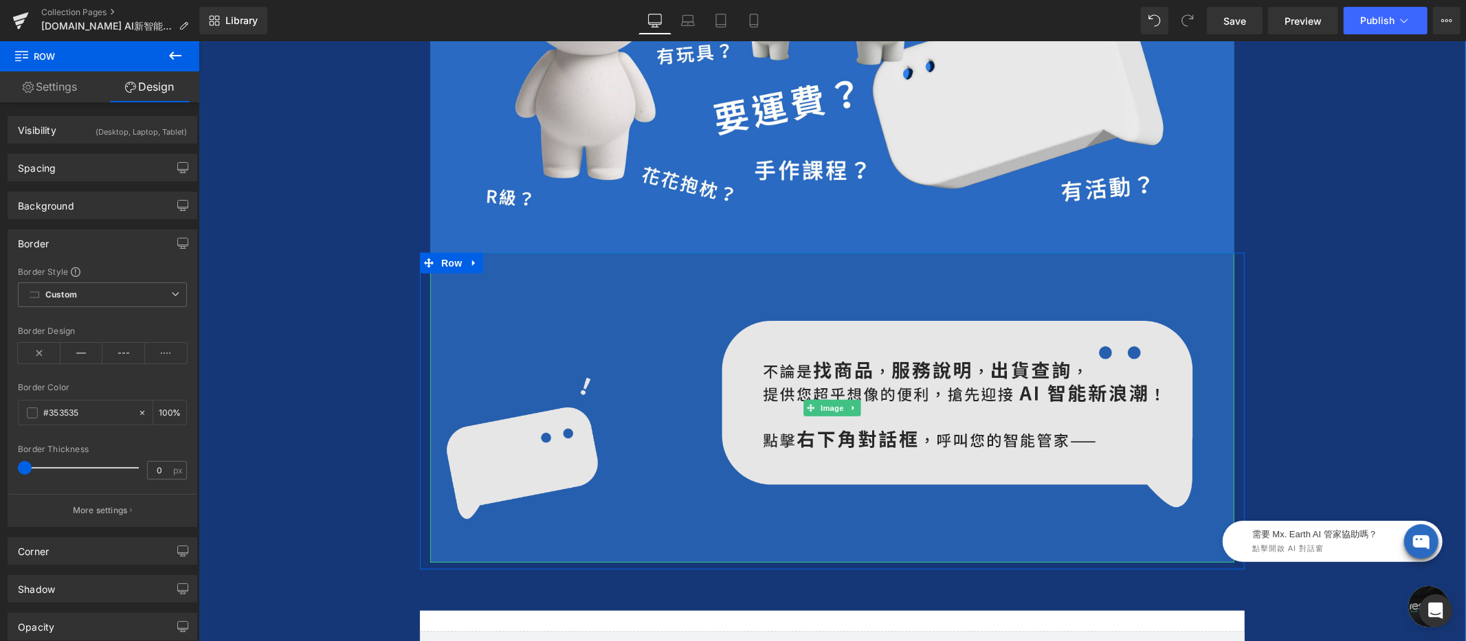
click at [864, 392] on img at bounding box center [831, 407] width 804 height 310
